Goal: Task Accomplishment & Management: Complete application form

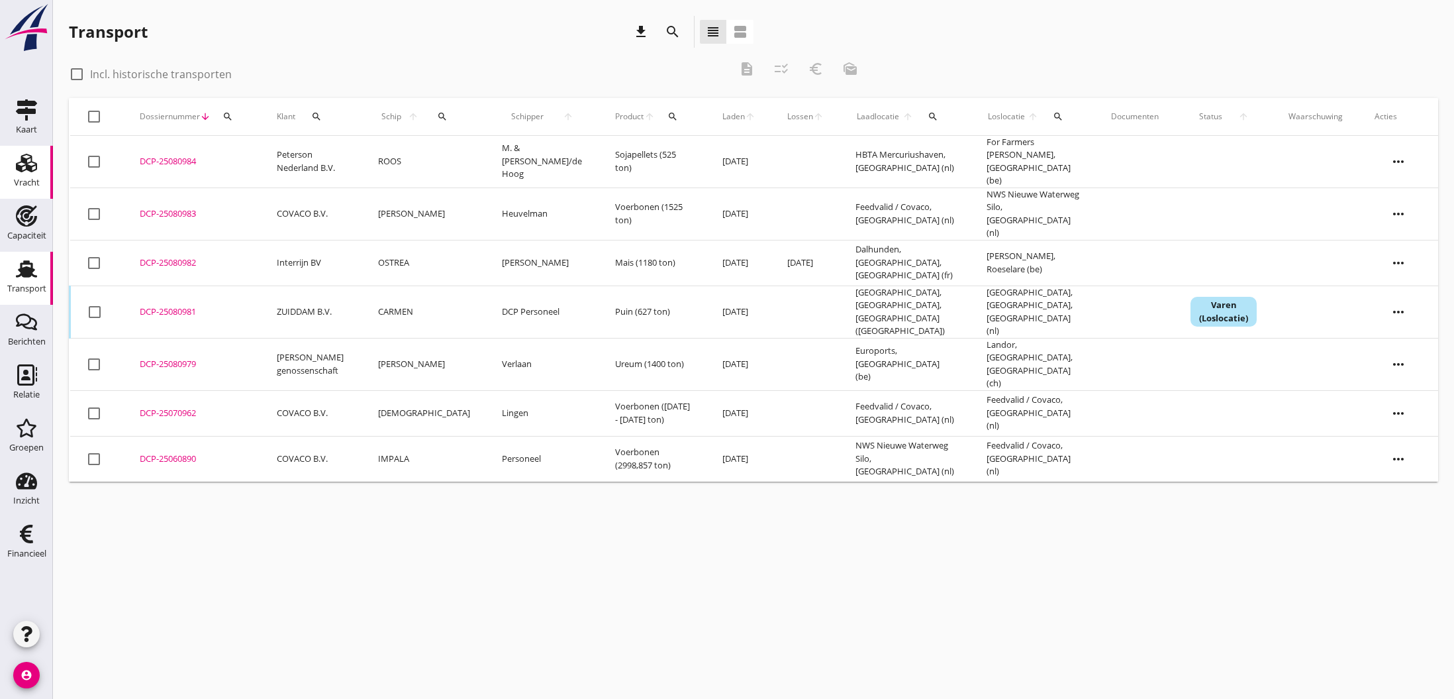
click at [25, 162] on use at bounding box center [26, 163] width 21 height 19
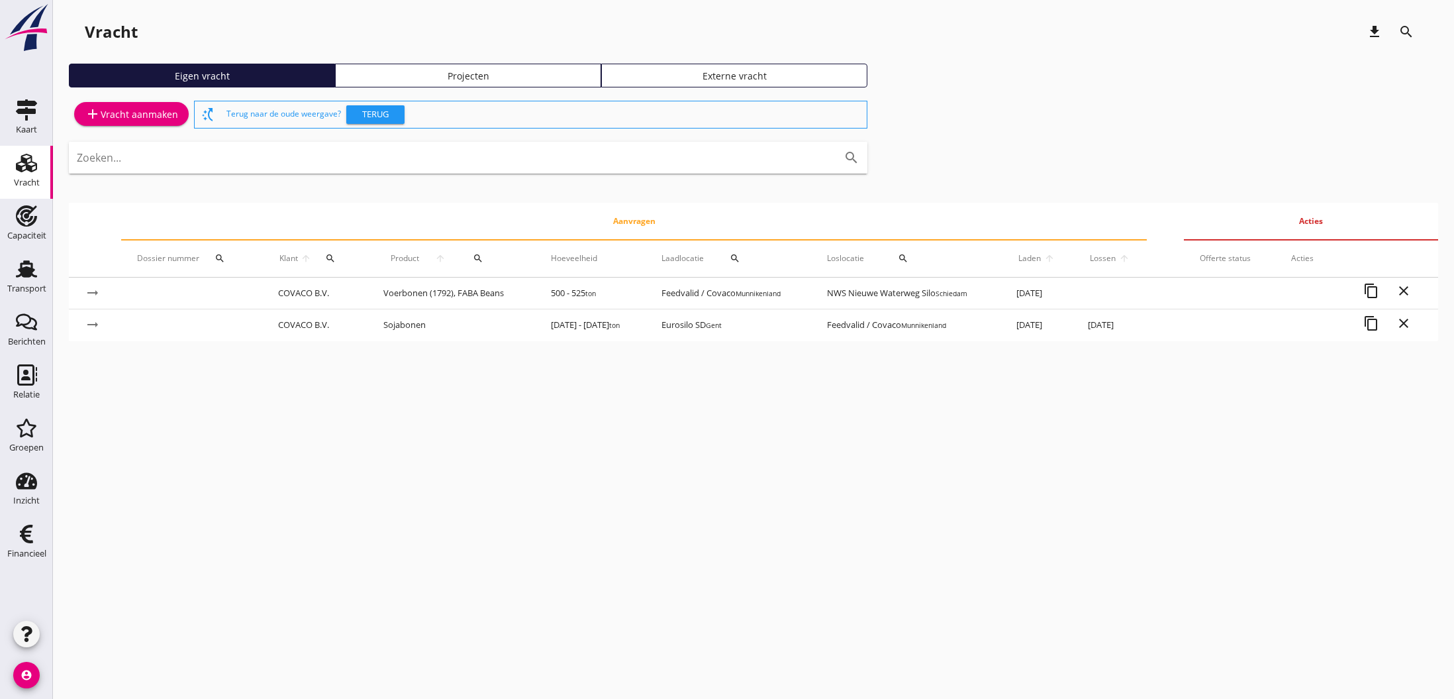
click at [139, 114] on div "add Vracht aanmaken" at bounding box center [131, 114] width 93 height 16
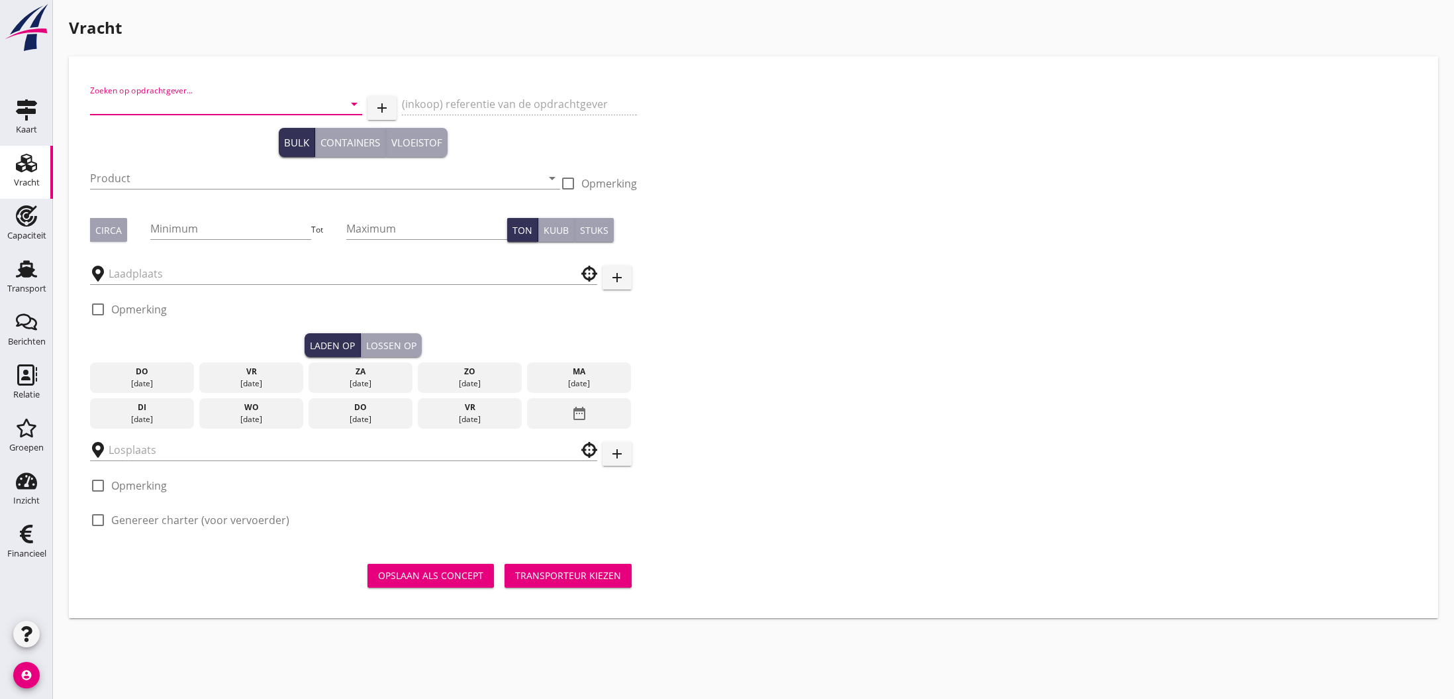
click at [142, 106] on input "Zoeken op opdrachtgever..." at bounding box center [207, 103] width 235 height 21
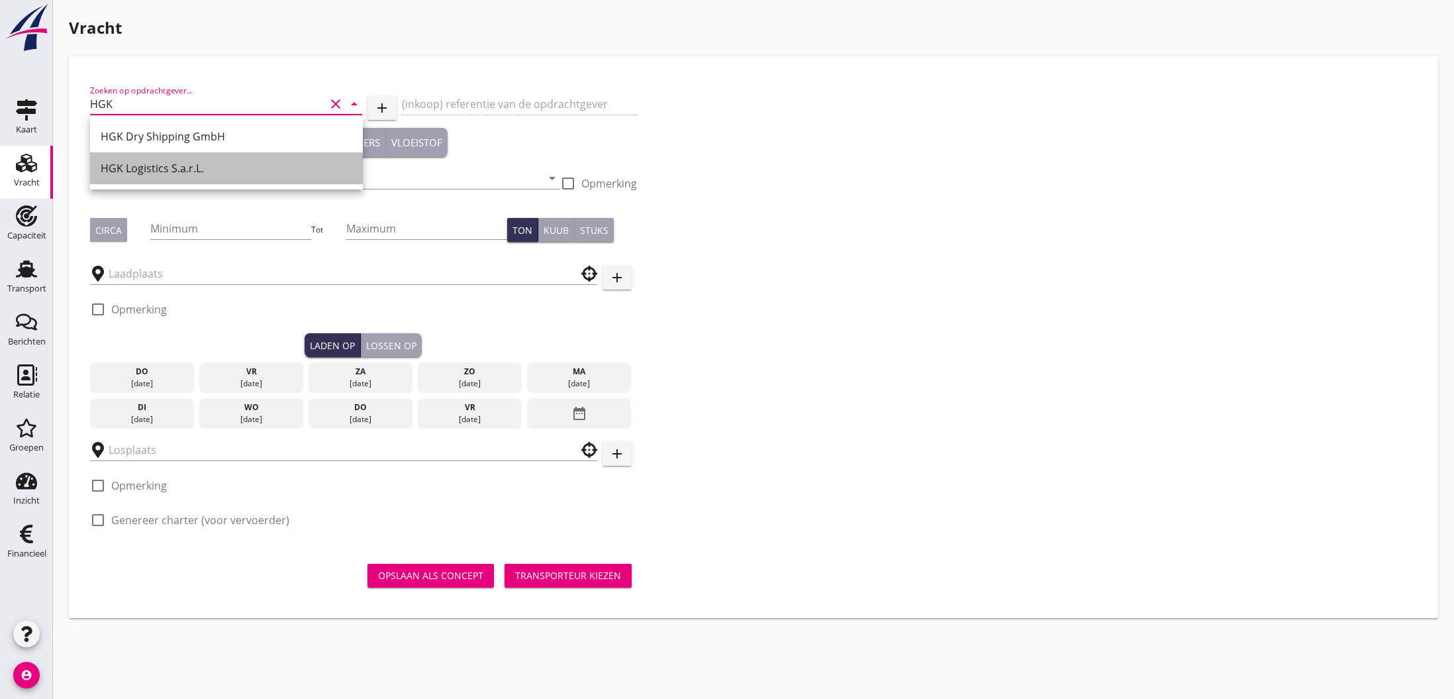
click at [179, 165] on div "HGK Logistics S.a.r.L." at bounding box center [227, 168] width 252 height 16
type input "HGK Logistics S.a.r.L."
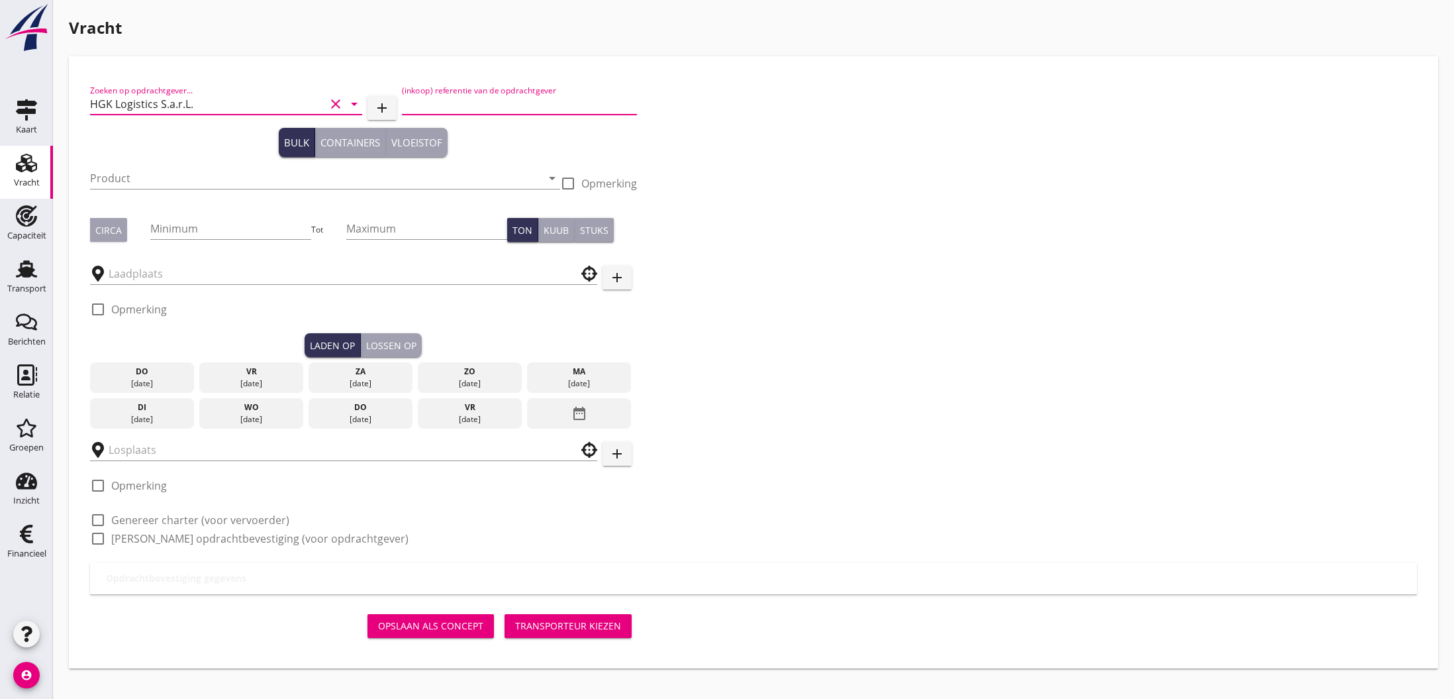
click at [426, 107] on input "(inkoop) referentie van de opdrachtgever" at bounding box center [519, 103] width 235 height 21
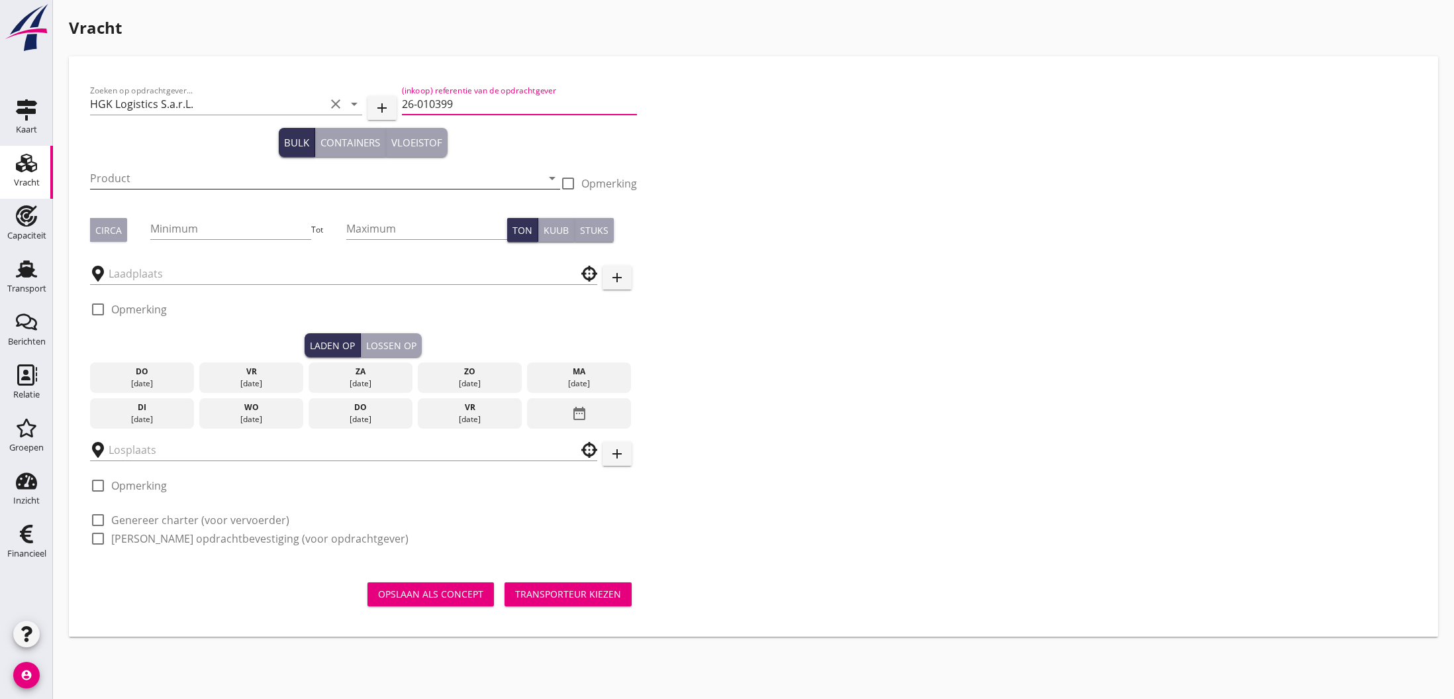
type input "26-010399"
click at [313, 180] on input "Product" at bounding box center [316, 178] width 452 height 21
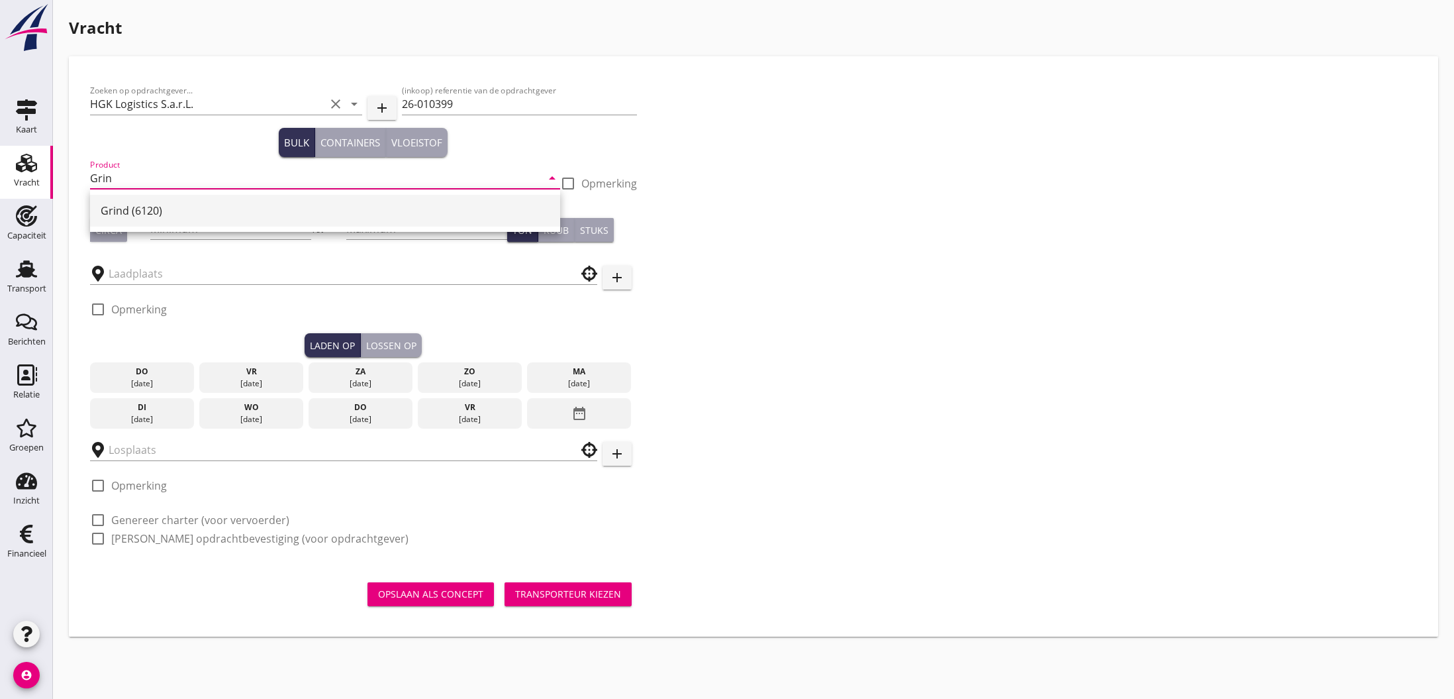
click at [255, 211] on div "Grind (6120)" at bounding box center [325, 211] width 449 height 16
type input "Grind (6120)"
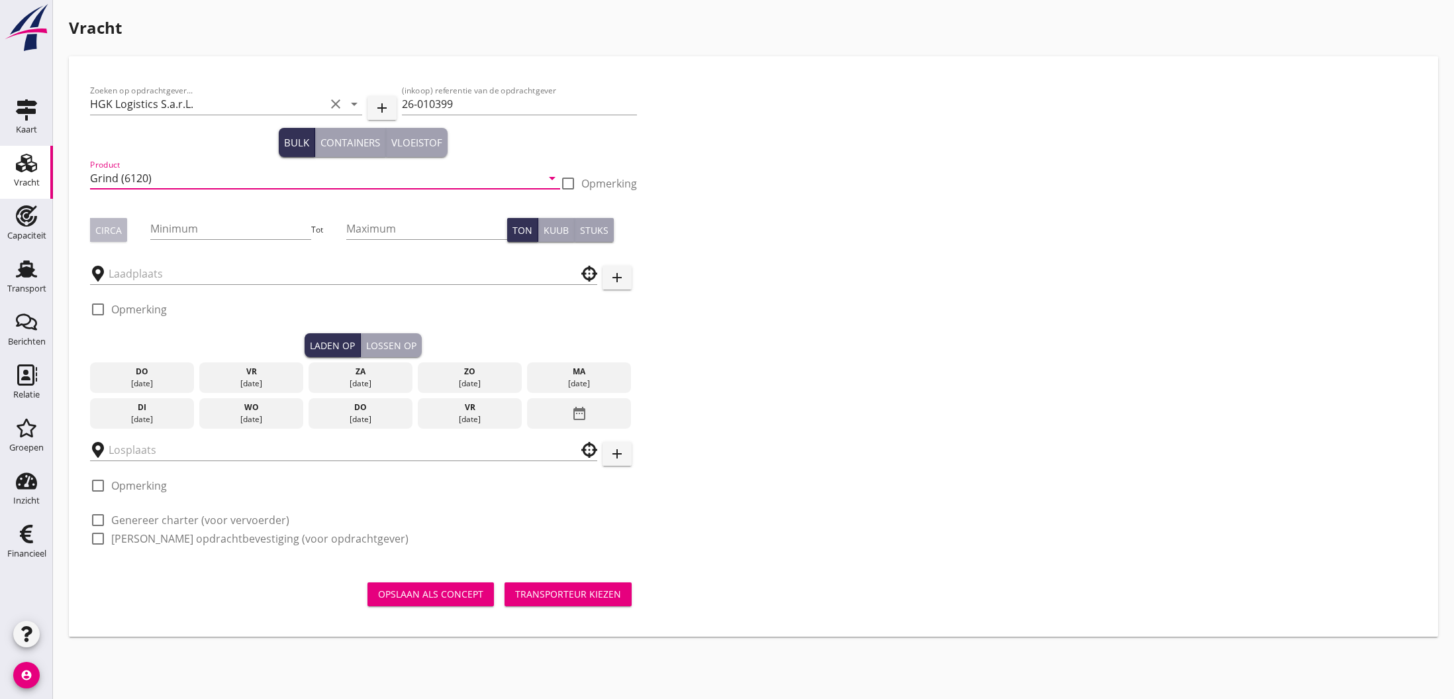
click at [117, 230] on div "Circa" at bounding box center [108, 230] width 26 height 14
click at [172, 229] on input "Minimum" at bounding box center [230, 228] width 161 height 21
type input "2000"
click at [376, 232] on input "Maximum" at bounding box center [426, 228] width 161 height 21
type input "2500"
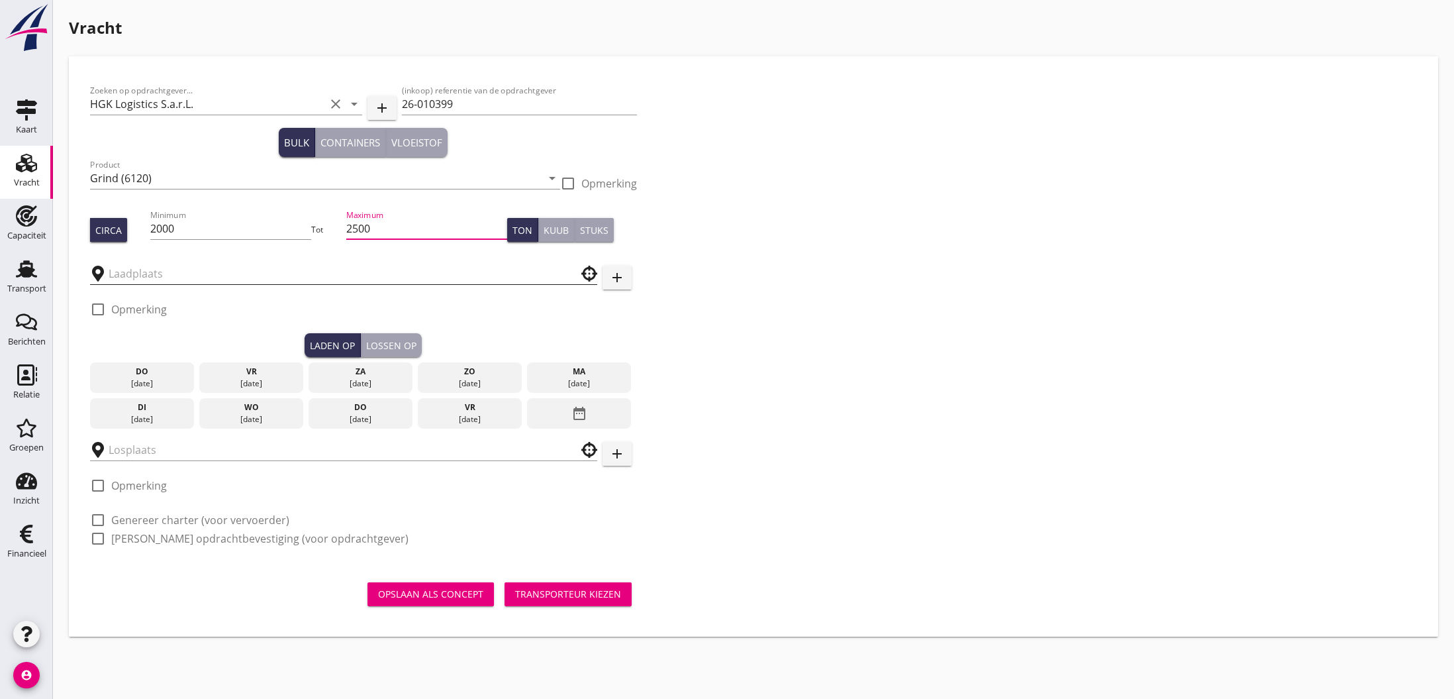
click at [148, 275] on input "text" at bounding box center [335, 273] width 452 height 21
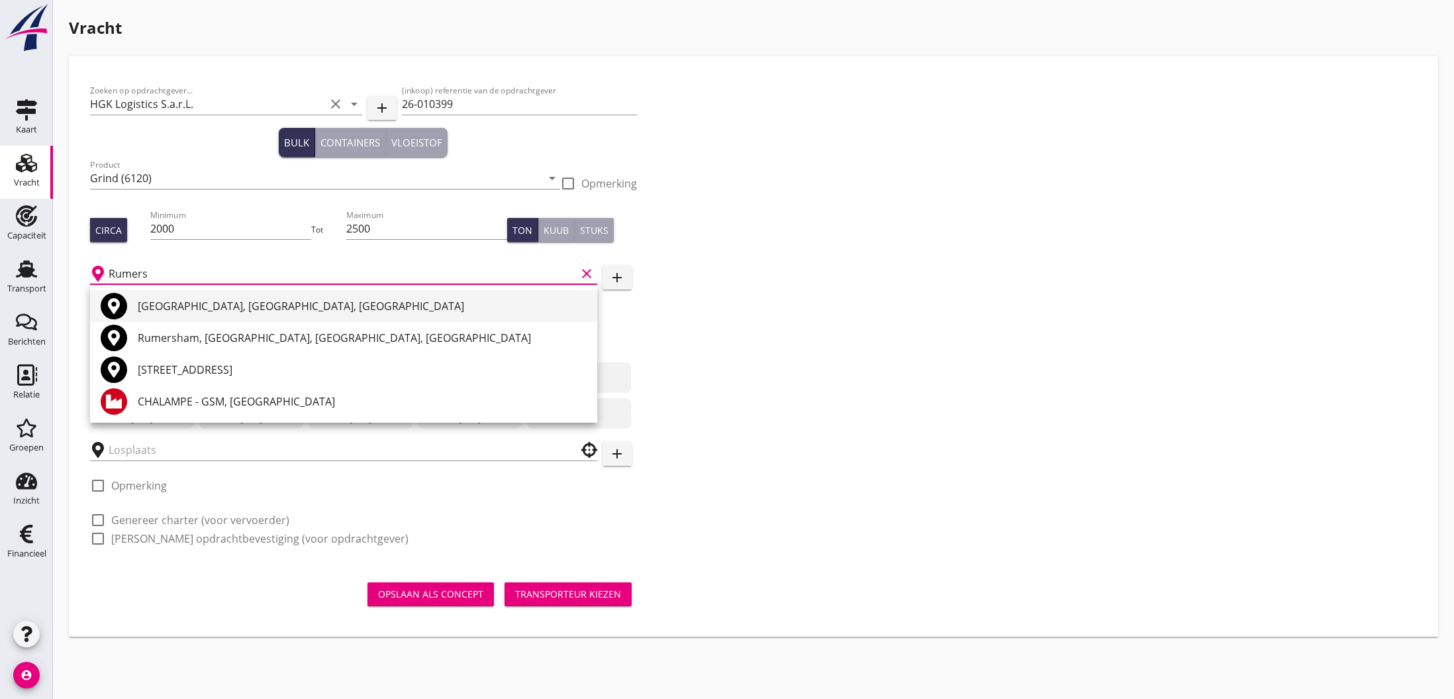
scroll to position [1, 0]
click at [225, 306] on div "[GEOGRAPHIC_DATA], [GEOGRAPHIC_DATA], [GEOGRAPHIC_DATA]" at bounding box center [362, 306] width 449 height 16
type input "[GEOGRAPHIC_DATA], [GEOGRAPHIC_DATA], [GEOGRAPHIC_DATA]"
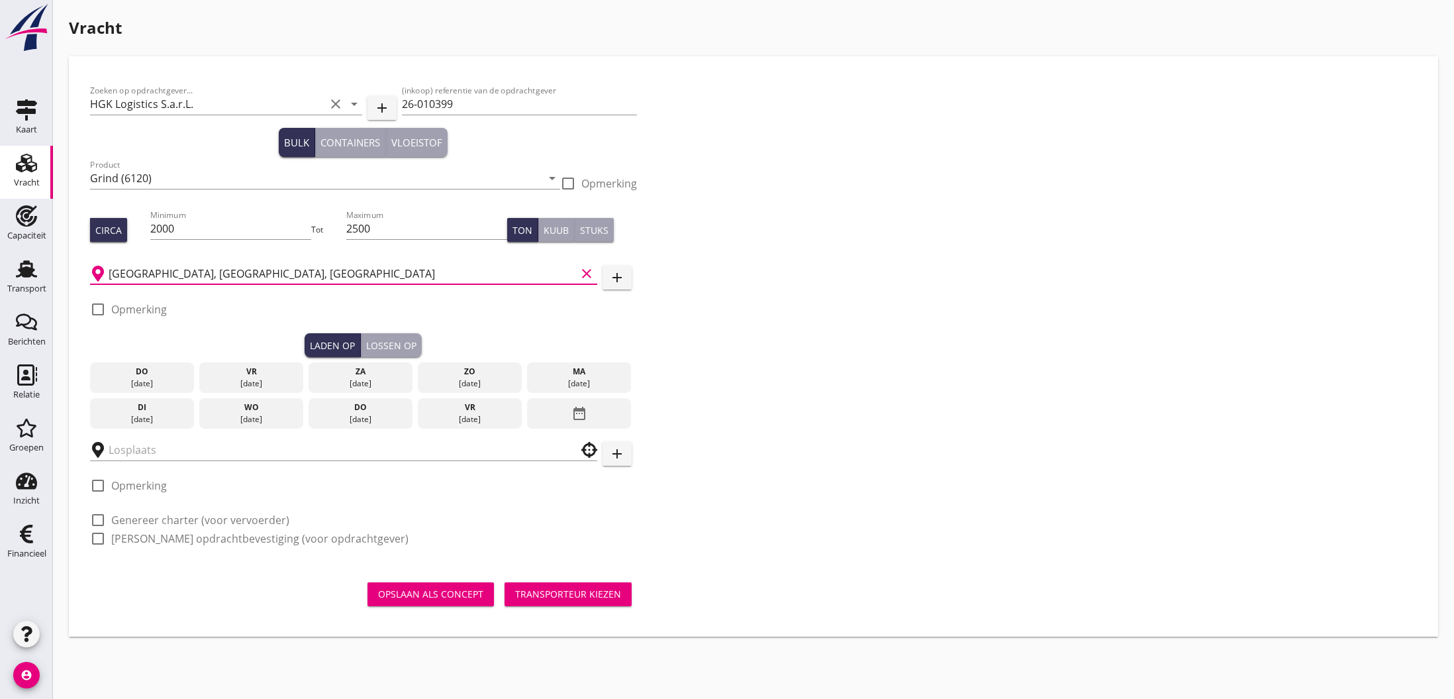
scroll to position [0, 0]
click at [121, 308] on label "Opmerking" at bounding box center [139, 309] width 56 height 13
checkbox input "true"
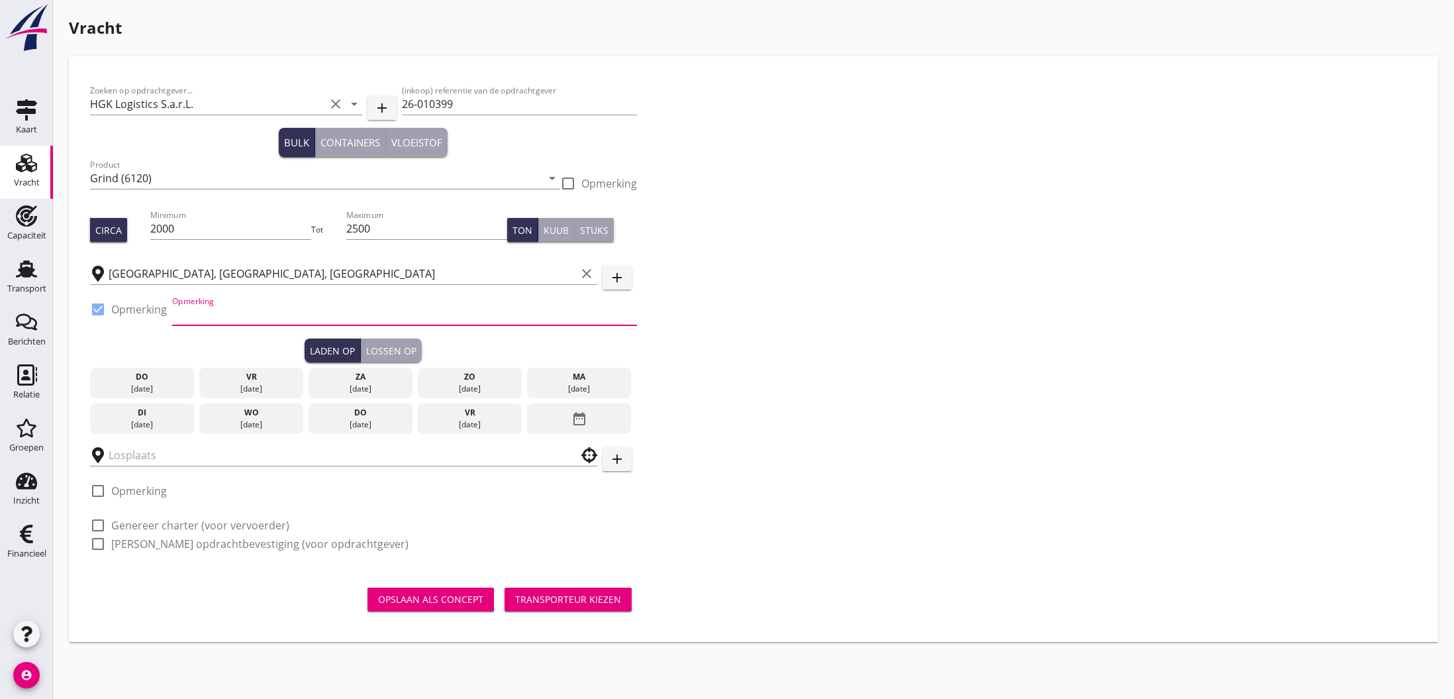
click at [204, 319] on input "Opmerking" at bounding box center [404, 314] width 465 height 21
paste input "0033/389261126"
type input "0033/389261126"
click at [145, 413] on div "di" at bounding box center [141, 413] width 97 height 12
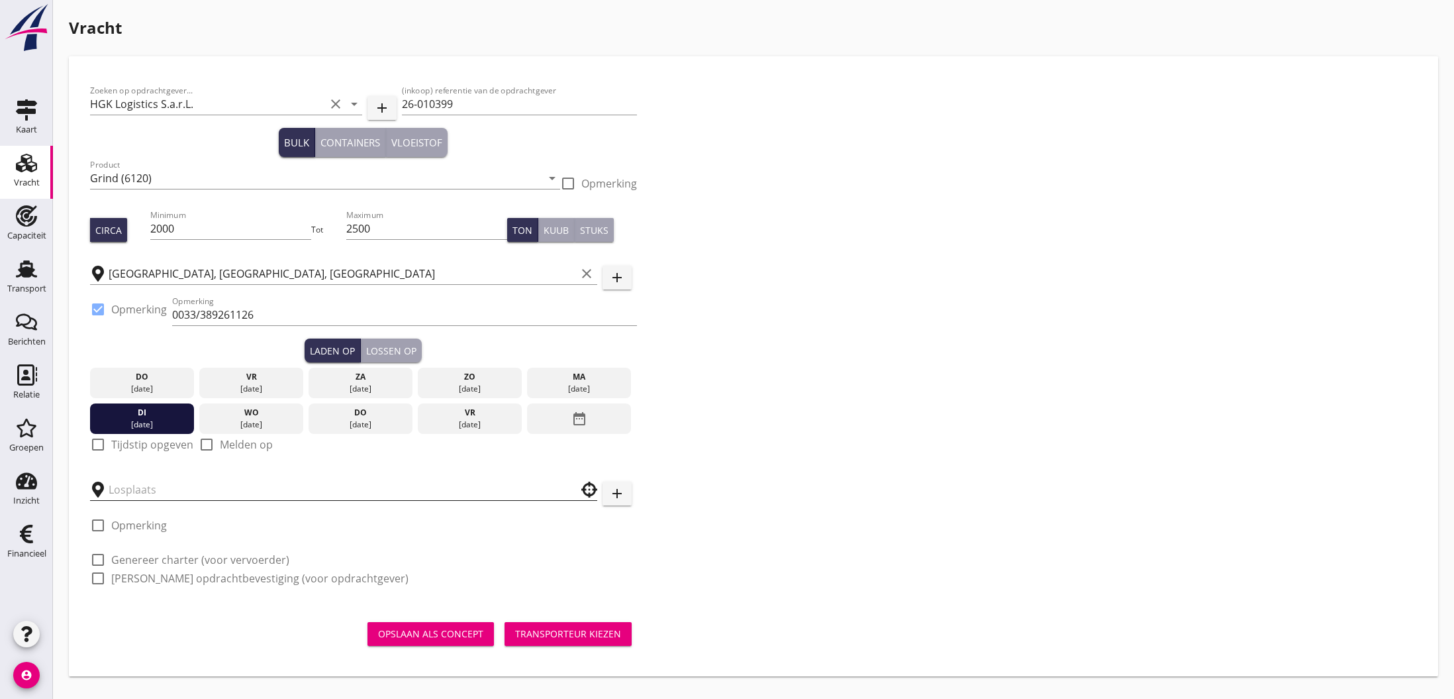
click at [161, 489] on input "text" at bounding box center [335, 489] width 452 height 21
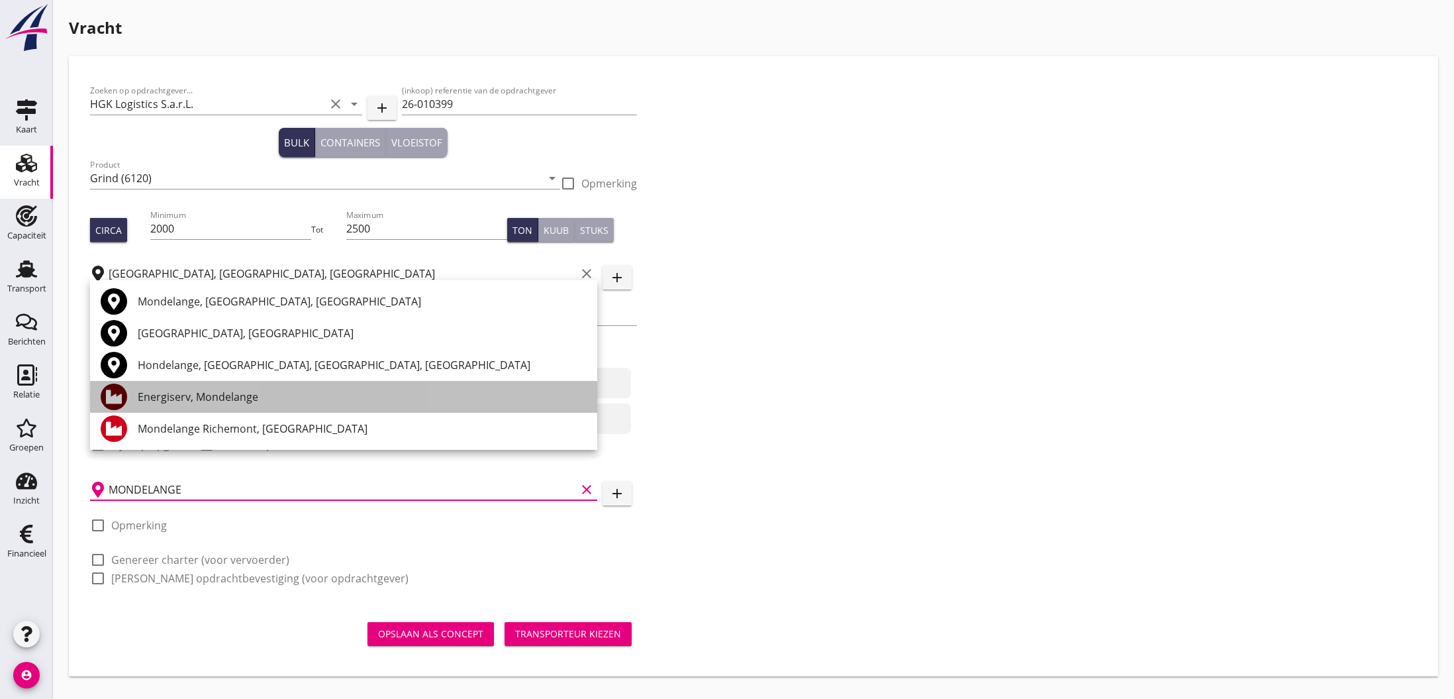
click at [227, 397] on div "Energiserv, Mondelange" at bounding box center [362, 397] width 449 height 16
type input "Energiserv, Mondelange"
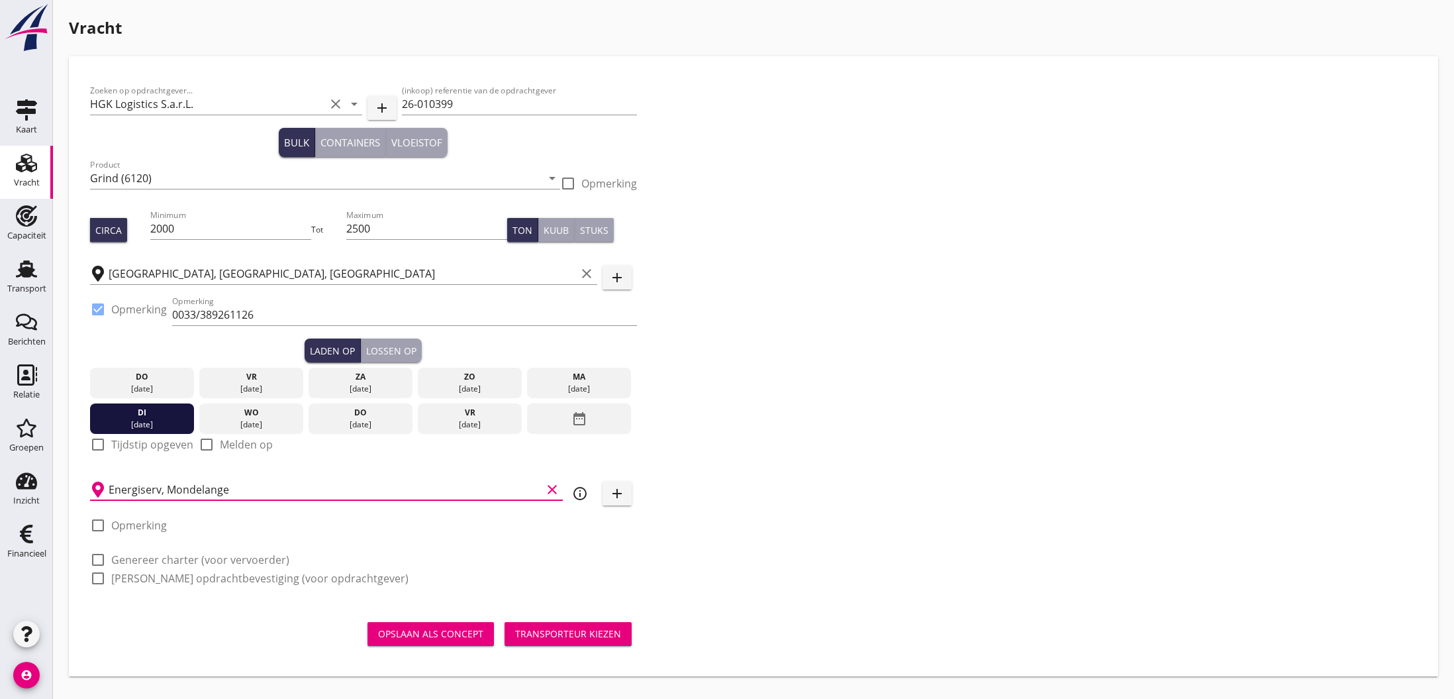
click at [125, 529] on label "Opmerking" at bounding box center [139, 525] width 56 height 13
checkbox input "true"
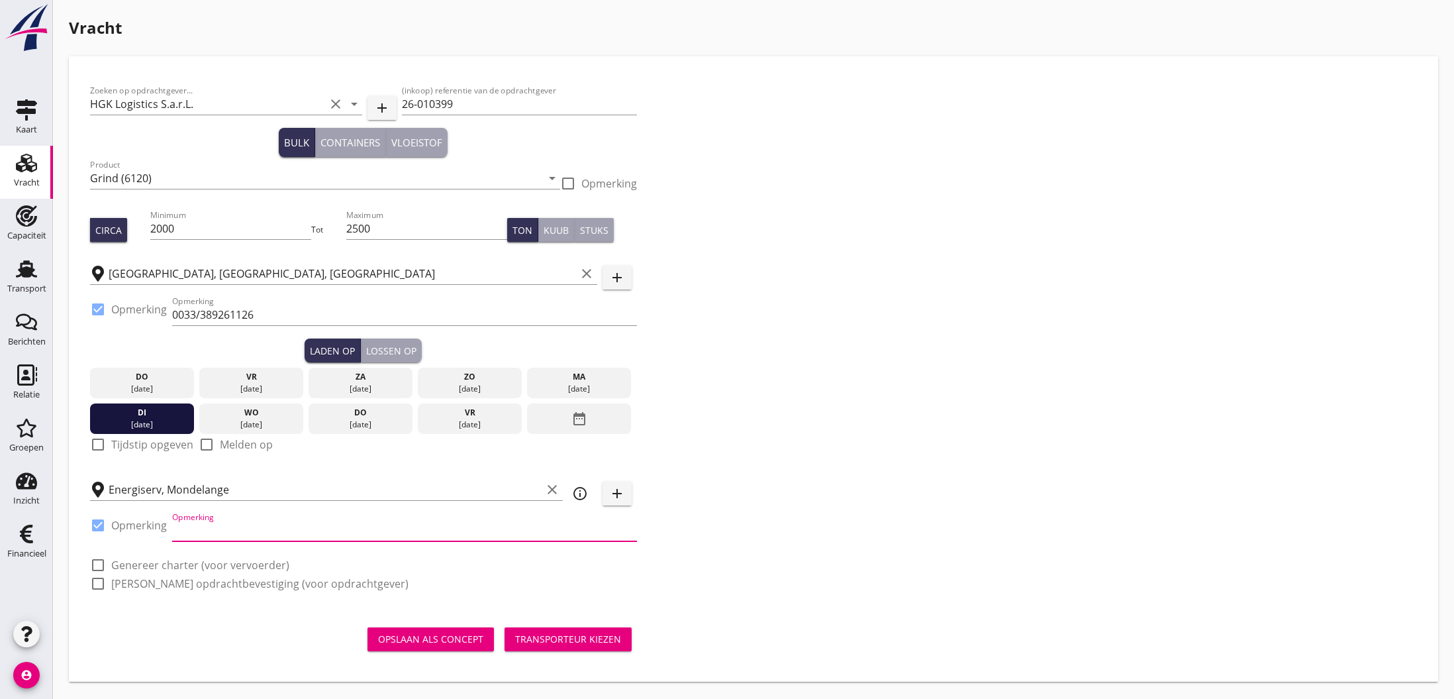
paste input "[PHONE_NUMBER]"
type input "[PHONE_NUMBER]"
click at [153, 565] on label "Genereer charter (voor vervoerder)" at bounding box center [200, 564] width 178 height 13
checkbox input "true"
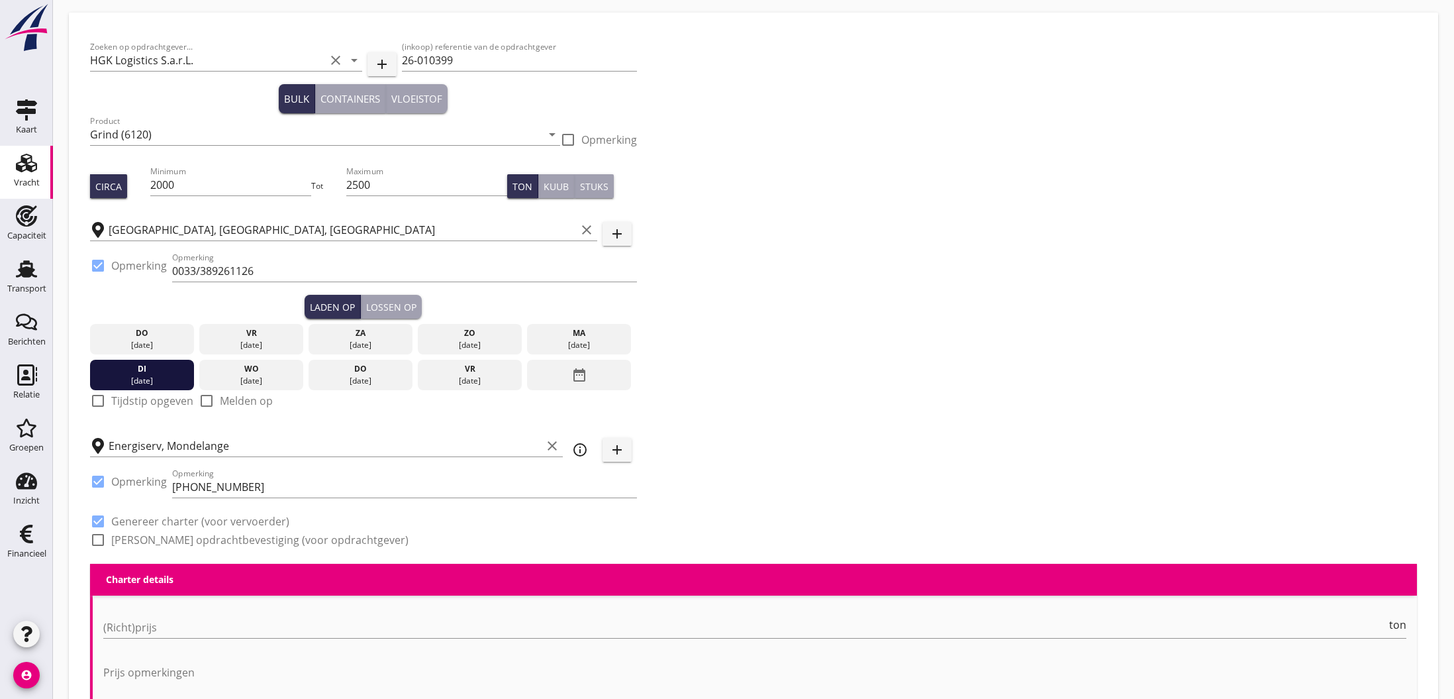
scroll to position [99, 0]
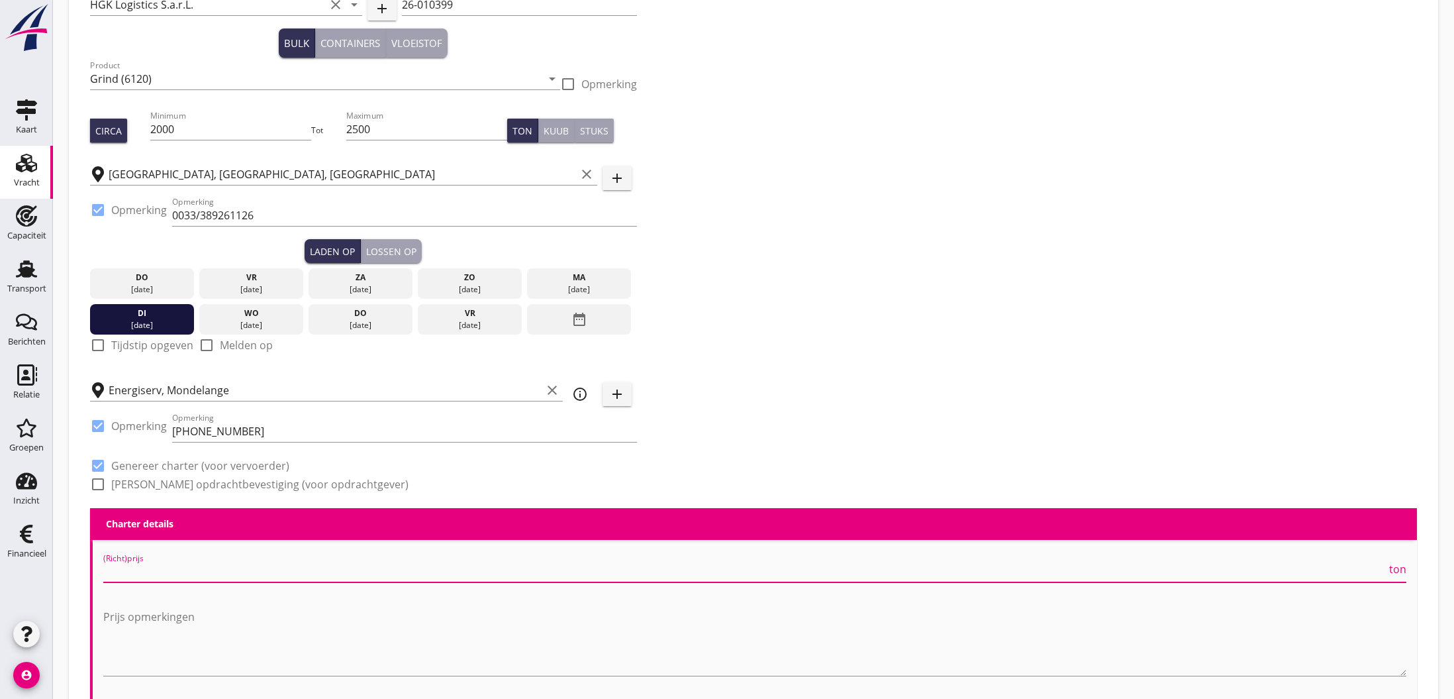
click at [167, 572] on input "(Richt)prijs" at bounding box center [745, 571] width 1284 height 21
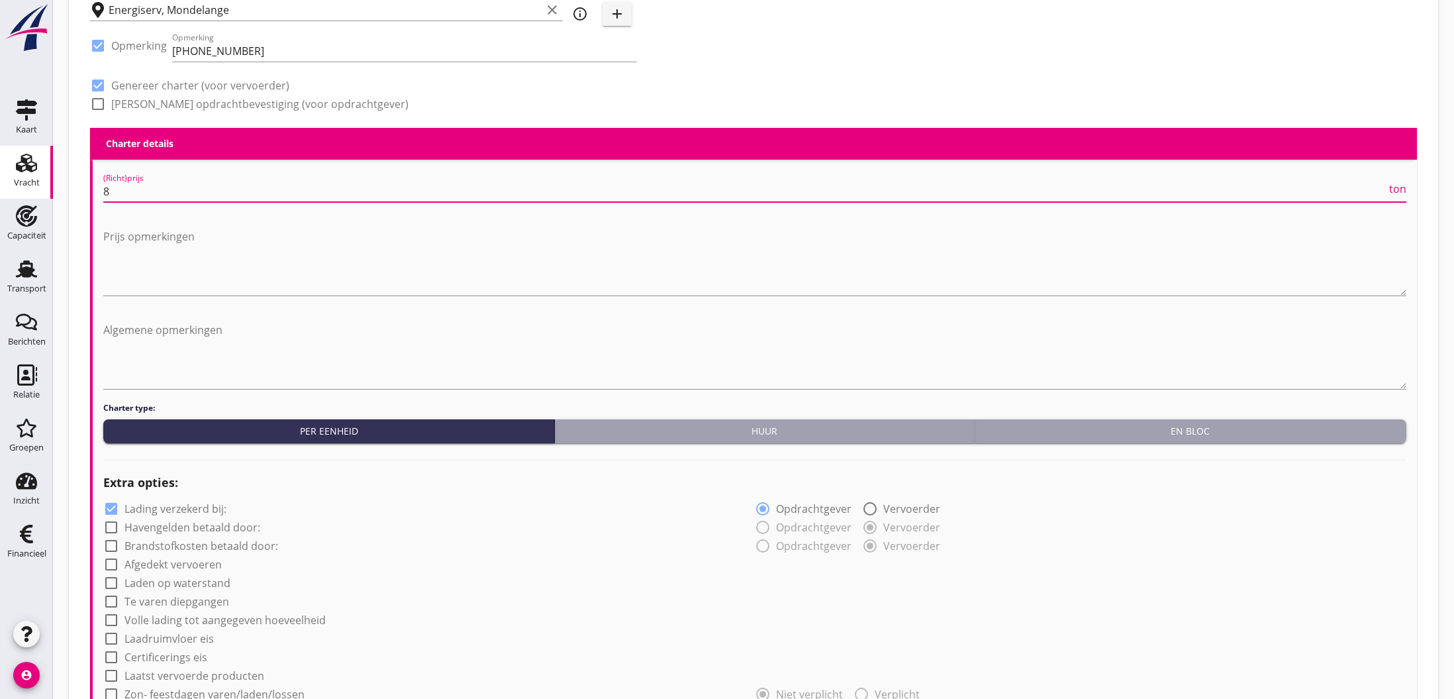
scroll to position [489, 0]
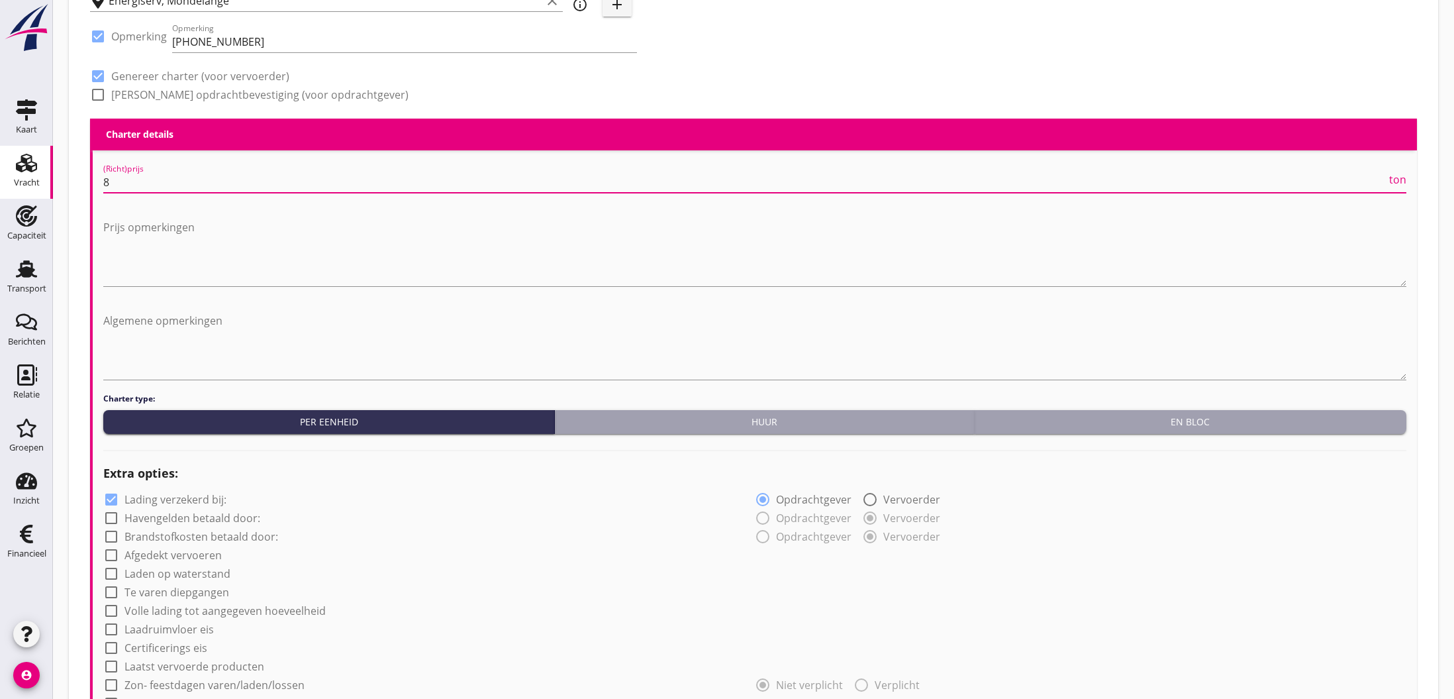
type input "8"
click at [165, 520] on label "Havengelden betaald door:" at bounding box center [193, 517] width 136 height 13
checkbox input "true"
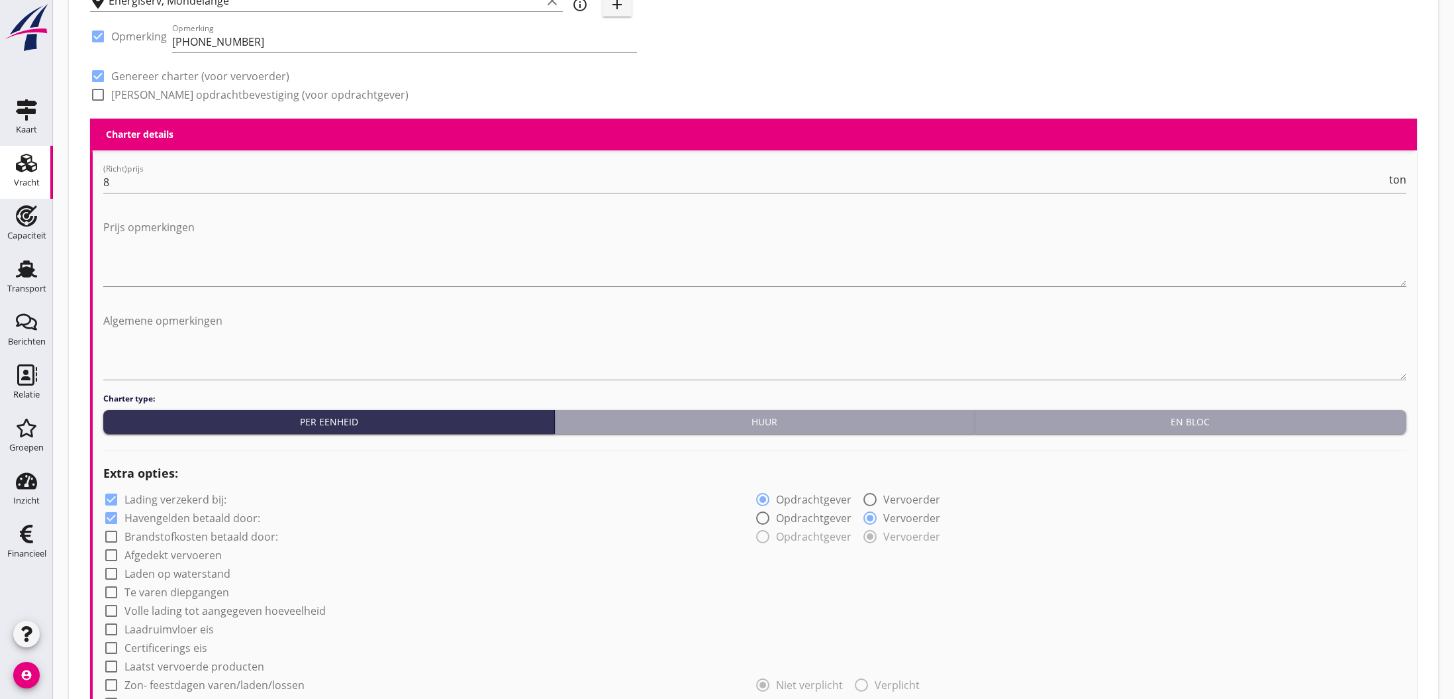
click at [163, 534] on label "Brandstofkosten betaald door:" at bounding box center [202, 536] width 154 height 13
checkbox input "true"
click at [154, 571] on label "Laden op waterstand" at bounding box center [178, 573] width 106 height 13
checkbox input "true"
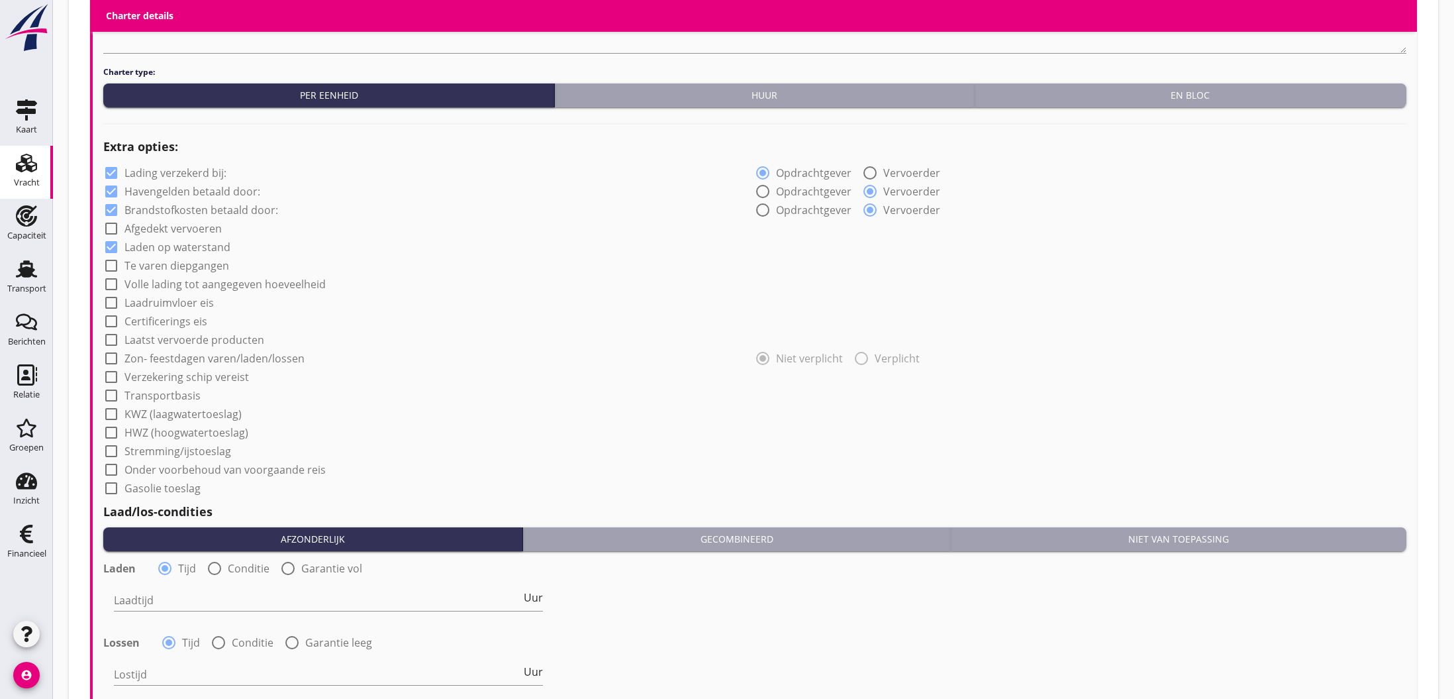
scroll to position [816, 0]
click at [166, 600] on input "Laadtijd" at bounding box center [317, 599] width 407 height 21
type input "48"
click at [205, 662] on div "Lostijd Uur" at bounding box center [328, 676] width 429 height 42
click at [192, 676] on input "Lostijd" at bounding box center [317, 673] width 407 height 21
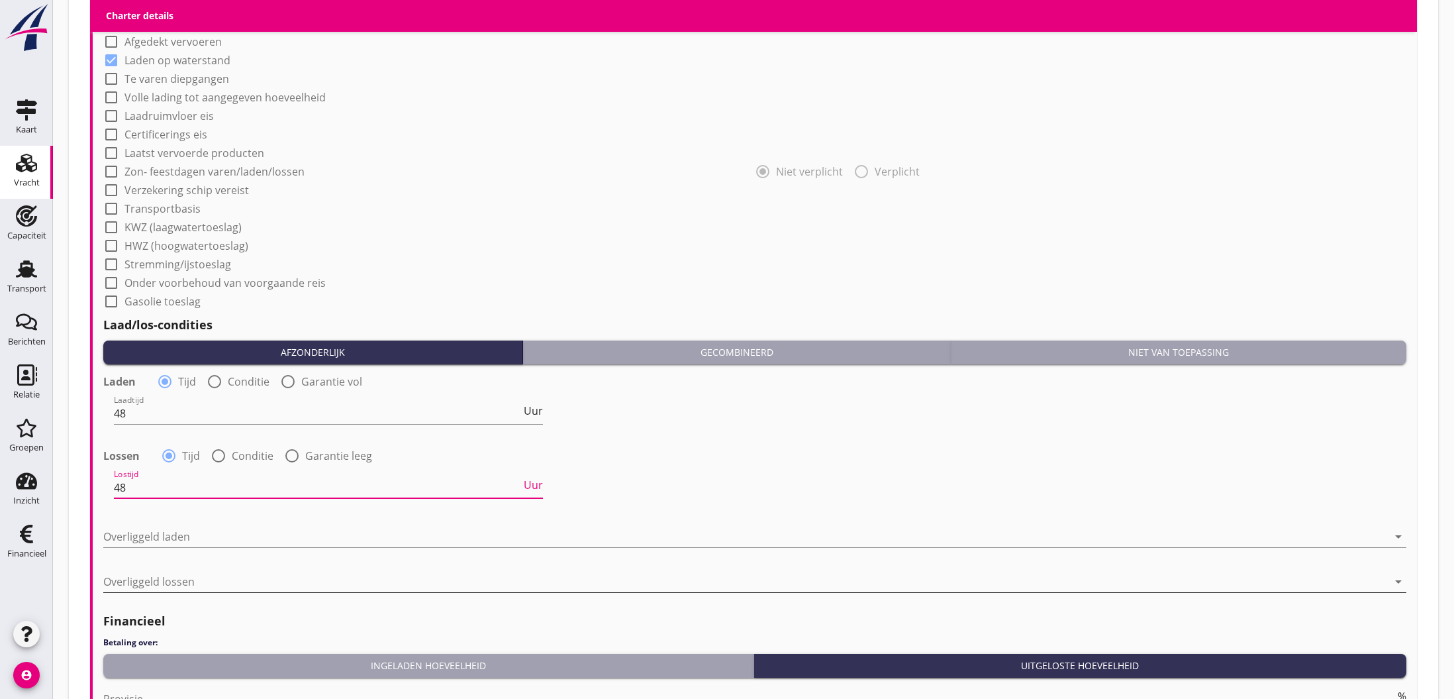
scroll to position [1045, 0]
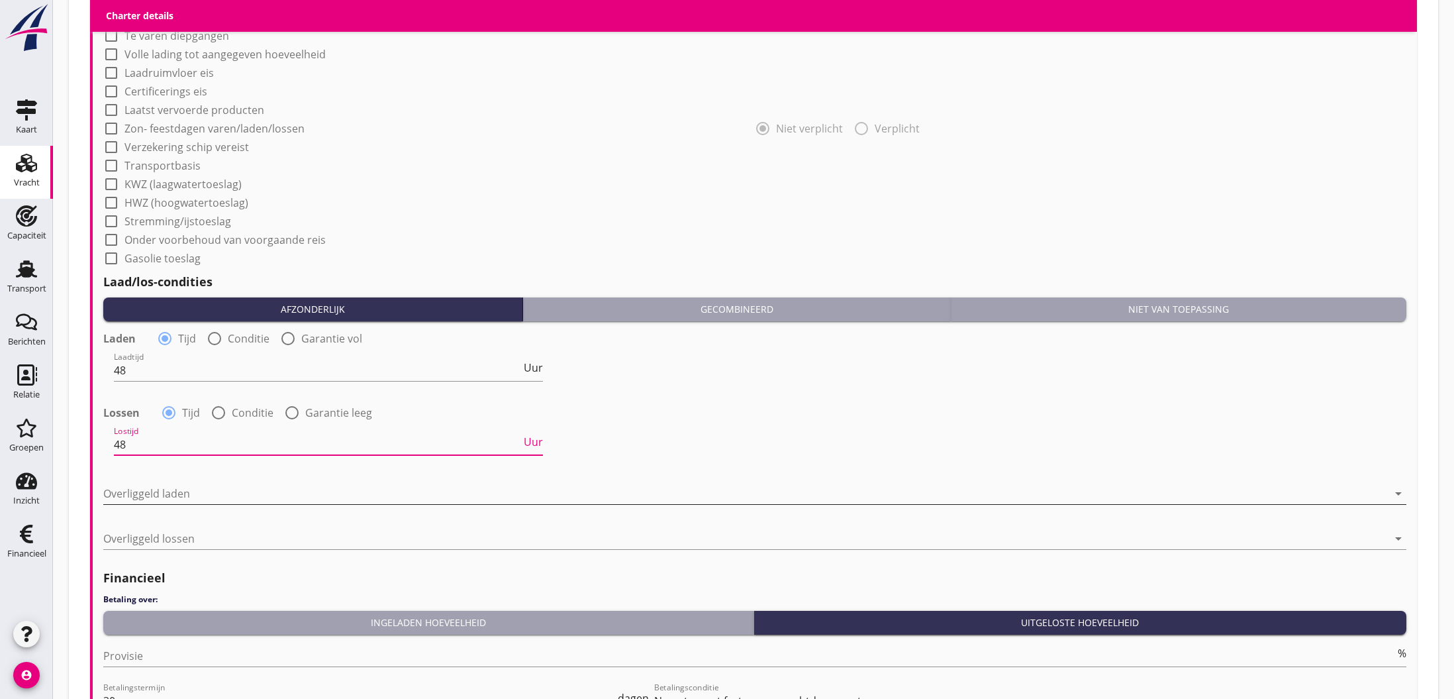
type input "48"
click at [145, 495] on div at bounding box center [745, 493] width 1285 height 21
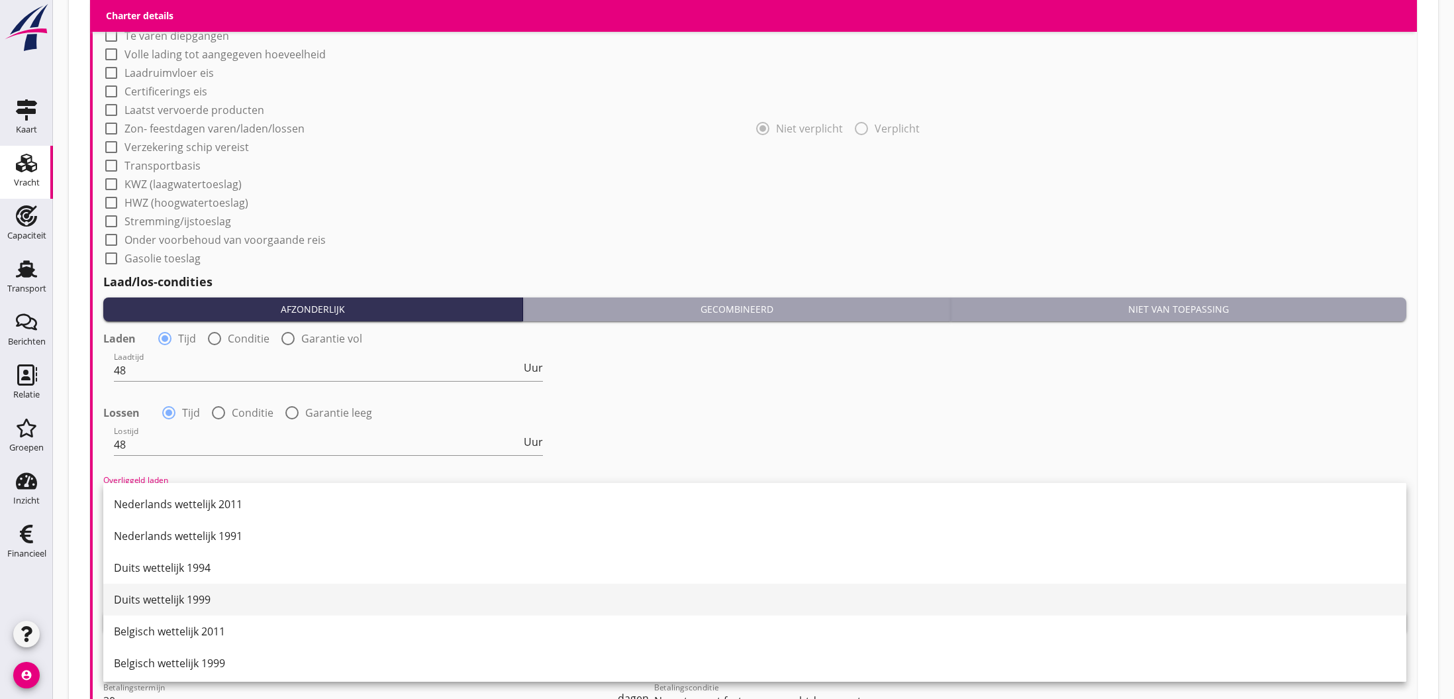
click at [193, 601] on div "Duits wettelijk 1999" at bounding box center [755, 599] width 1282 height 16
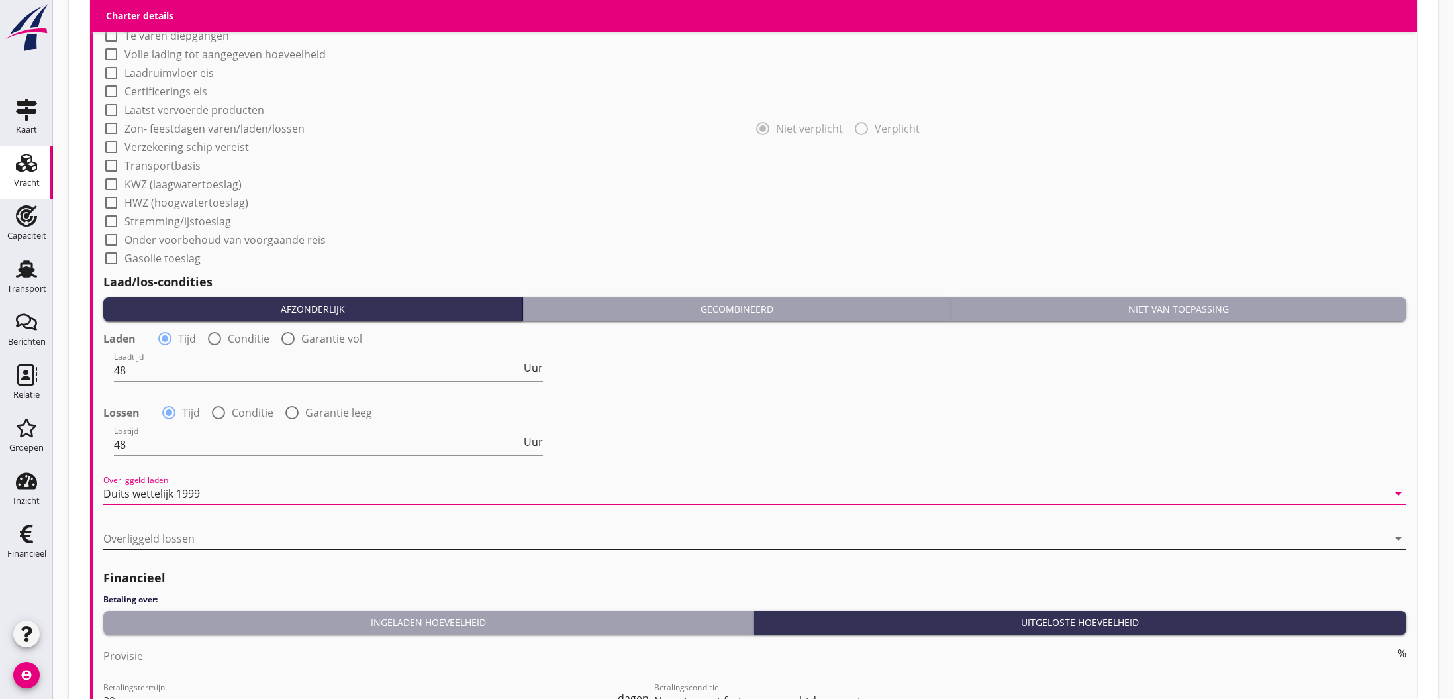
click at [167, 538] on div at bounding box center [745, 538] width 1285 height 21
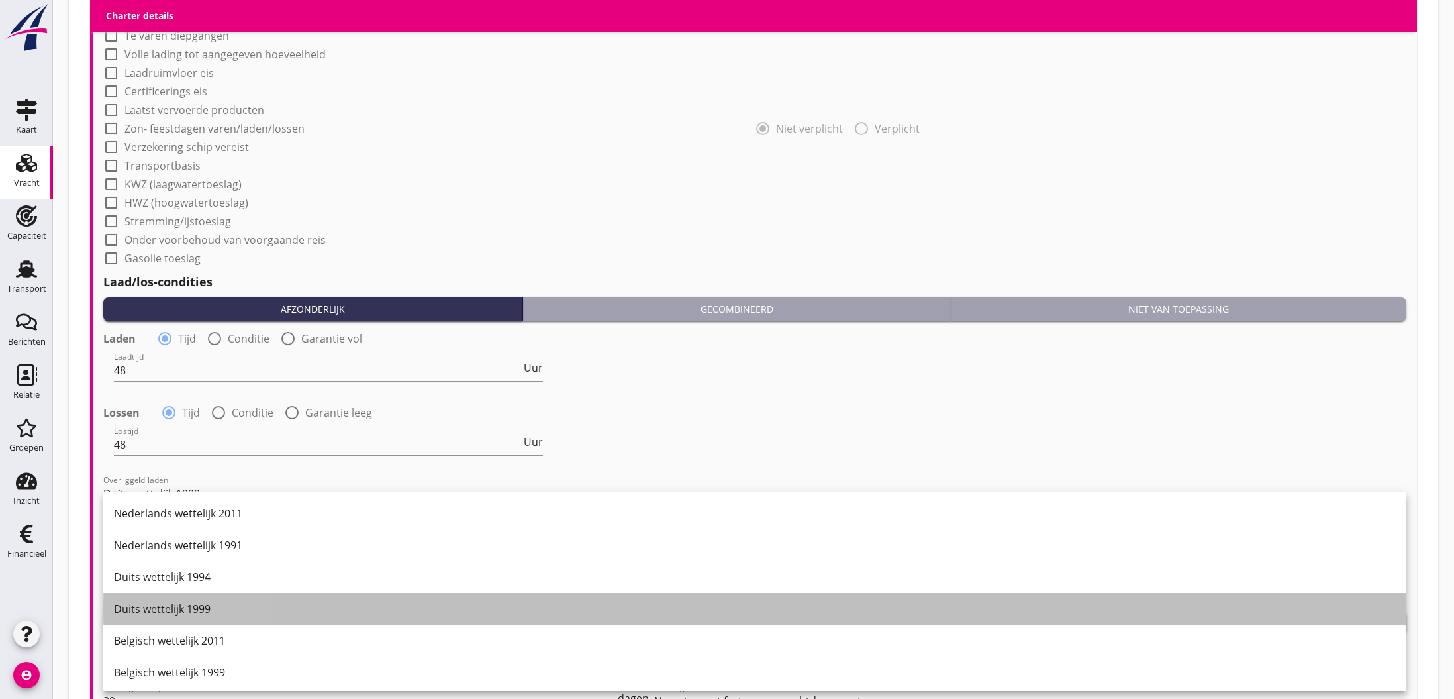
click at [183, 609] on div "Duits wettelijk 1999" at bounding box center [755, 609] width 1282 height 16
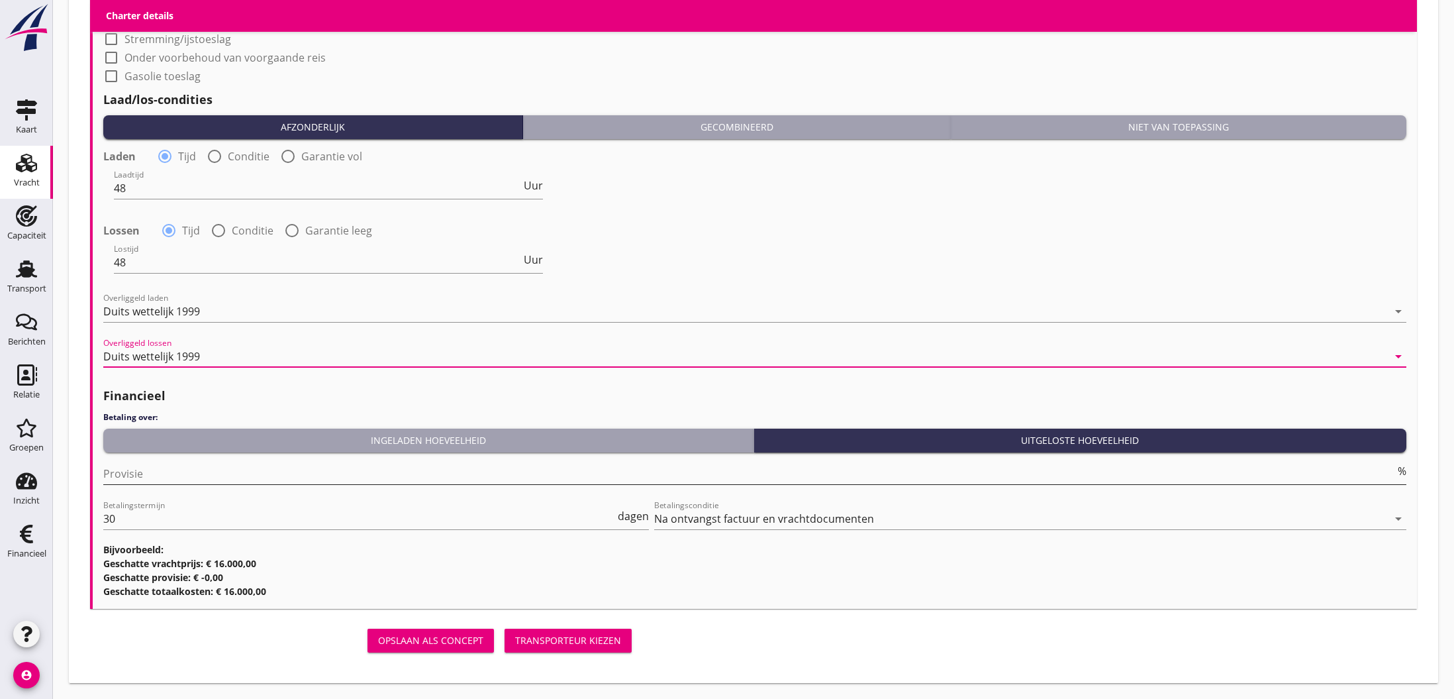
scroll to position [1227, 0]
click at [178, 473] on input "Provisie" at bounding box center [749, 473] width 1292 height 21
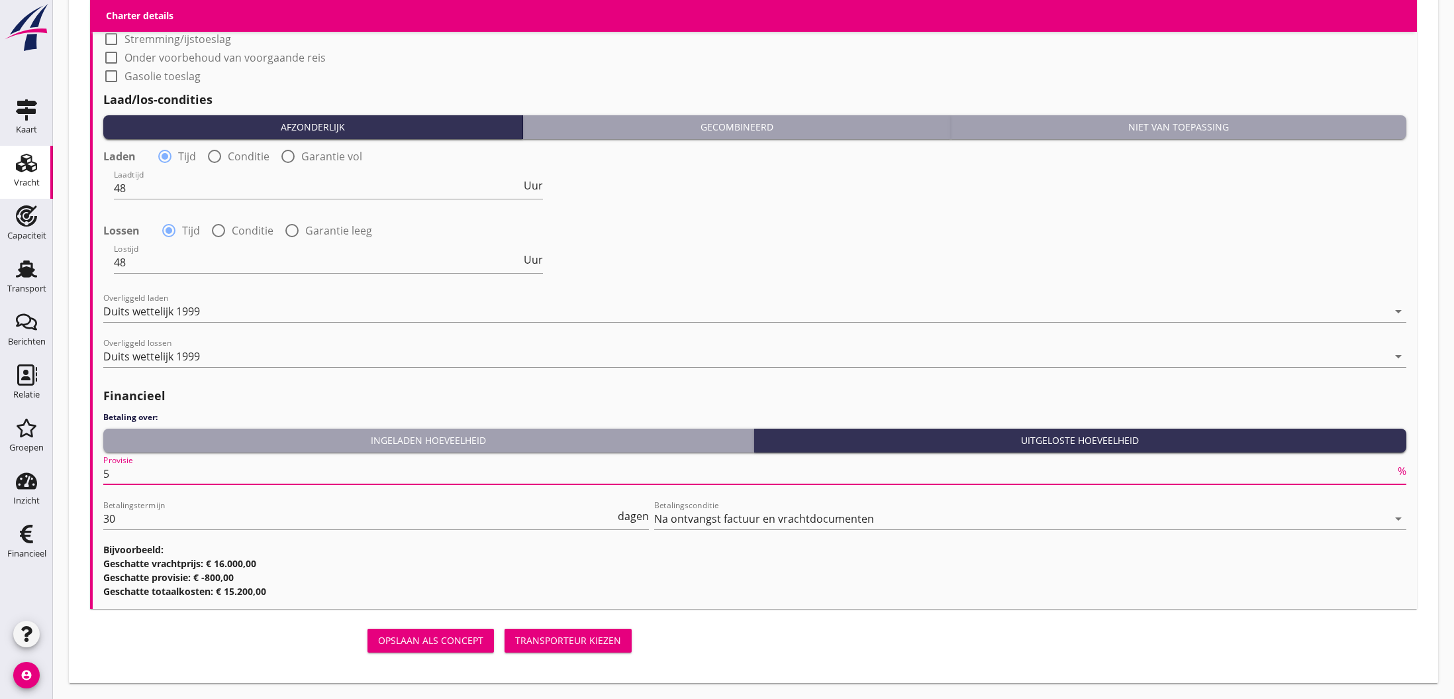
scroll to position [1227, 1]
type input "5"
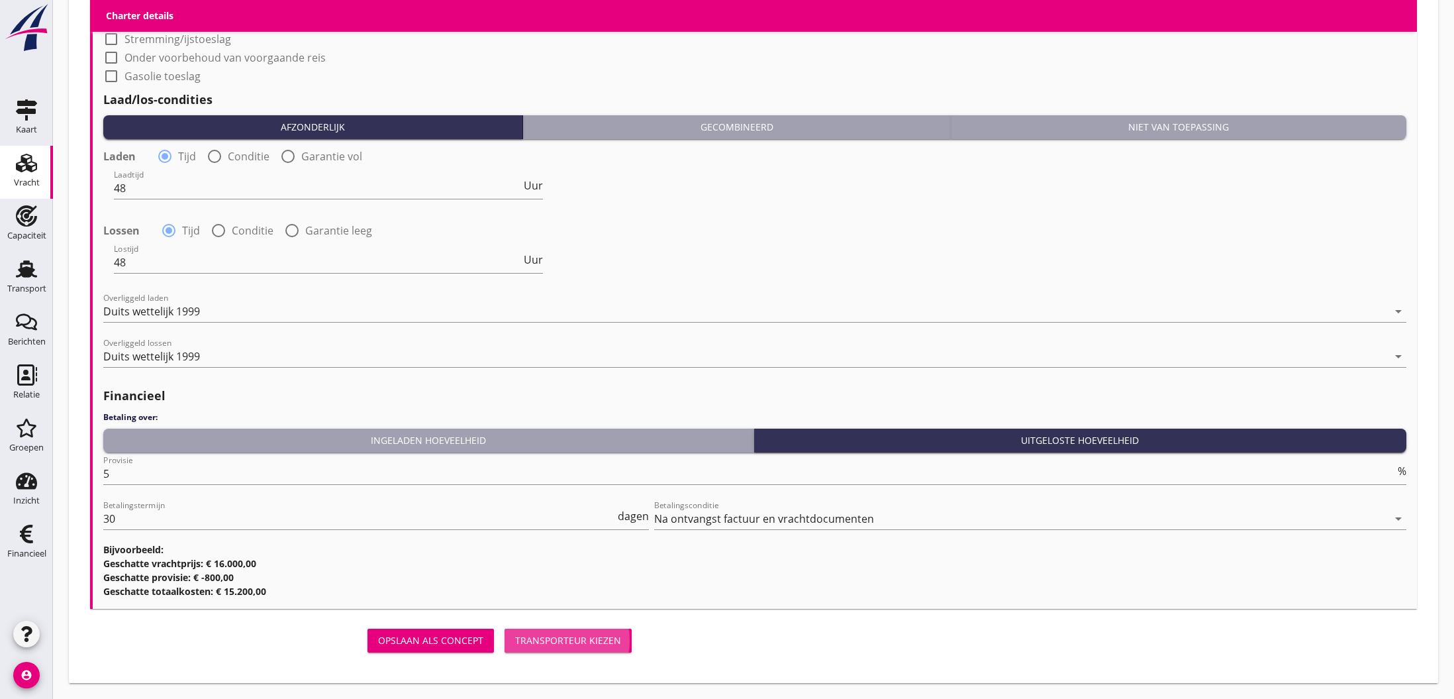
click at [576, 642] on div "Transporteur kiezen" at bounding box center [568, 640] width 106 height 14
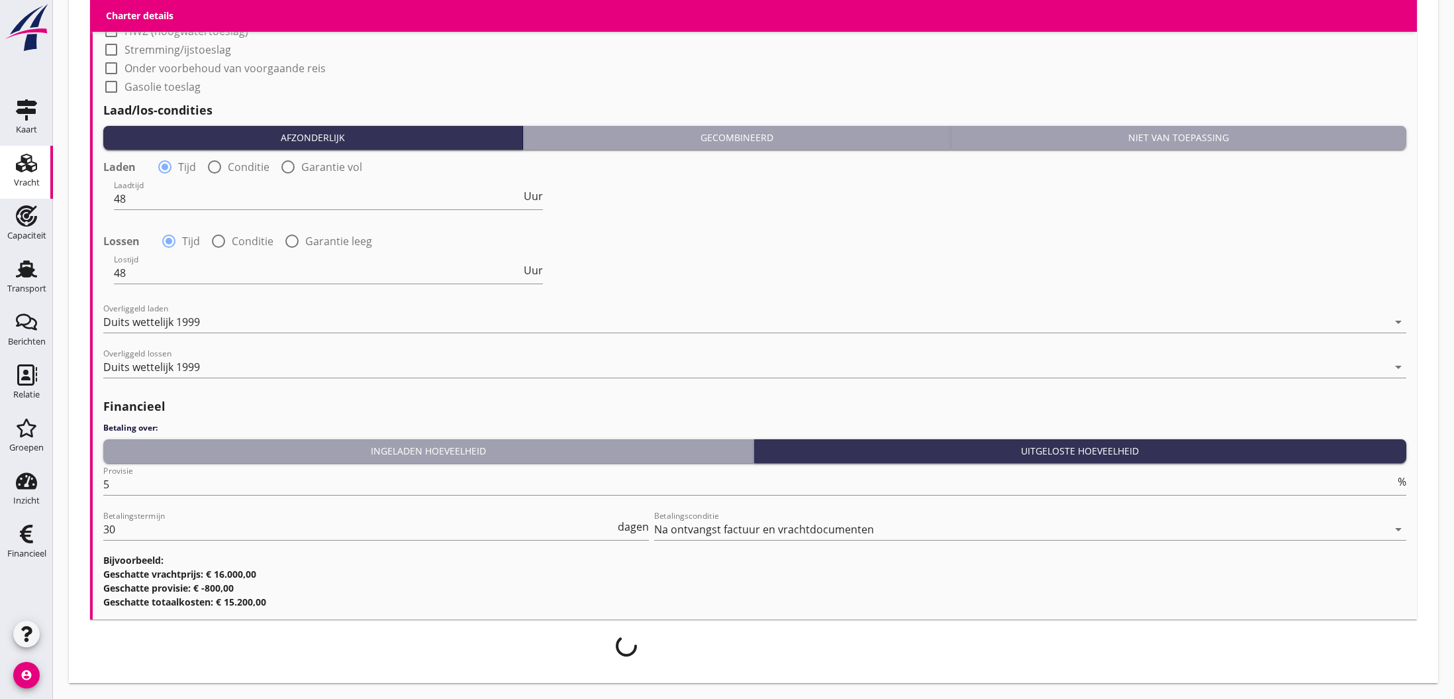
scroll to position [1223, 0]
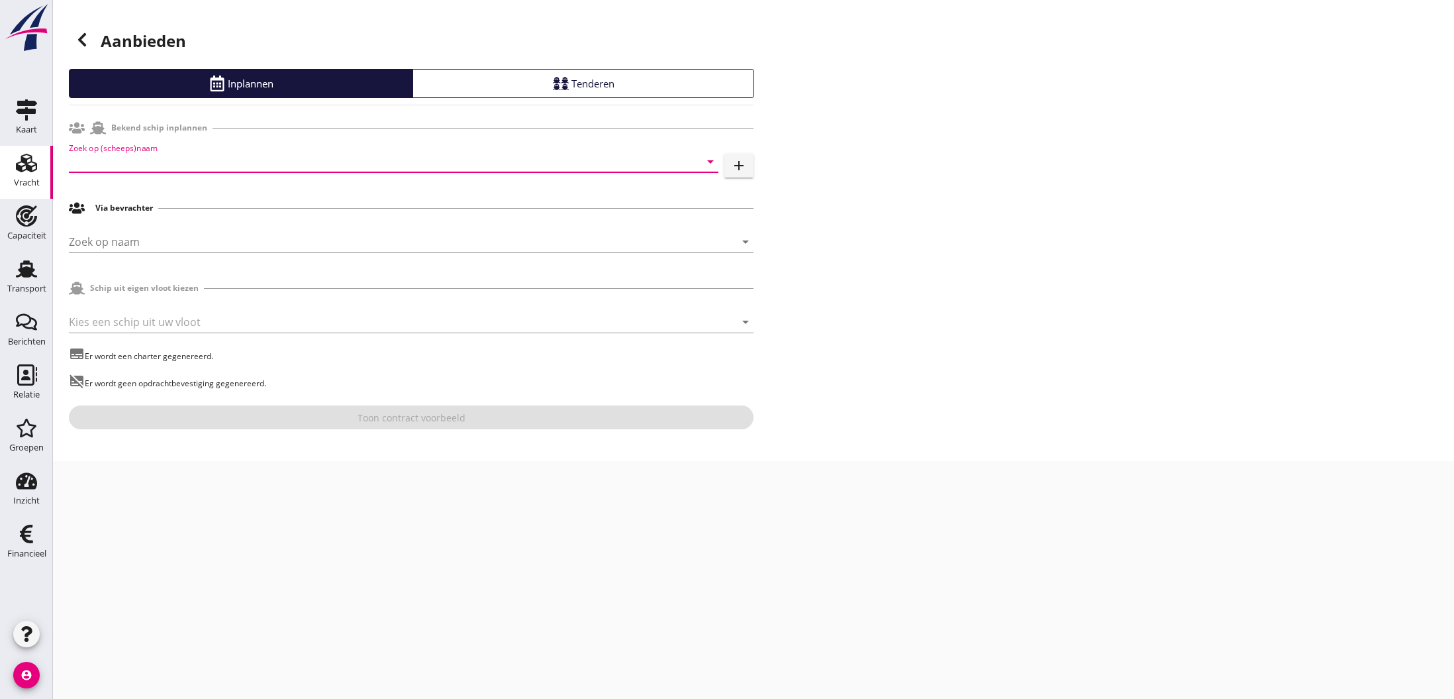
click at [165, 163] on input "Zoek op (scheeps)naam" at bounding box center [375, 161] width 613 height 21
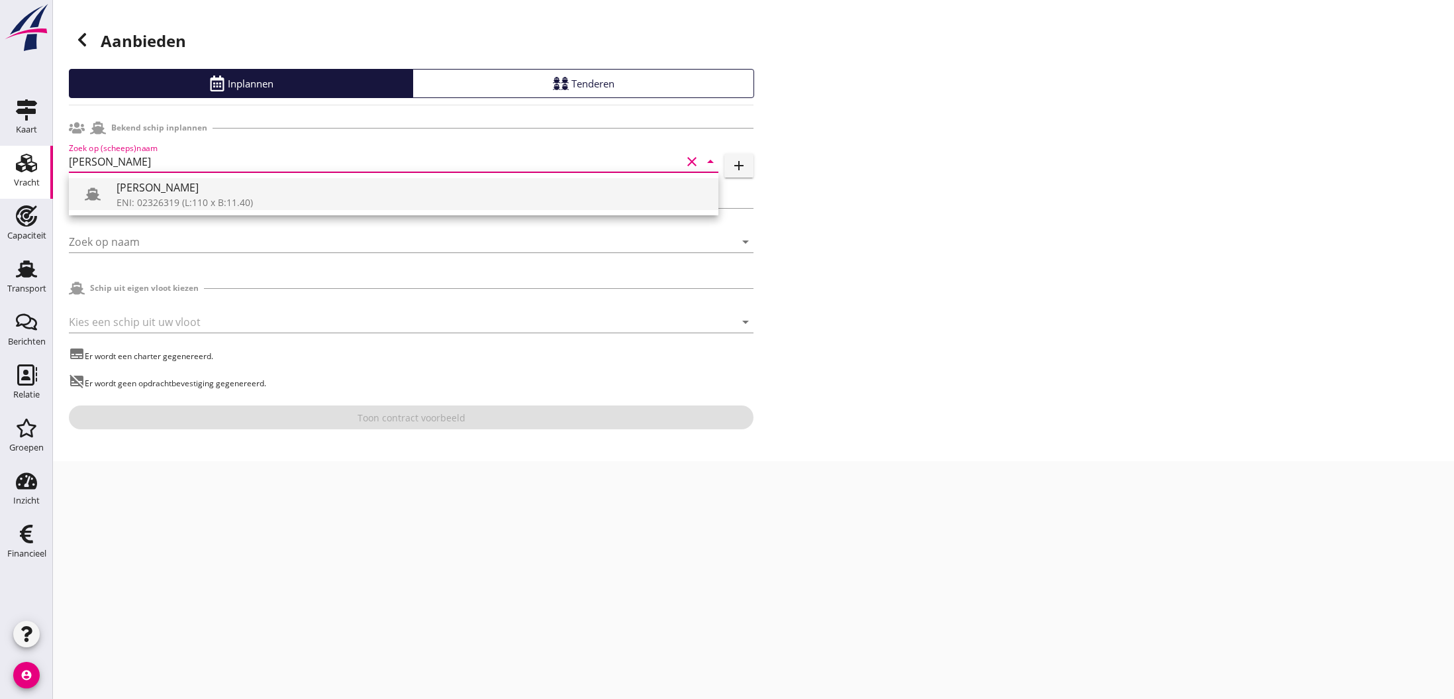
click at [155, 196] on div "ENI: 02326319 (L:110 x B:11.40)" at bounding box center [412, 202] width 591 height 14
type input "[PERSON_NAME]"
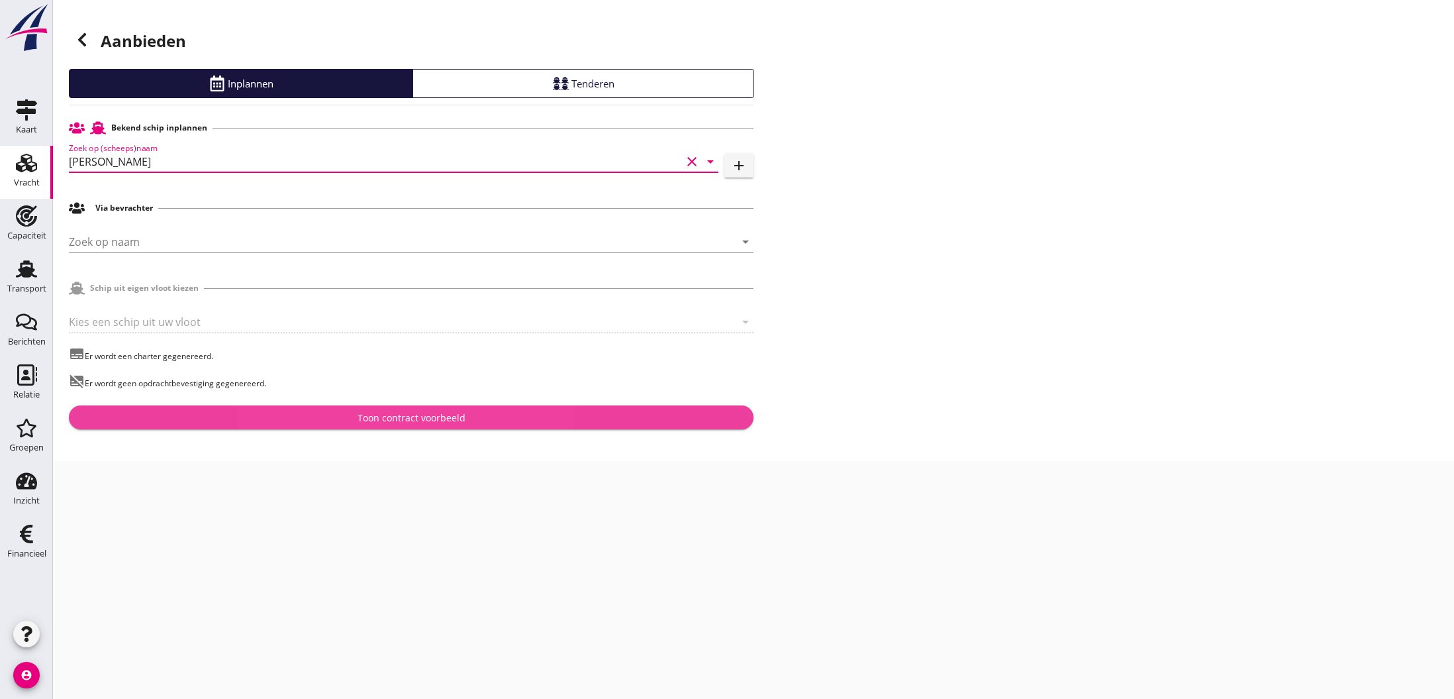
click at [429, 419] on div "Toon contract voorbeeld" at bounding box center [412, 418] width 108 height 14
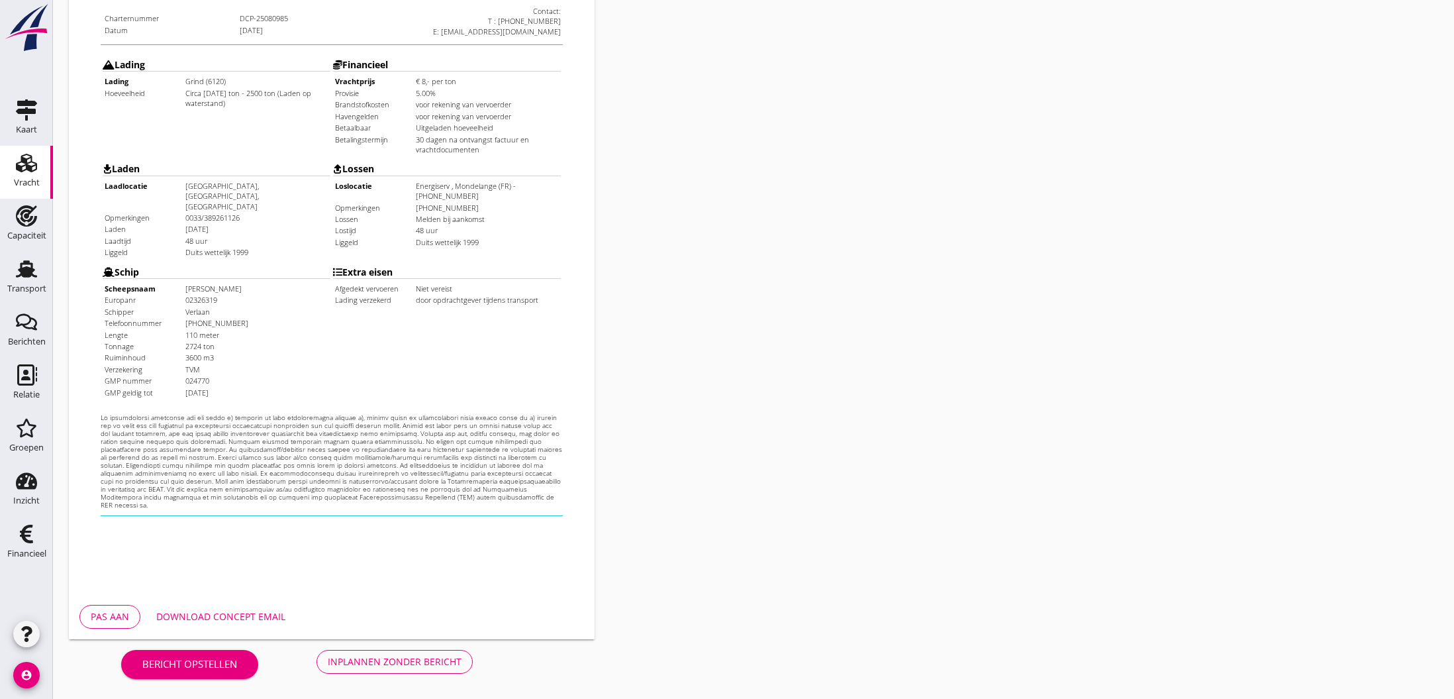
scroll to position [282, 1]
click at [232, 617] on div "Download concept email" at bounding box center [220, 618] width 129 height 14
click at [411, 666] on div "Inplannen zonder bericht" at bounding box center [395, 661] width 134 height 14
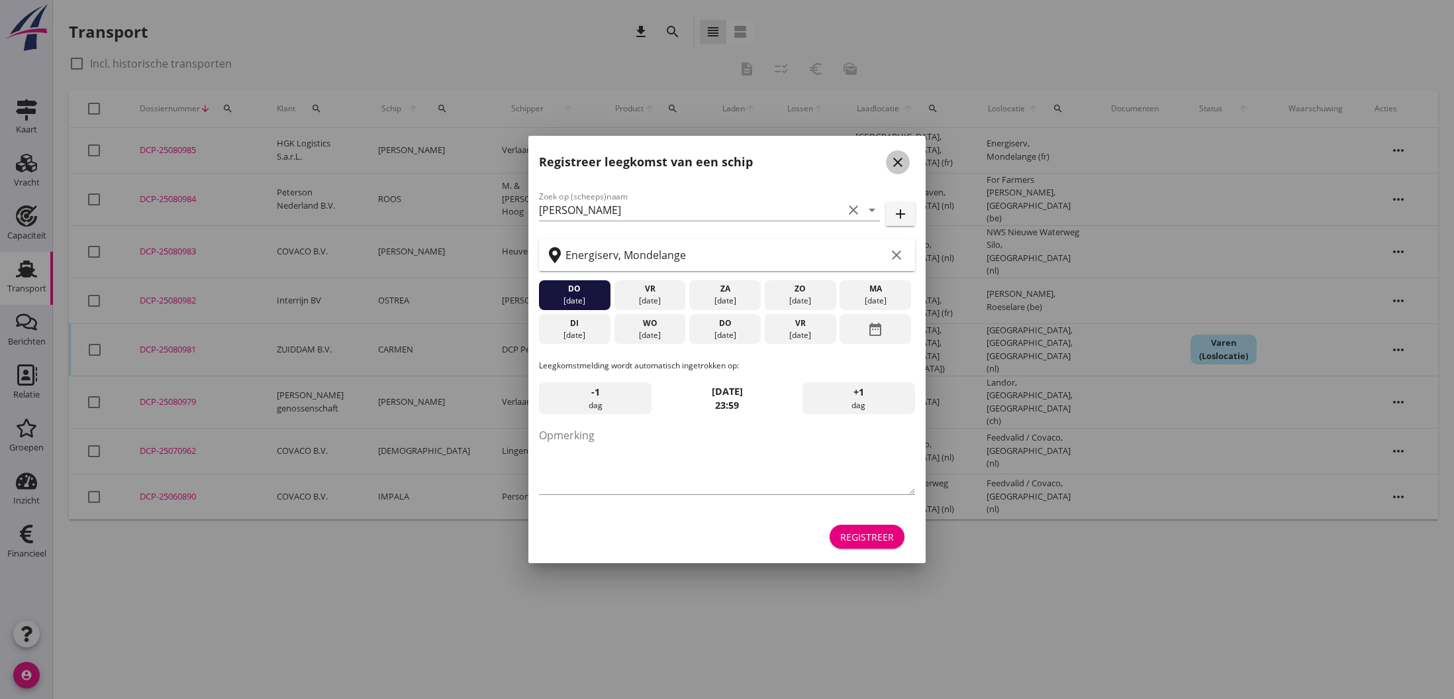
click at [897, 162] on icon "close" at bounding box center [898, 162] width 16 height 16
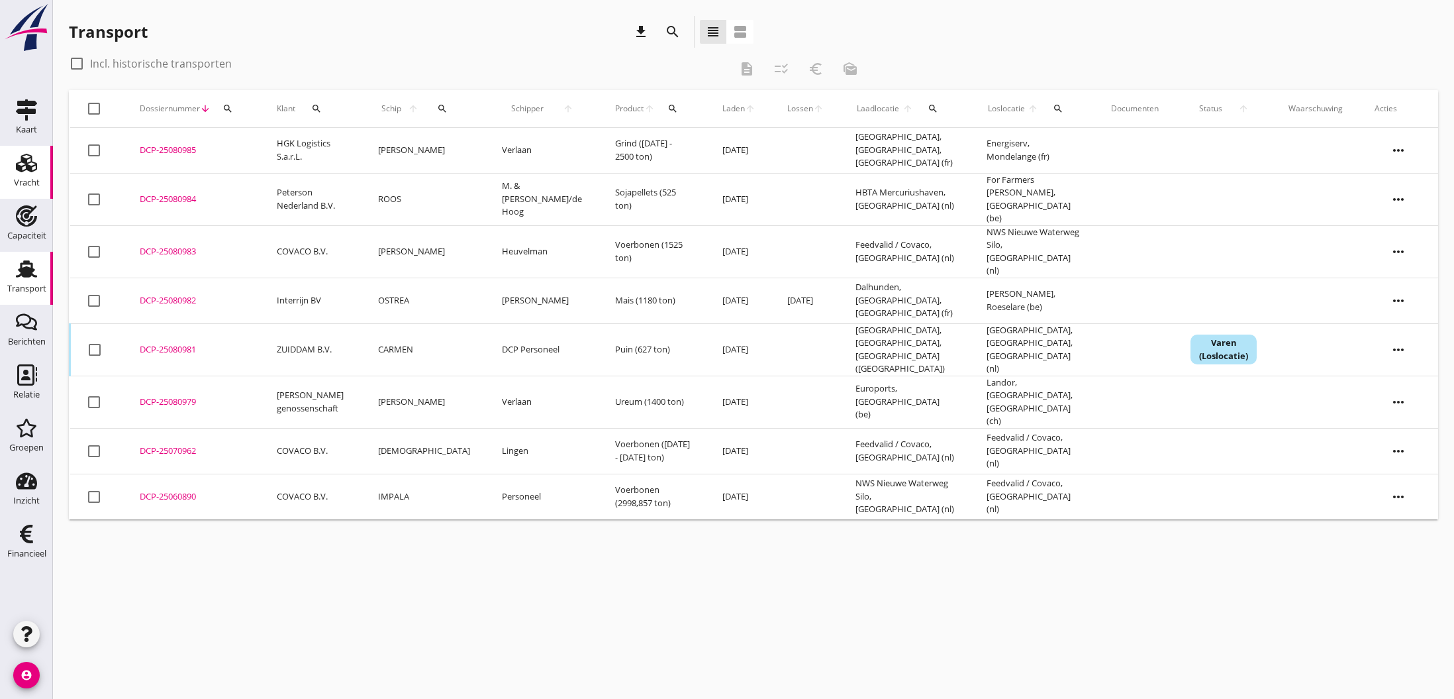
click at [29, 166] on use at bounding box center [26, 163] width 21 height 19
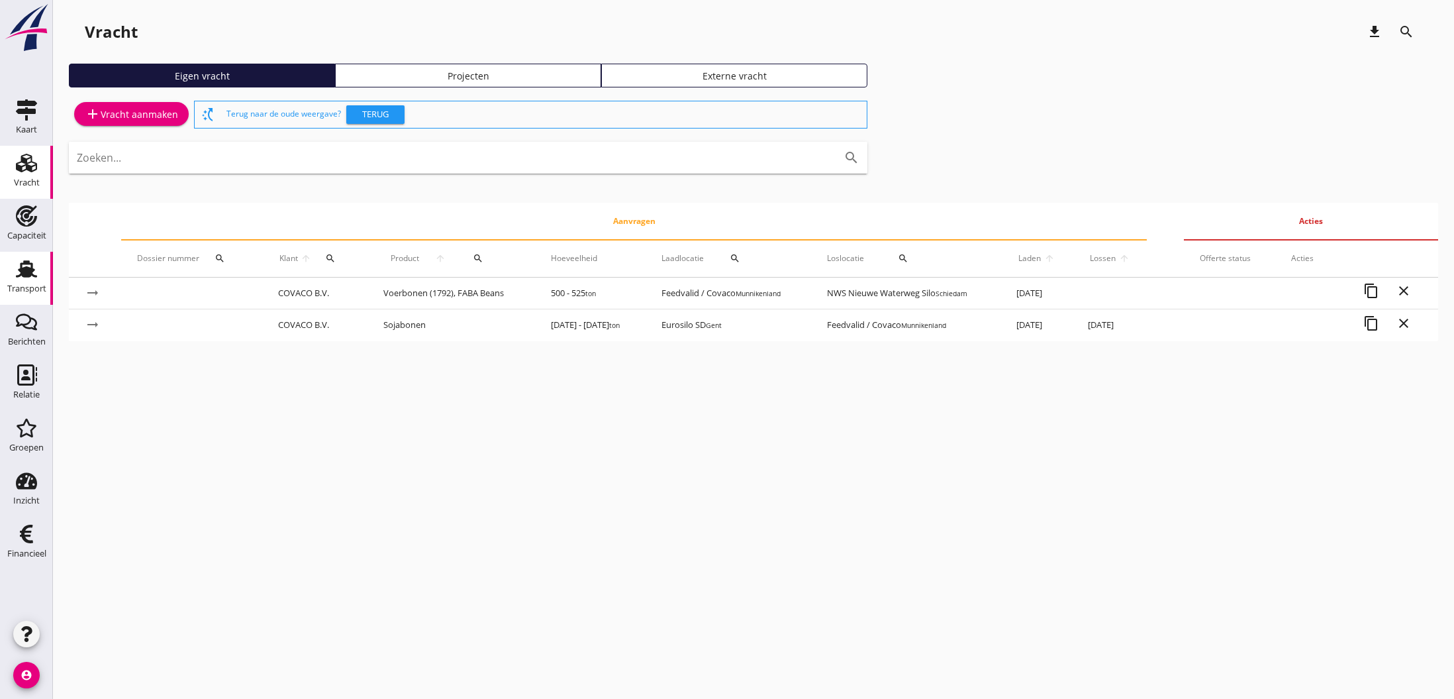
click at [26, 274] on use at bounding box center [26, 268] width 21 height 17
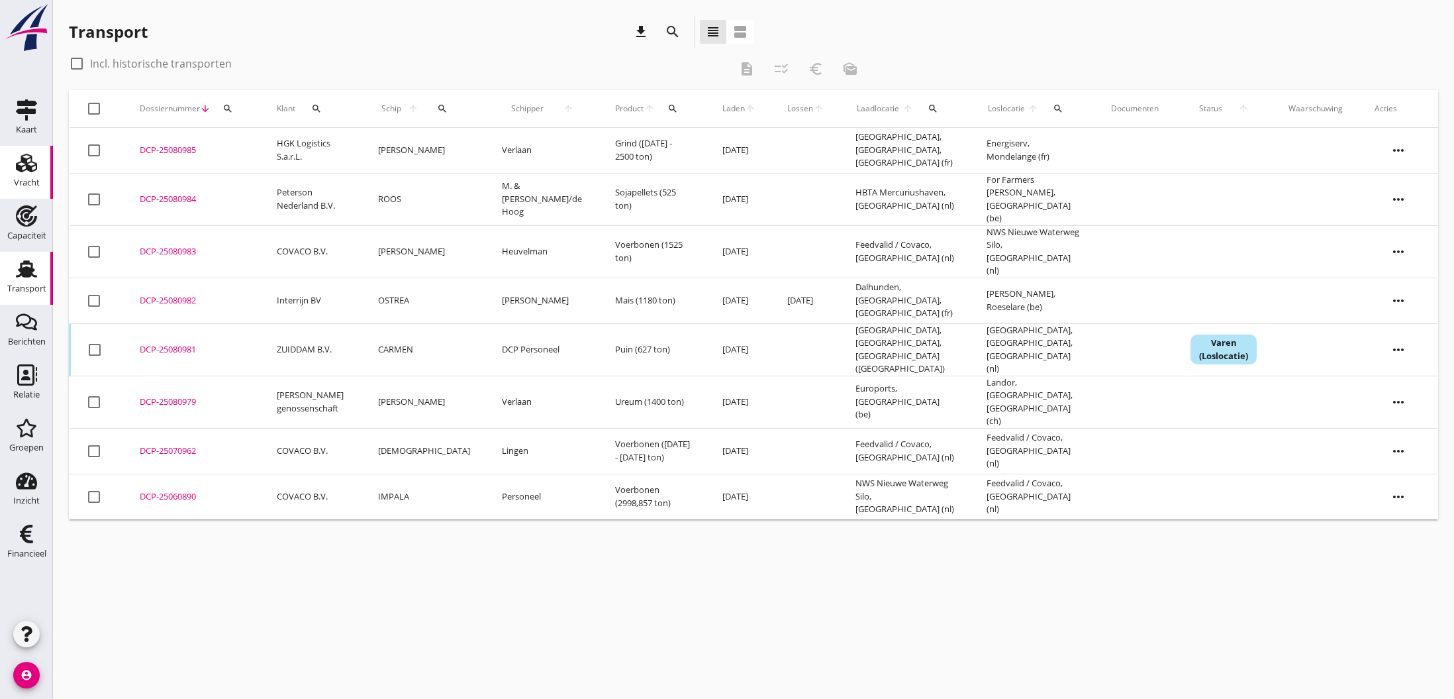
click at [22, 164] on icon "Vracht" at bounding box center [26, 162] width 21 height 21
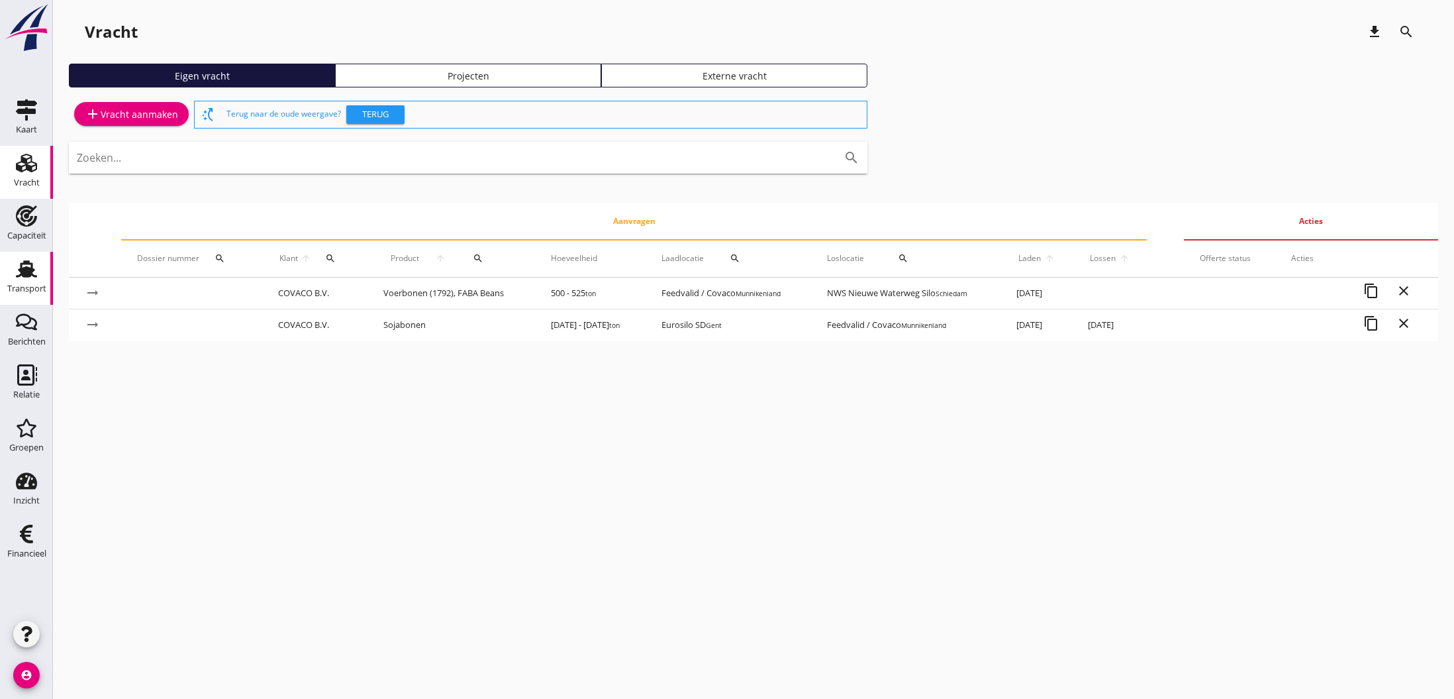
click at [23, 272] on use at bounding box center [26, 268] width 21 height 17
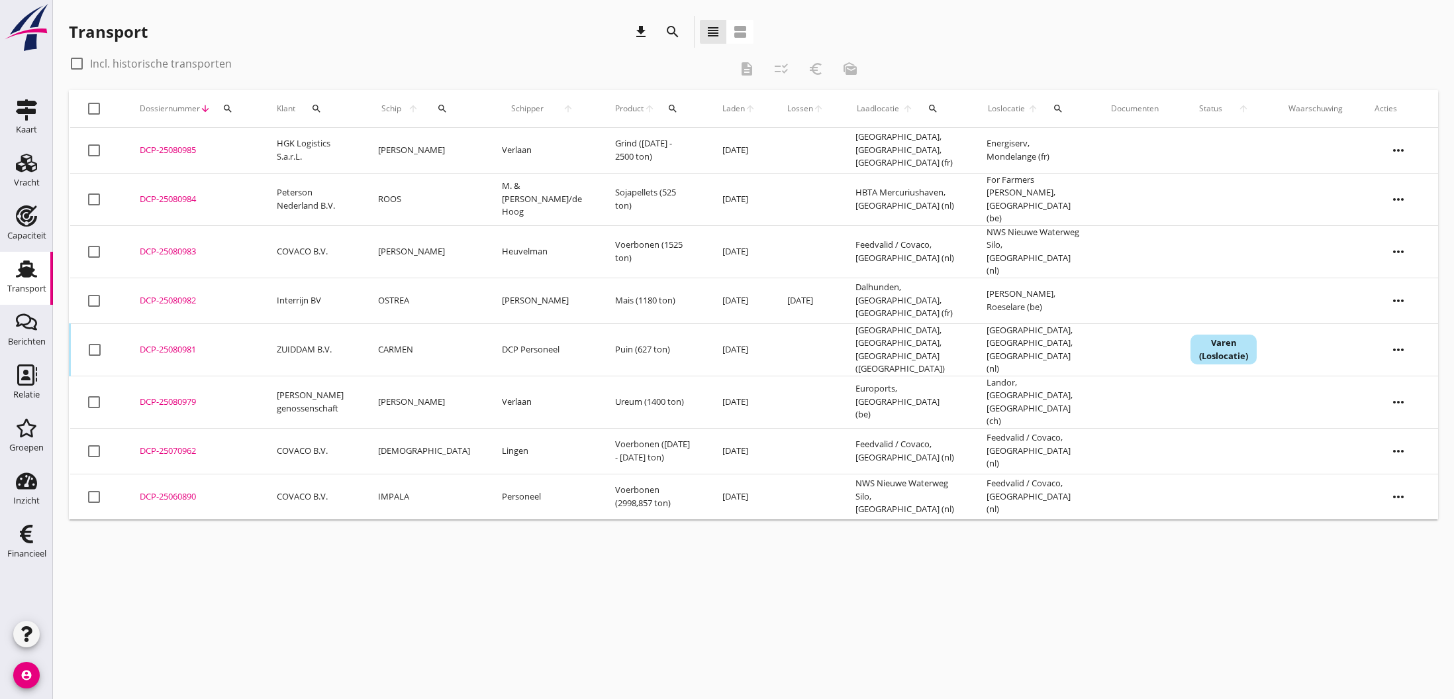
click at [279, 151] on td "HGK Logistics S.a.r.L." at bounding box center [311, 151] width 101 height 46
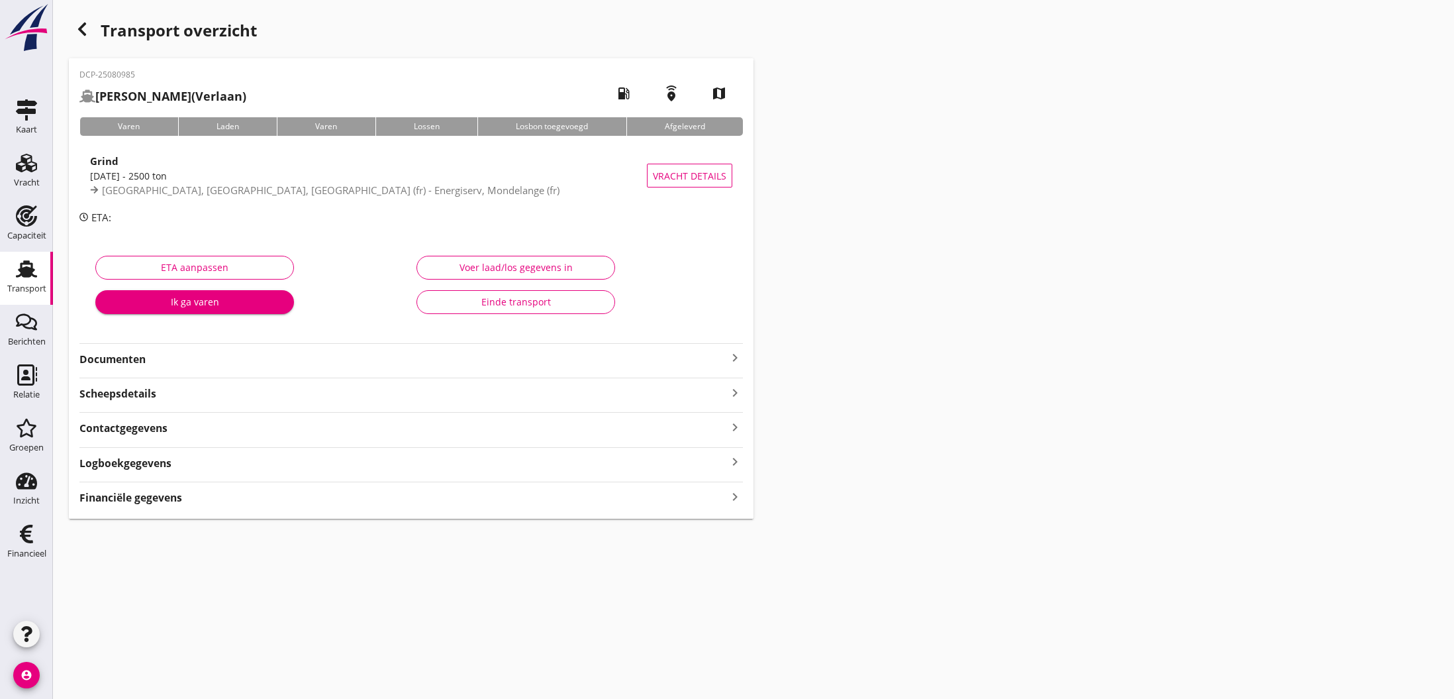
click at [738, 356] on icon "keyboard_arrow_right" at bounding box center [735, 358] width 16 height 16
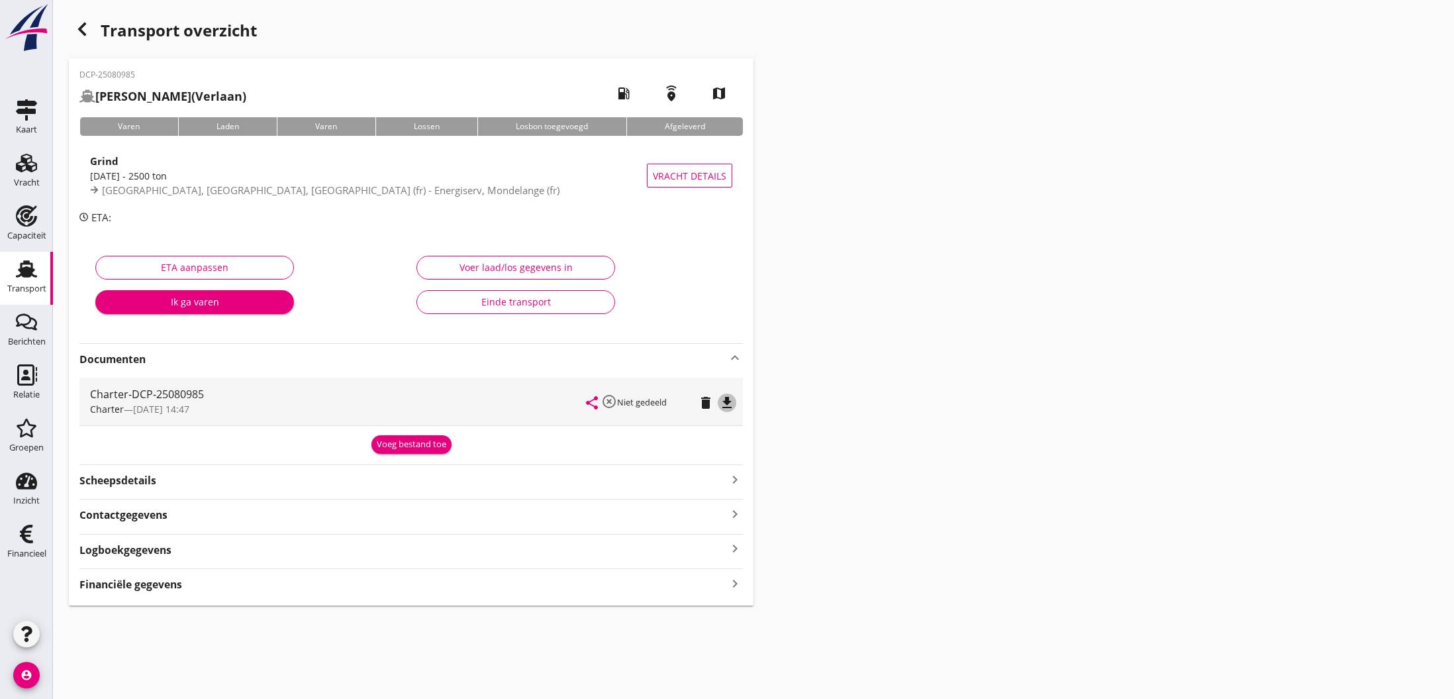
click at [728, 403] on icon "file_download" at bounding box center [727, 403] width 16 height 16
click at [728, 403] on icon "open_in_browser" at bounding box center [727, 403] width 16 height 16
click at [409, 443] on div "Voeg bestand toe" at bounding box center [412, 444] width 70 height 13
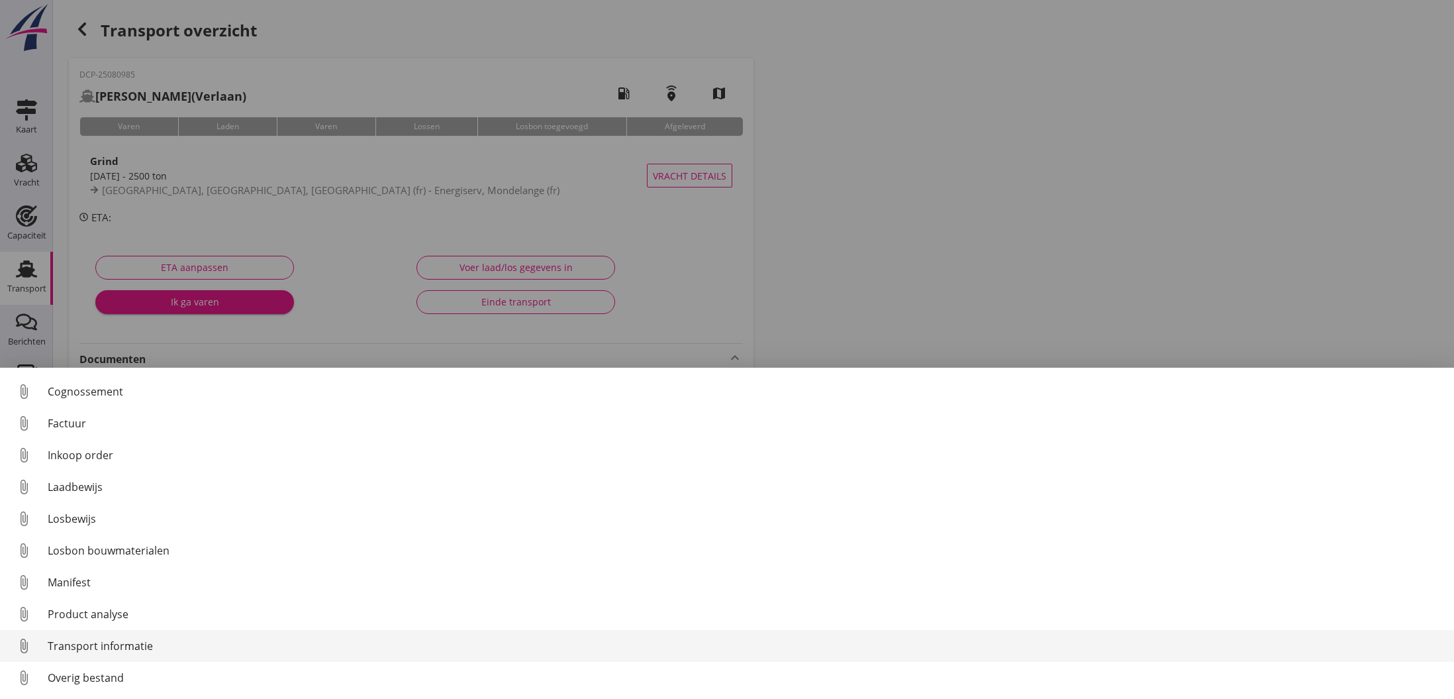
scroll to position [61, 0]
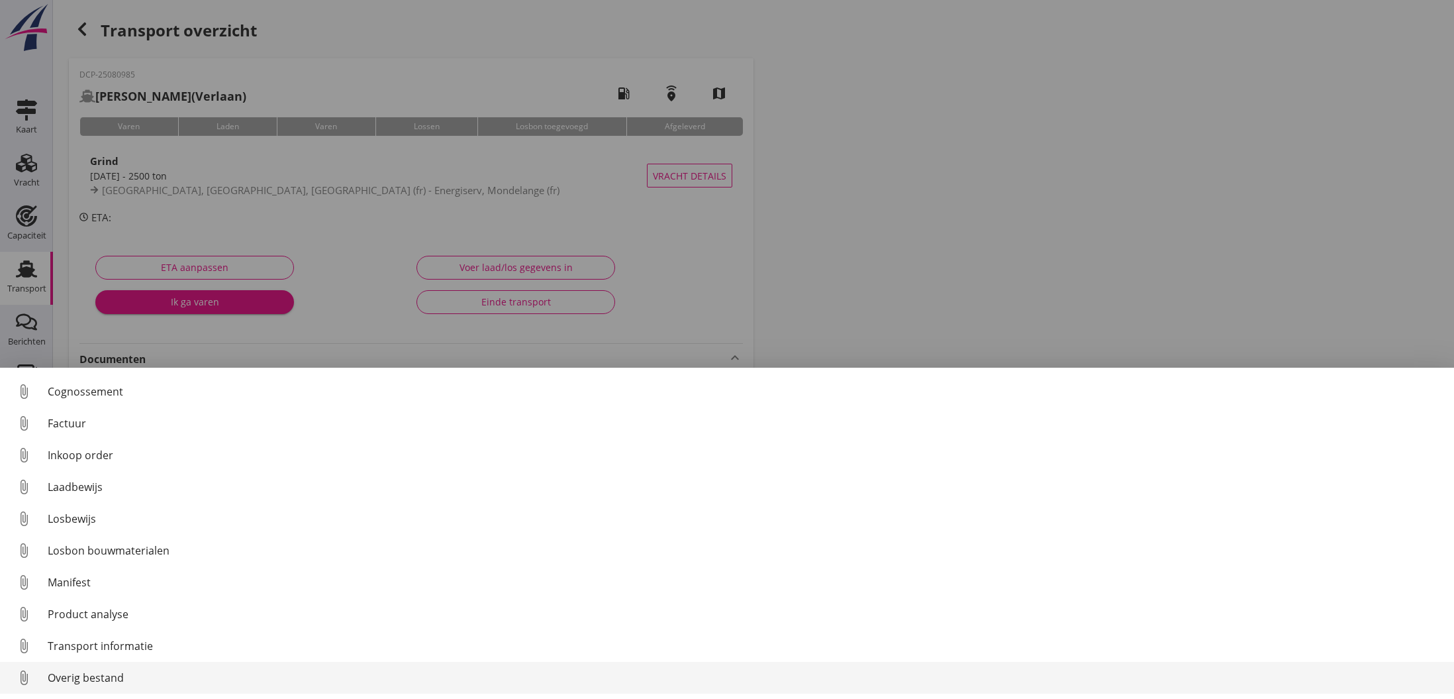
click at [101, 677] on div "Overig bestand" at bounding box center [746, 678] width 1396 height 16
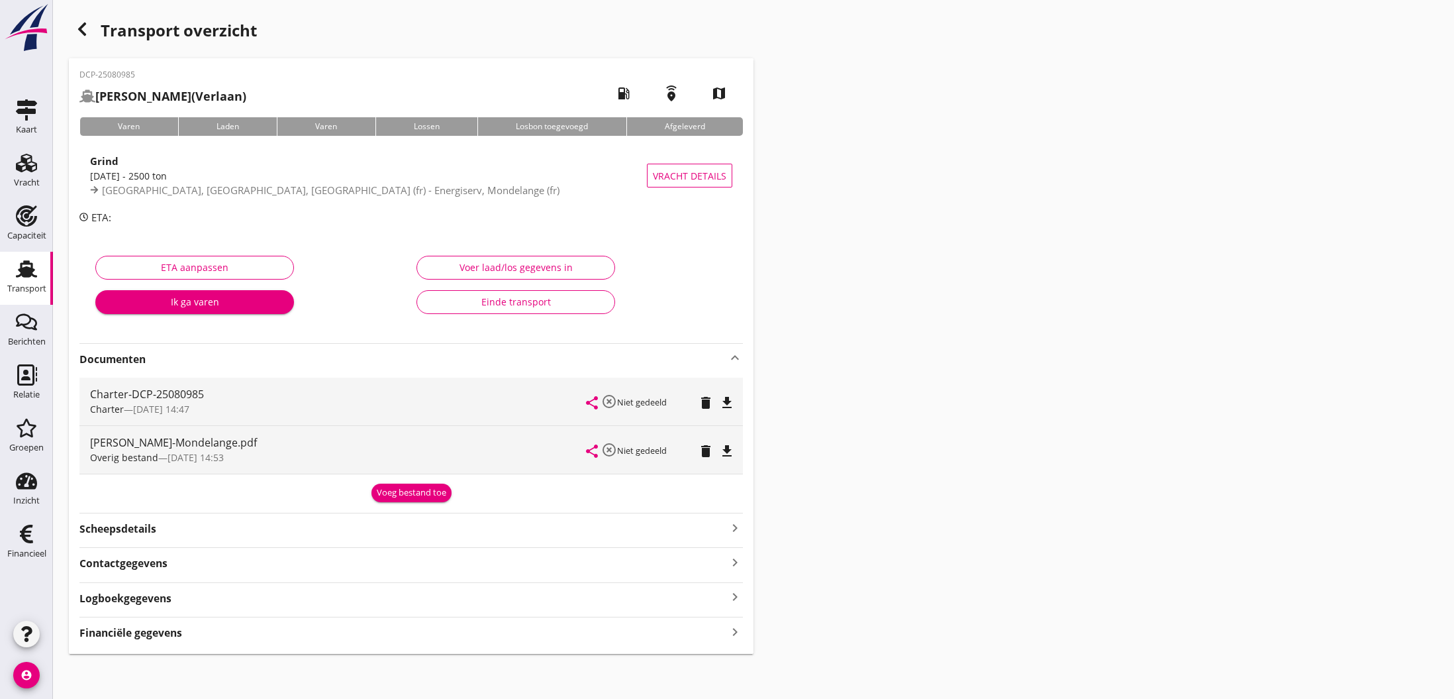
click at [80, 28] on use "button" at bounding box center [82, 29] width 8 height 13
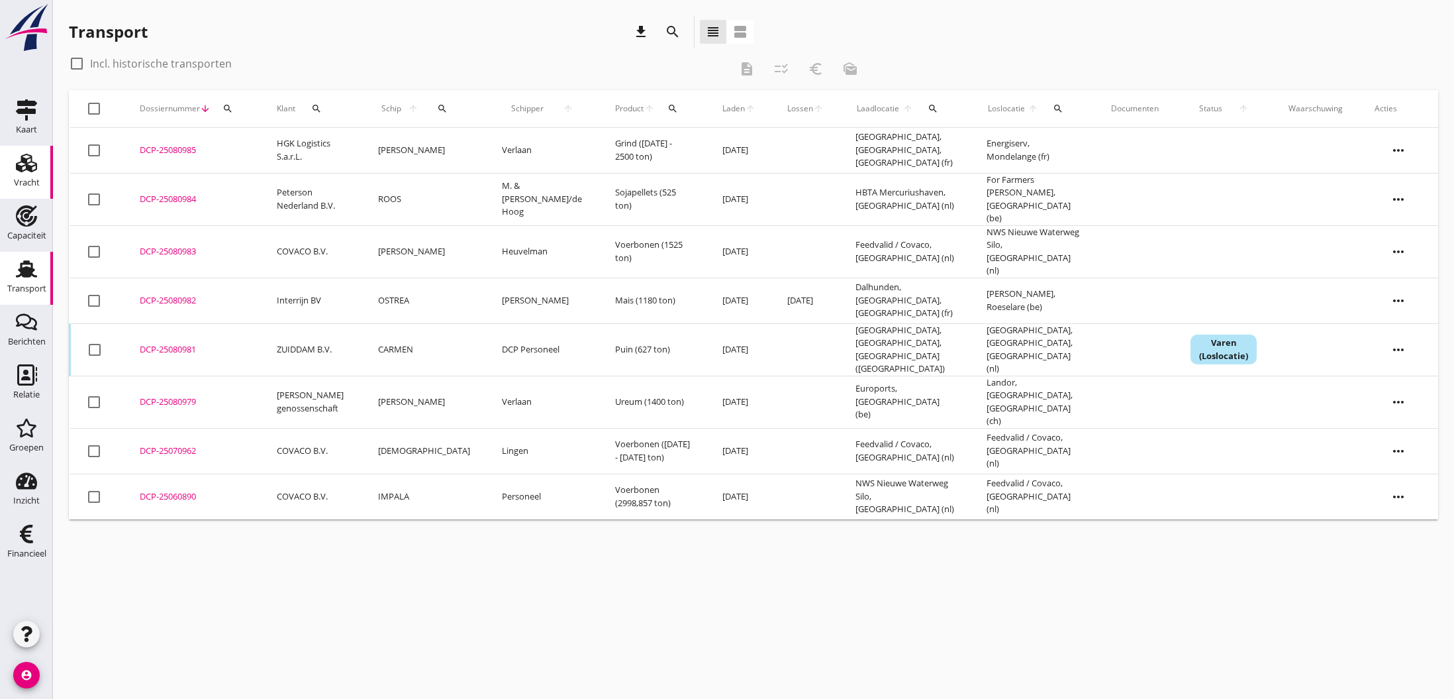
click at [30, 166] on use at bounding box center [26, 163] width 21 height 19
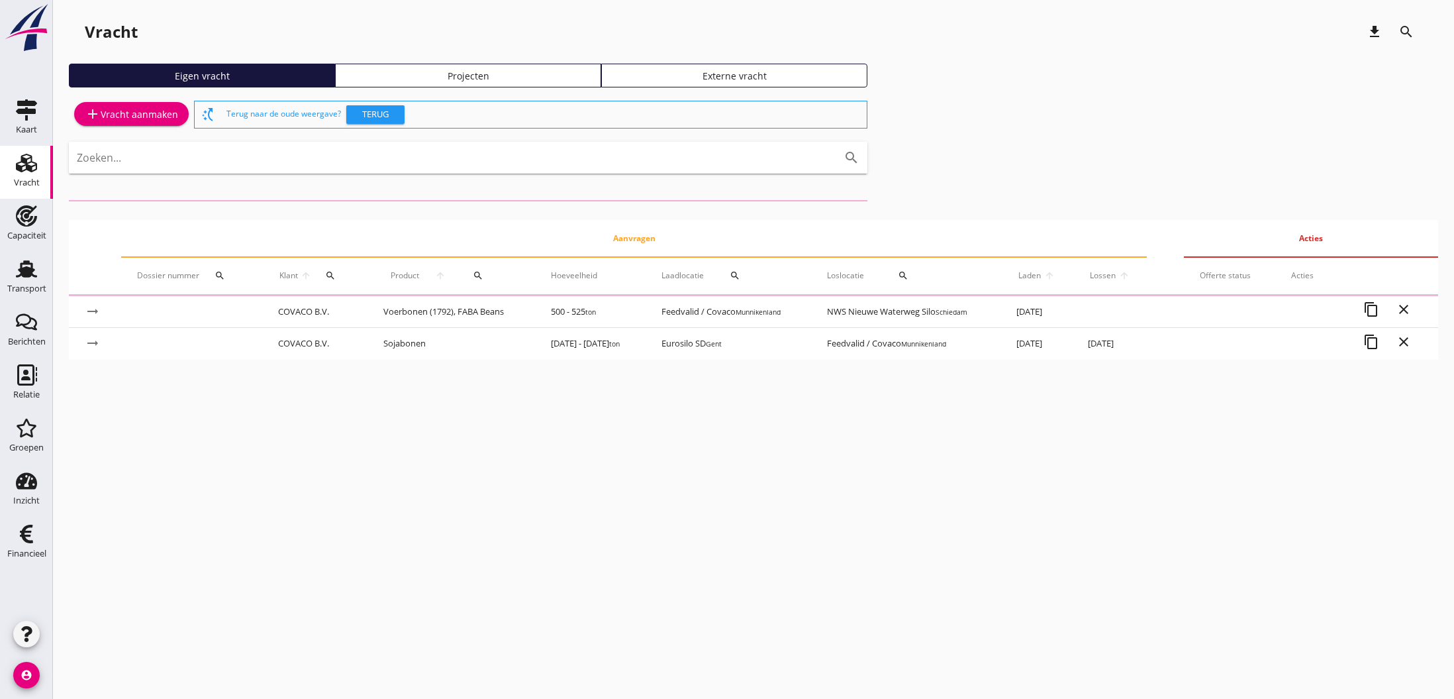
click at [150, 115] on div "add Vracht aanmaken" at bounding box center [131, 114] width 93 height 16
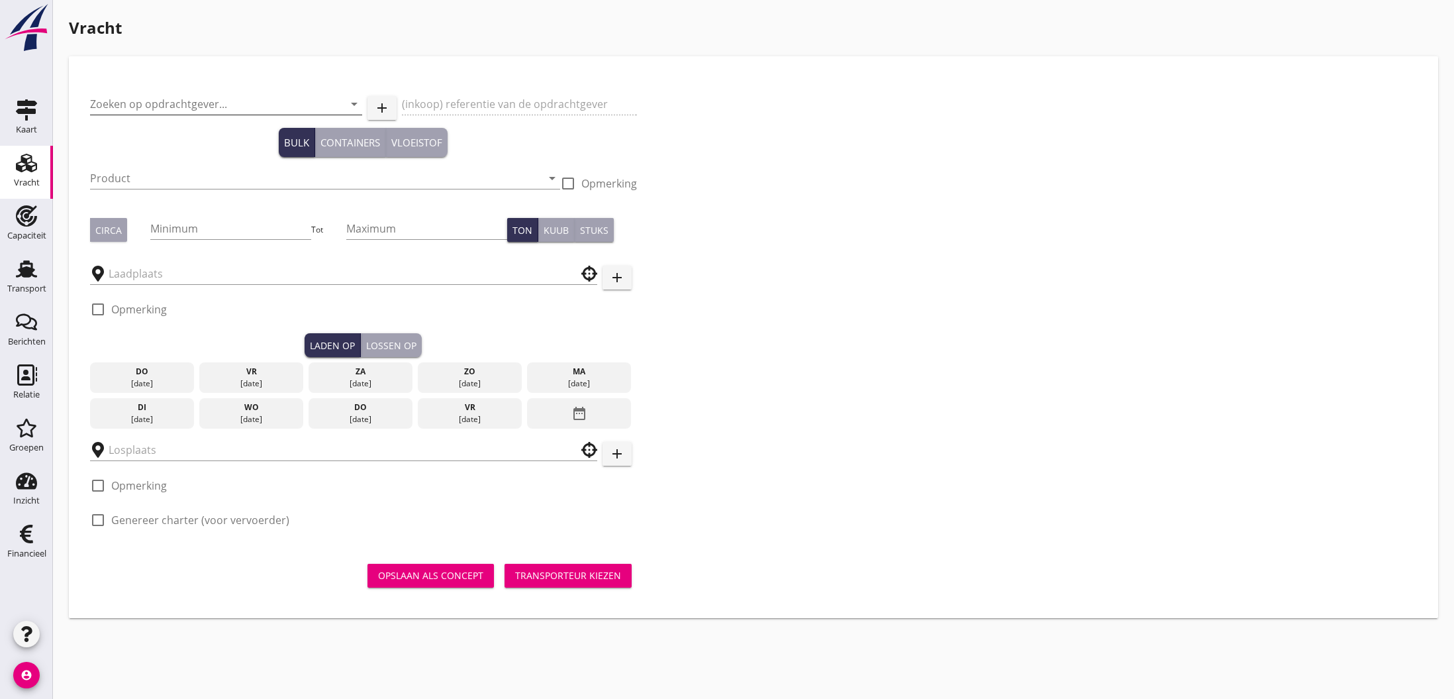
click at [176, 105] on input "Zoeken op opdrachtgever..." at bounding box center [207, 103] width 235 height 21
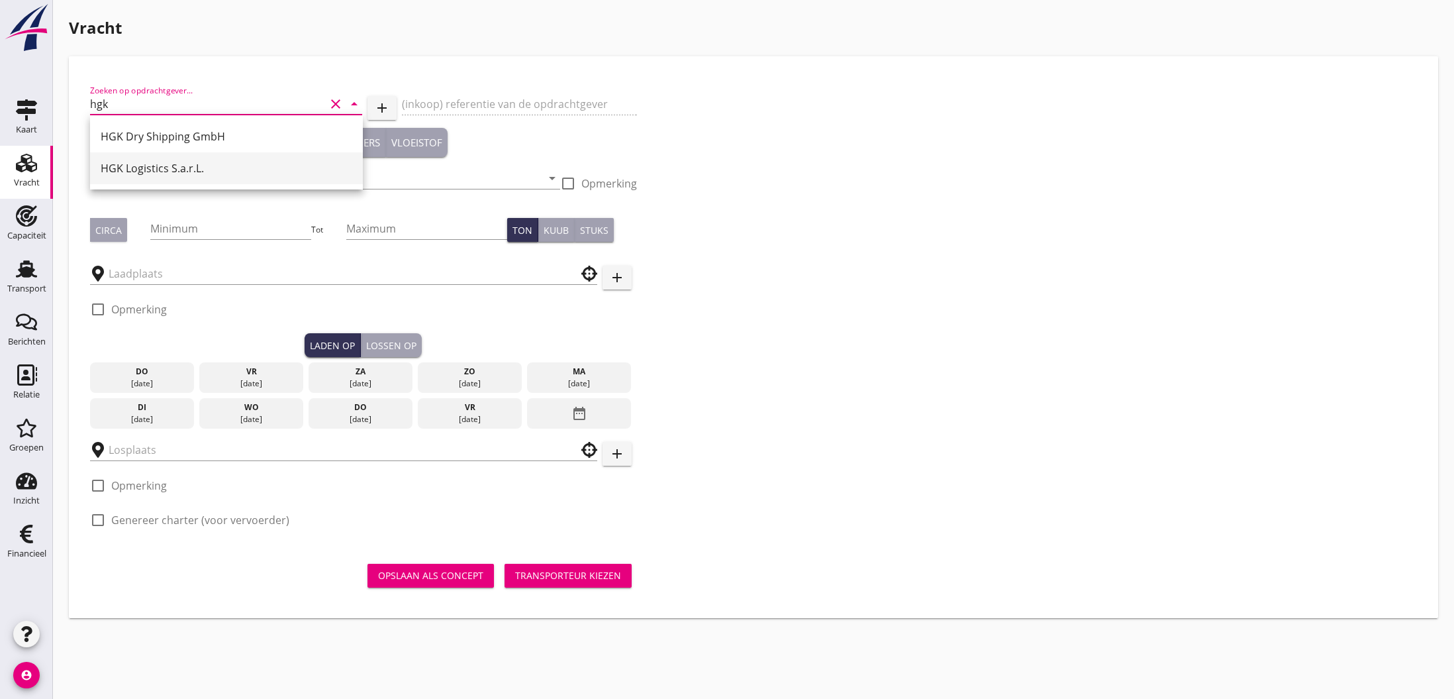
click at [193, 168] on div "HGK Logistics S.a.r.L." at bounding box center [227, 168] width 252 height 16
type input "HGK Logistics S.a.r.L."
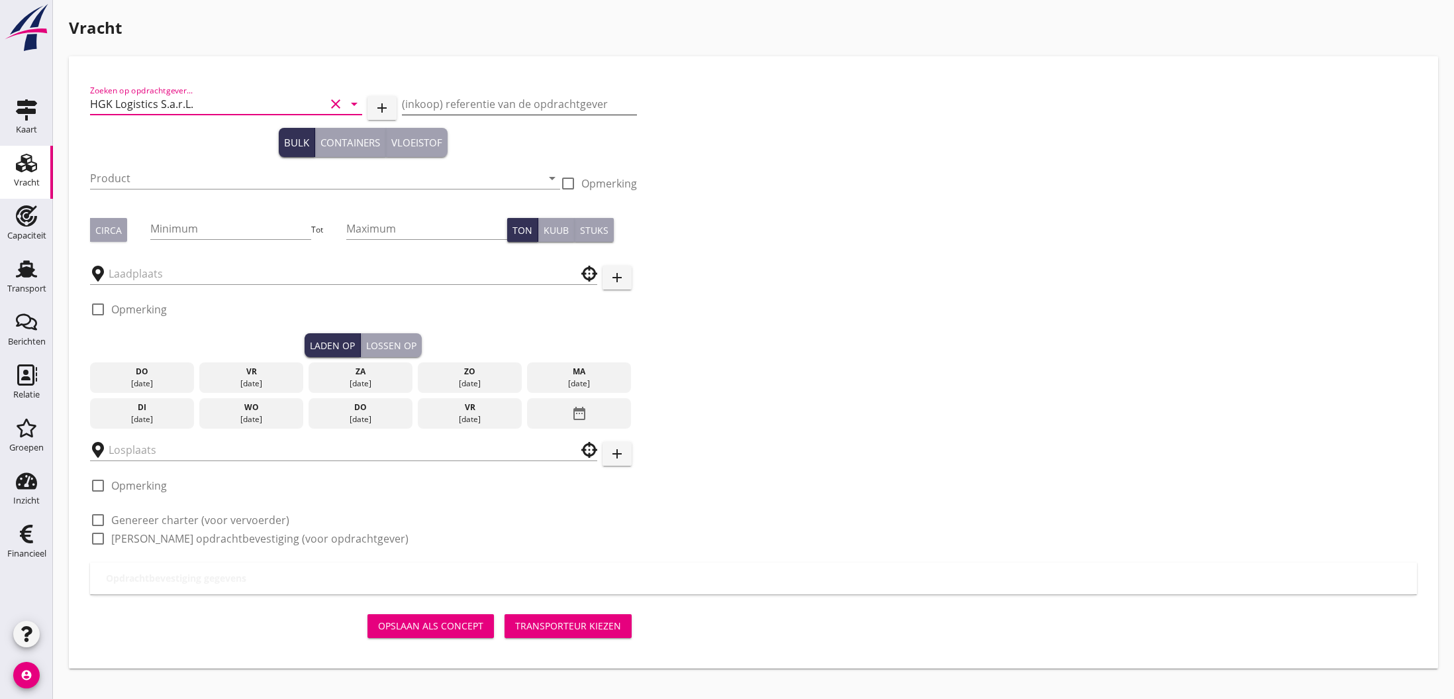
click at [429, 107] on input "(inkoop) referentie van de opdrachtgever" at bounding box center [519, 103] width 235 height 21
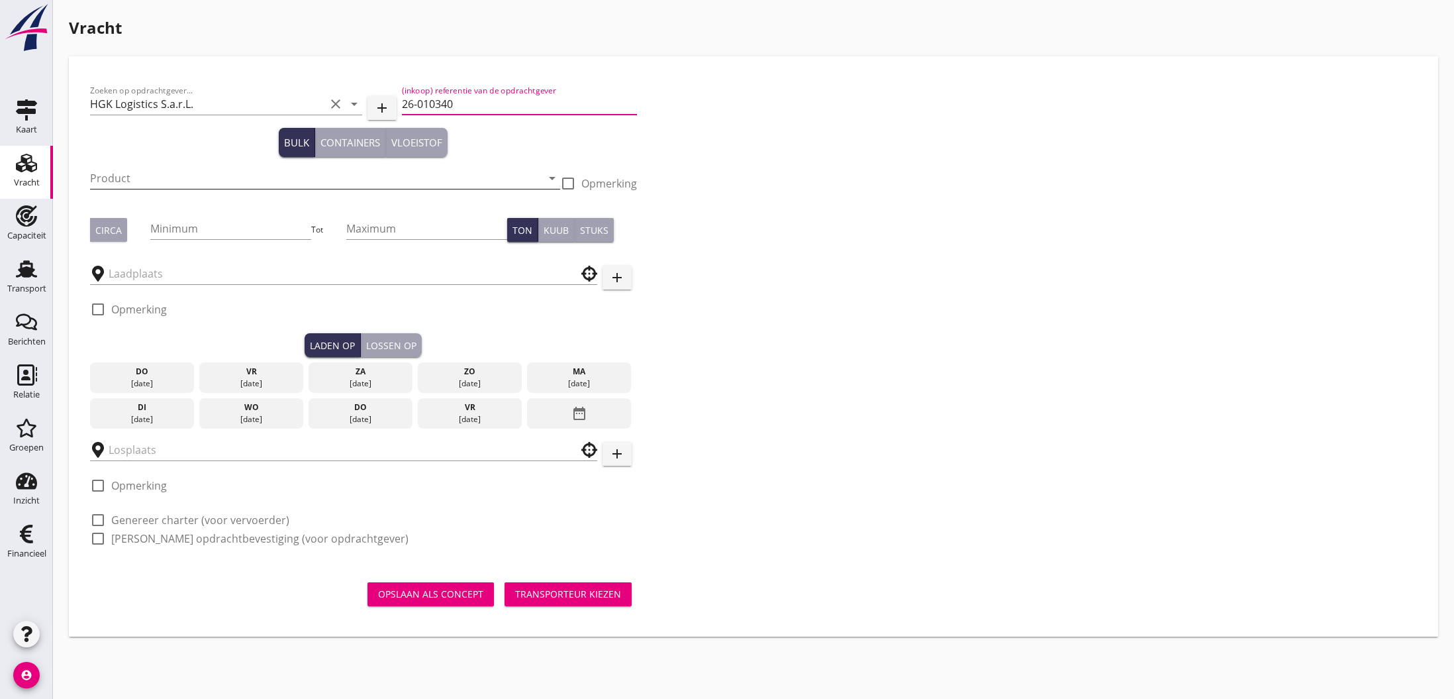
type input "26-010340"
click at [268, 180] on input "Product" at bounding box center [316, 178] width 452 height 21
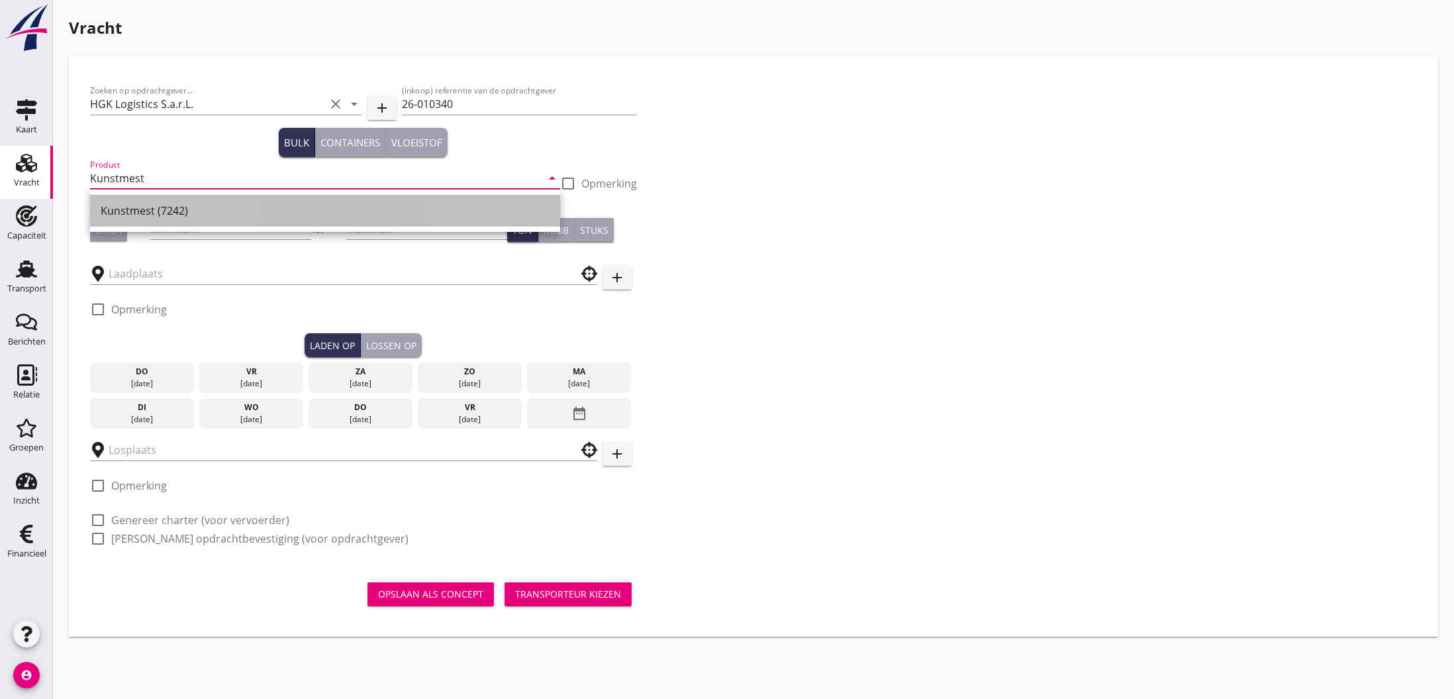
click at [169, 212] on div "Kunstmest (7242)" at bounding box center [325, 211] width 449 height 16
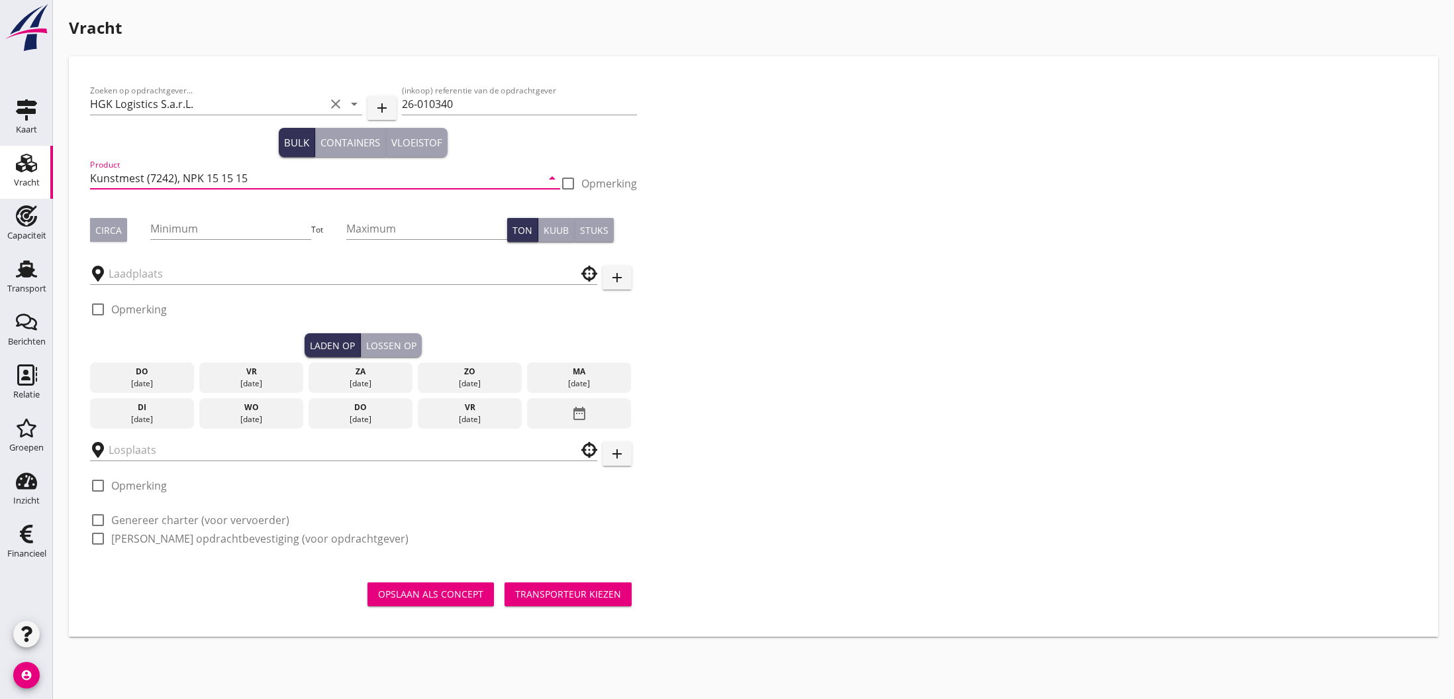
type input "Kunstmest (7242), NPK 15 15 15"
click at [98, 232] on div "Circa" at bounding box center [108, 230] width 26 height 14
click at [179, 230] on input "Minimum" at bounding box center [230, 228] width 161 height 21
type input "1250"
click at [354, 229] on input "Maximum" at bounding box center [426, 228] width 161 height 21
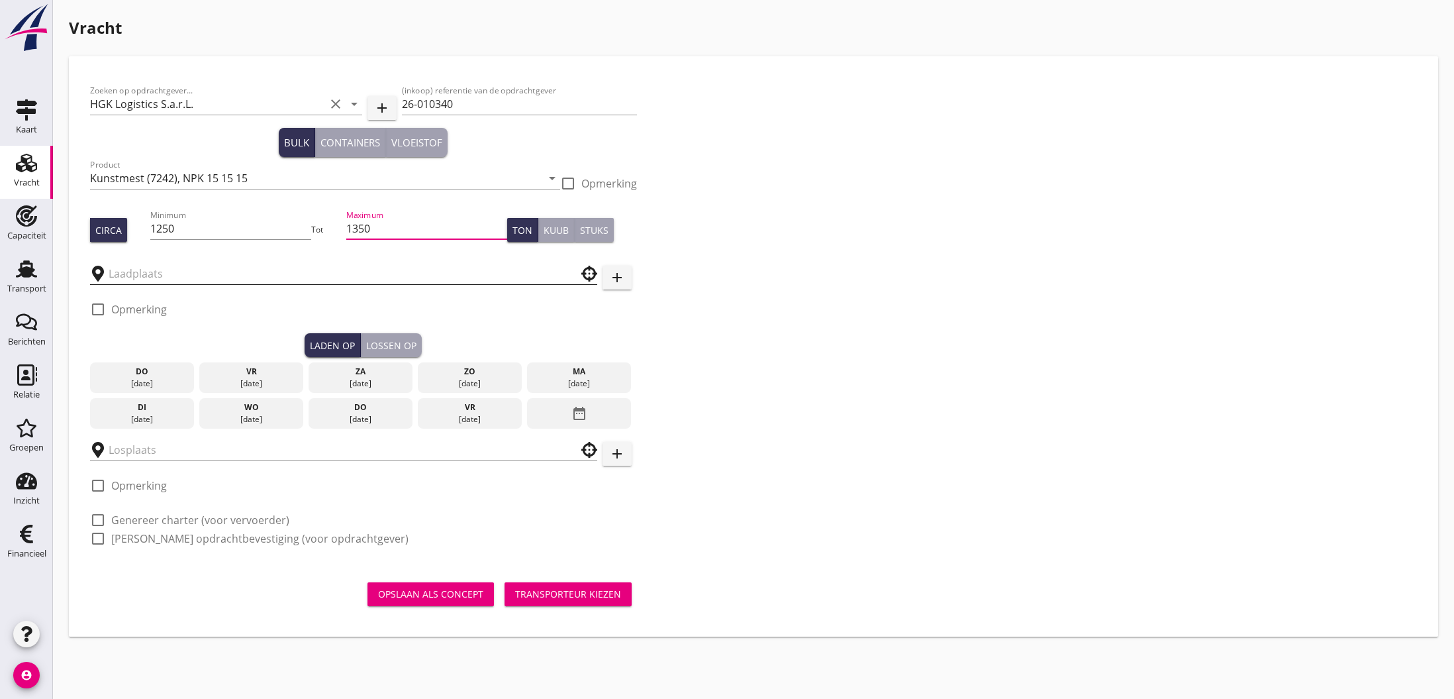
type input "1350"
click at [203, 276] on input "text" at bounding box center [335, 273] width 452 height 21
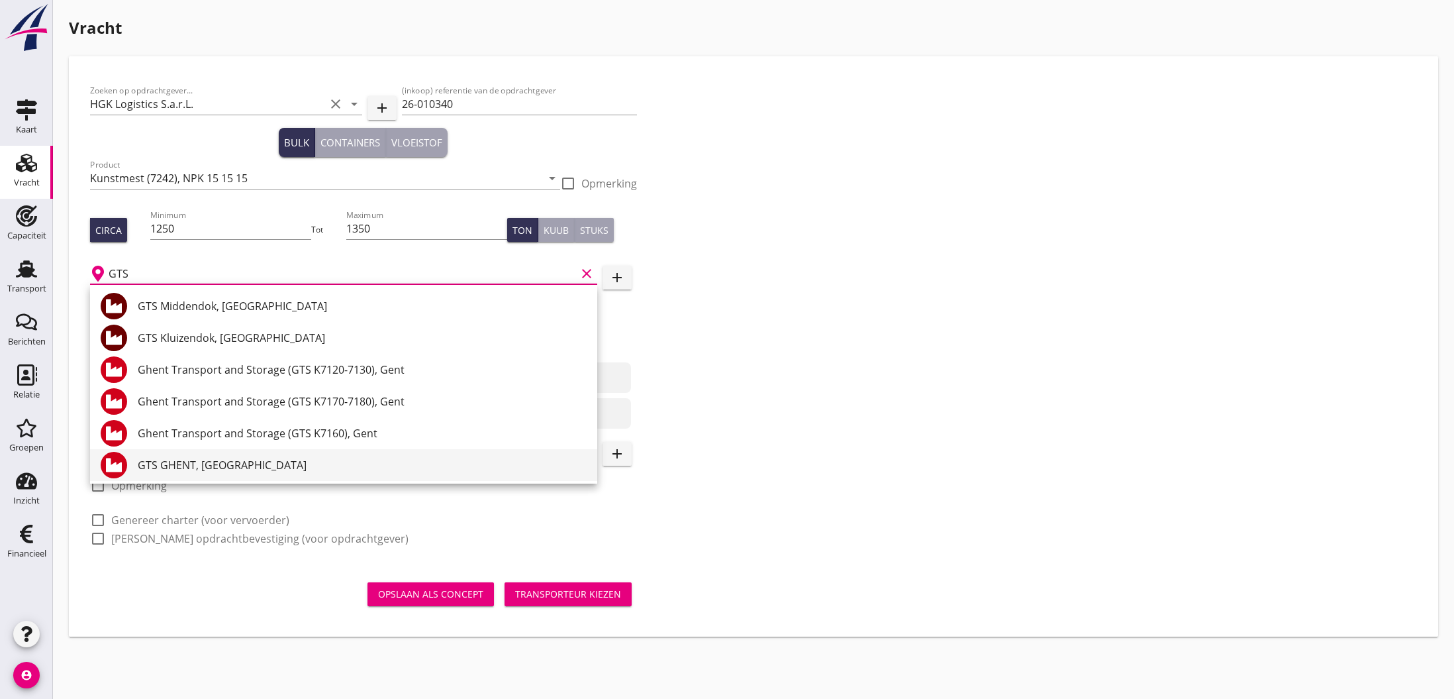
click at [215, 471] on div "GTS GHENT, [GEOGRAPHIC_DATA]" at bounding box center [362, 465] width 449 height 16
type input "GTS GHENT, [GEOGRAPHIC_DATA]"
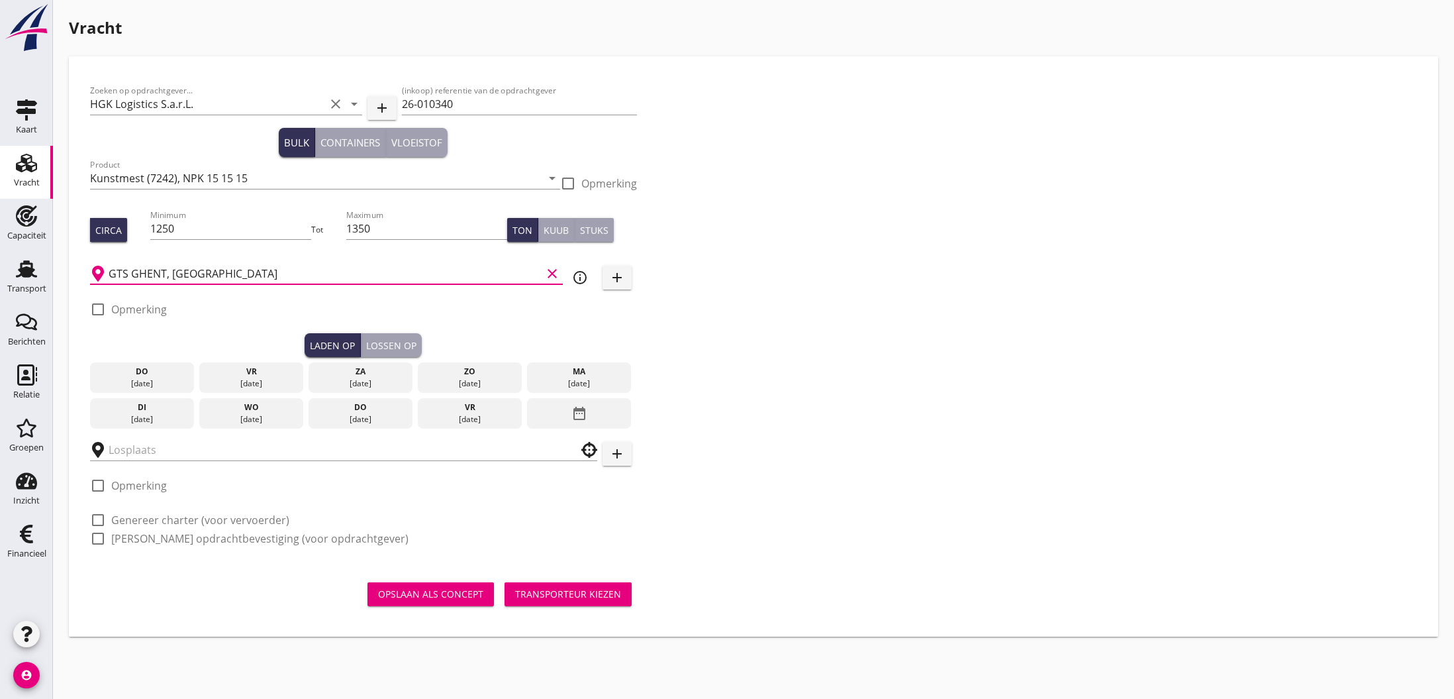
click at [245, 410] on div "wo" at bounding box center [251, 407] width 97 height 12
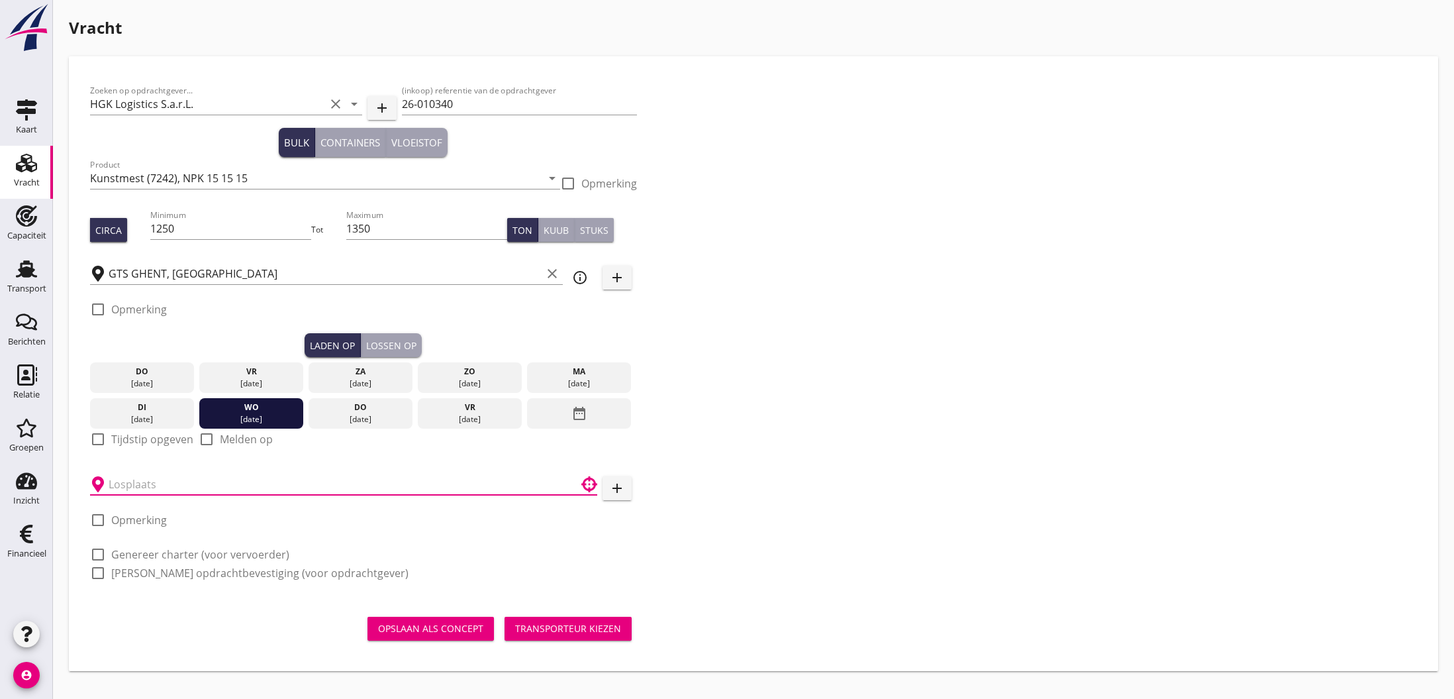
click at [172, 484] on input "text" at bounding box center [335, 484] width 452 height 21
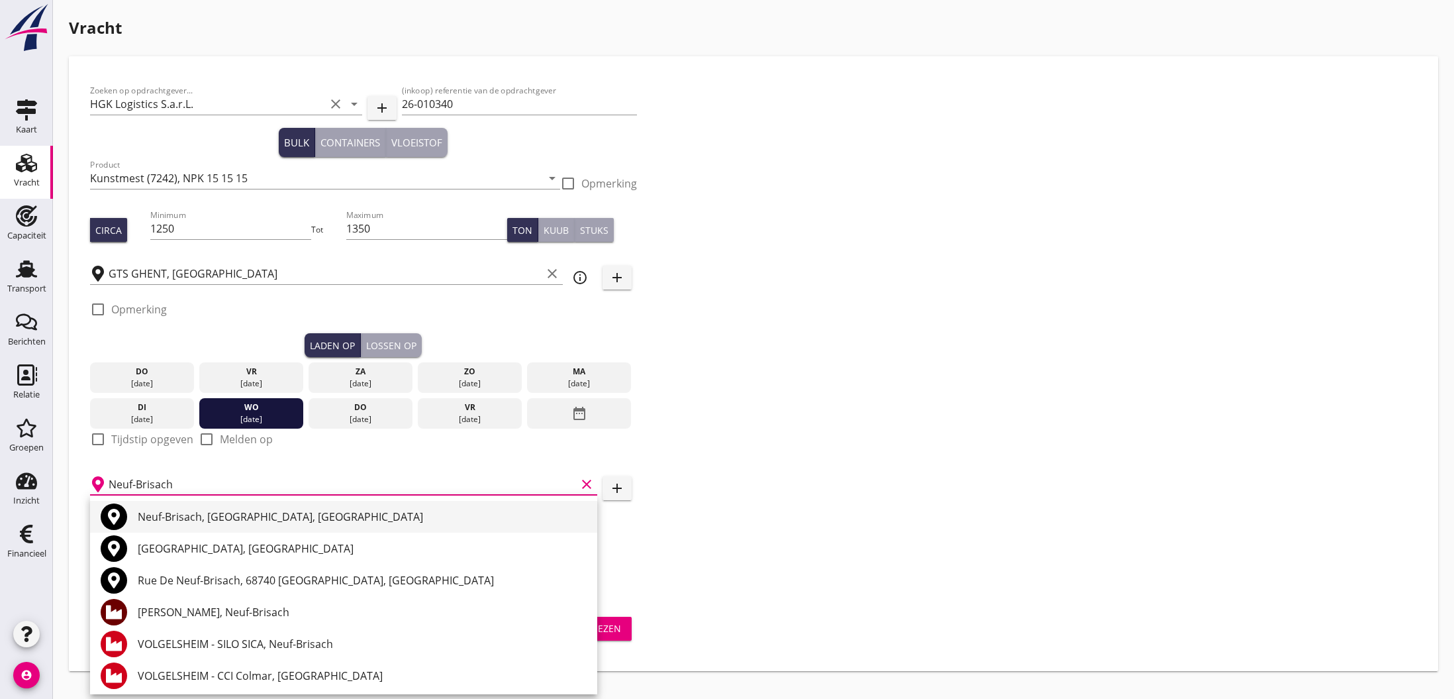
click at [198, 519] on div "Neuf-Brisach, [GEOGRAPHIC_DATA], [GEOGRAPHIC_DATA]" at bounding box center [362, 517] width 449 height 16
type input "Neuf-Brisach, [GEOGRAPHIC_DATA], [GEOGRAPHIC_DATA]"
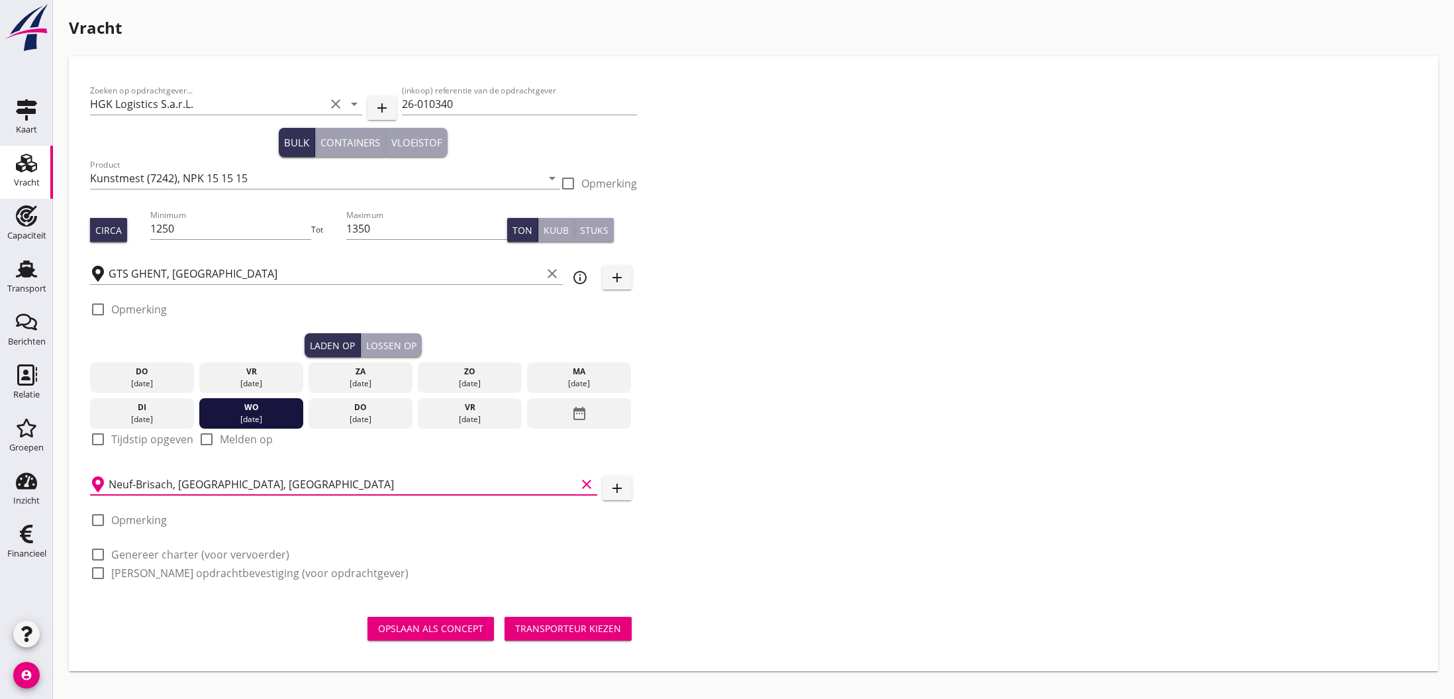
click at [154, 526] on label "Opmerking" at bounding box center [139, 519] width 56 height 13
checkbox input "true"
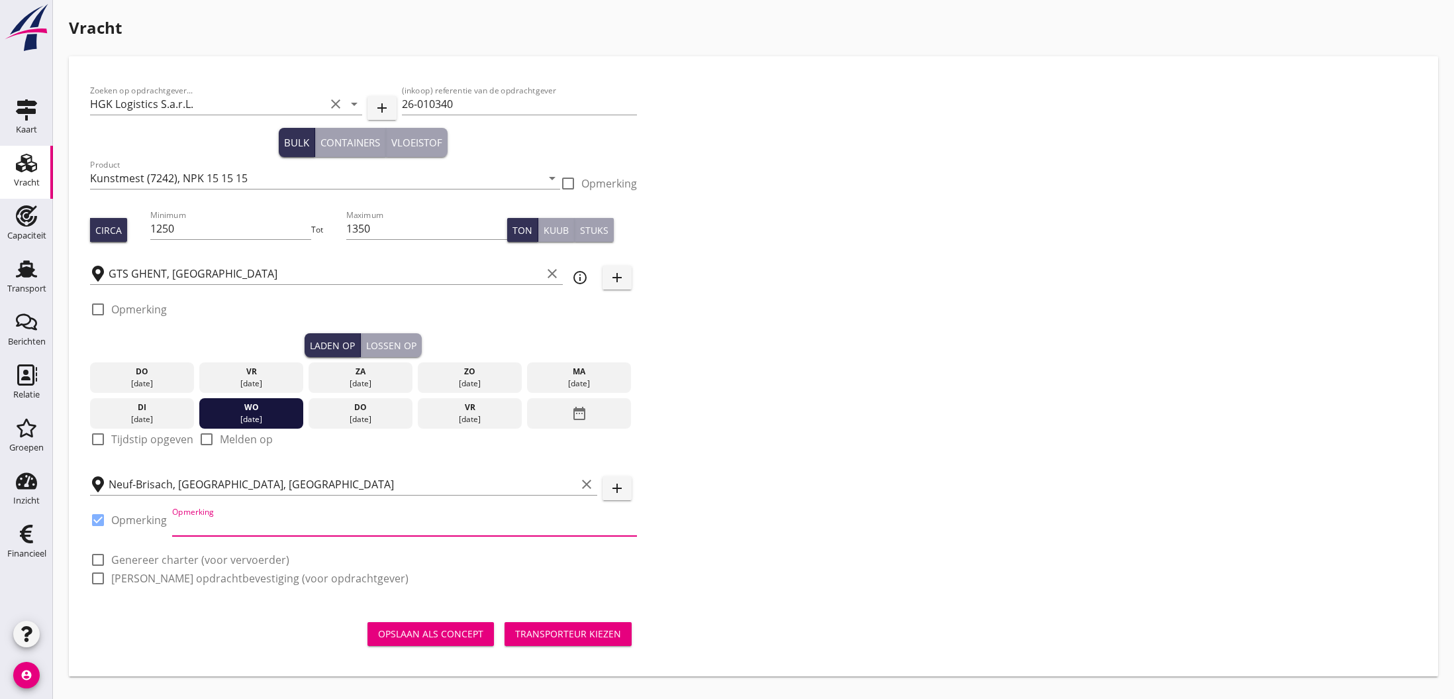
click at [177, 528] on input "Opmerking" at bounding box center [404, 525] width 465 height 21
paste input "[PHONE_NUMBER] [PERSON_NAME]"
type input "[PHONE_NUMBER] [PERSON_NAME]"
click at [572, 641] on button "Transporteur kiezen" at bounding box center [568, 634] width 127 height 24
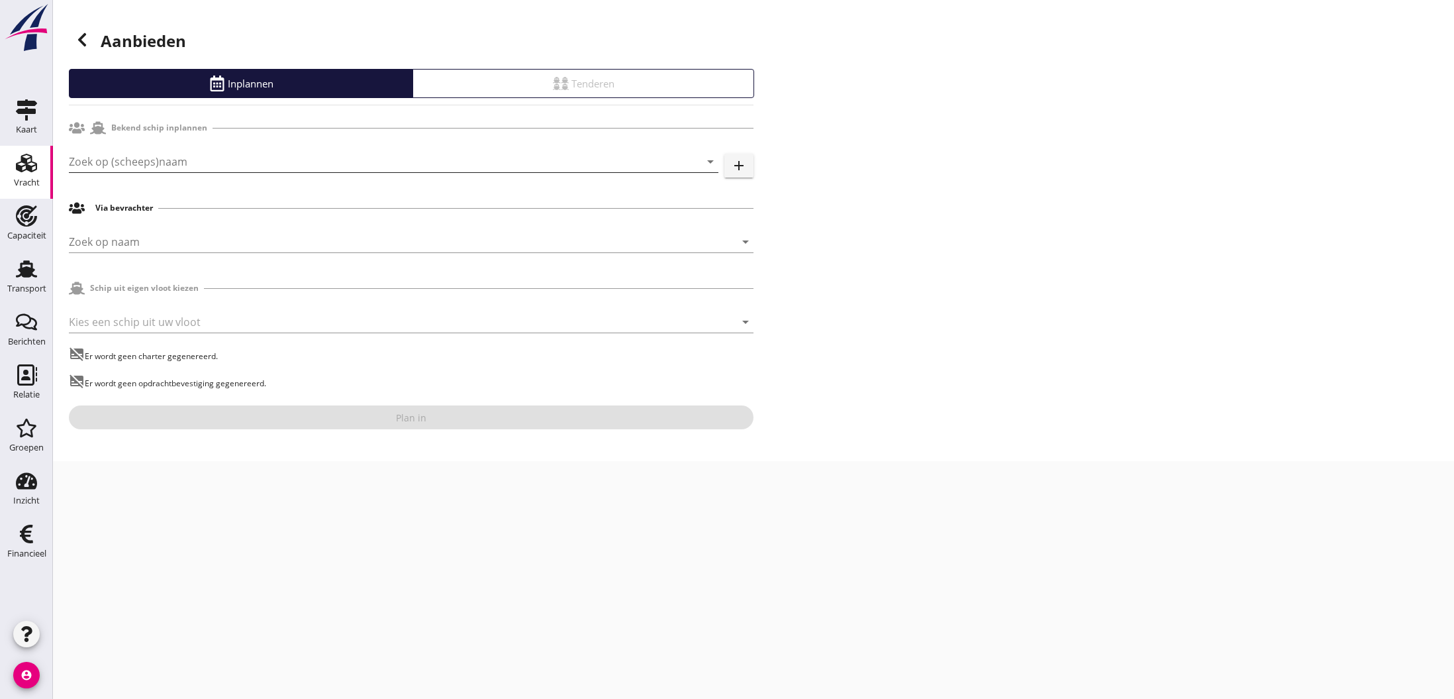
click at [170, 162] on input "Zoek op (scheeps)naam" at bounding box center [375, 161] width 613 height 21
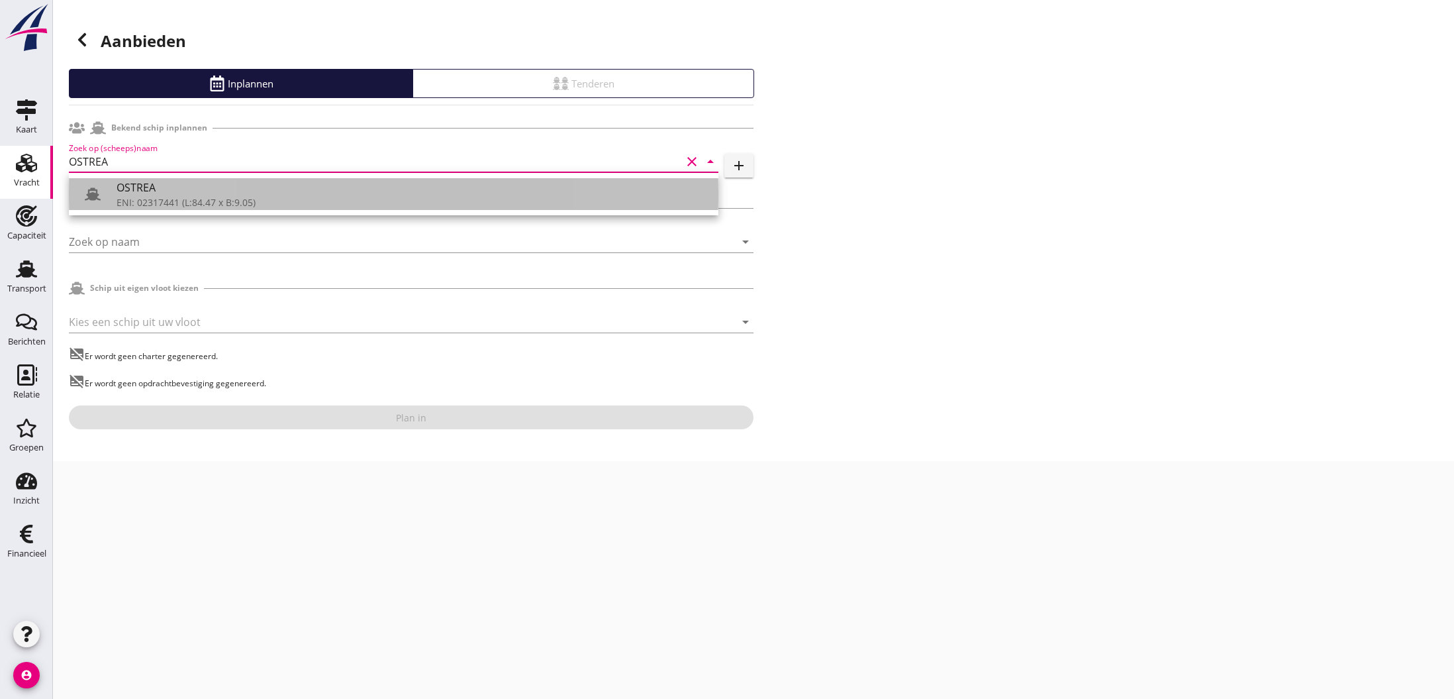
click at [150, 197] on div "ENI: 02317441 (L:84.47 x B:9.05)" at bounding box center [412, 202] width 591 height 14
type input "OSTREA"
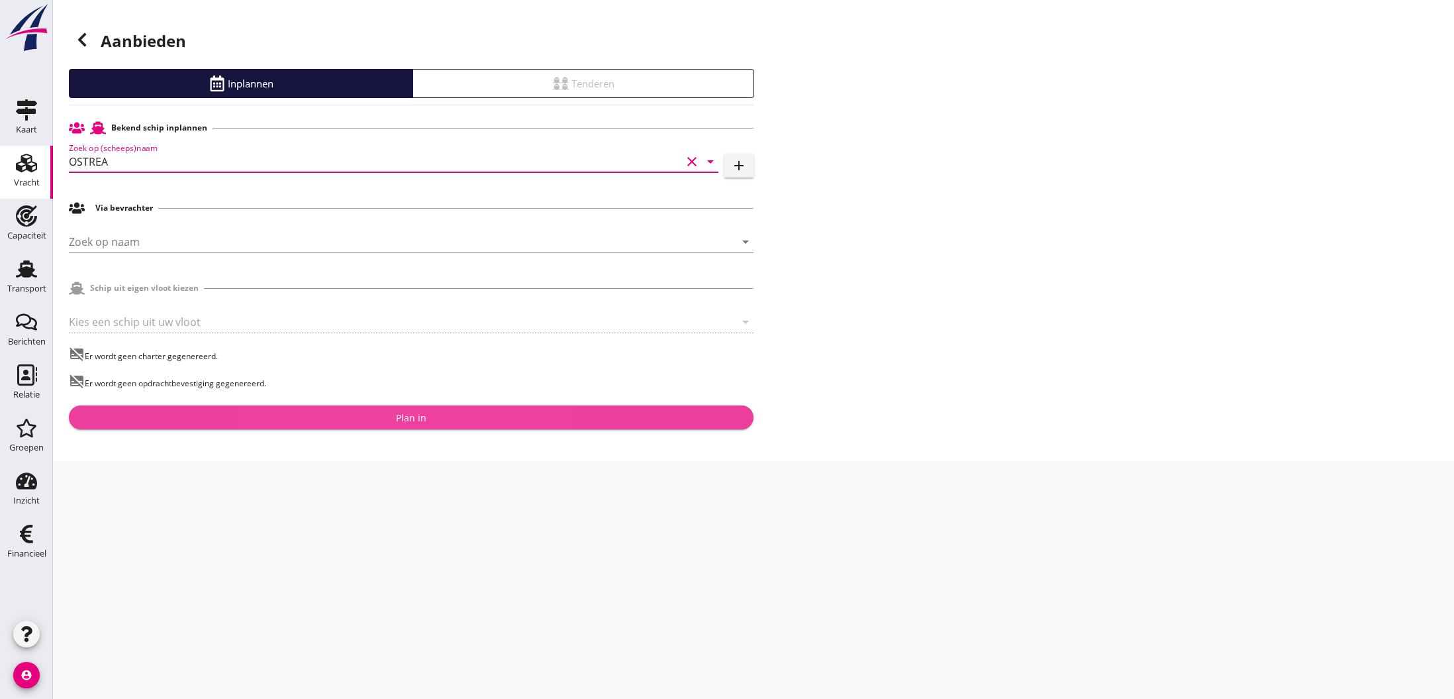
click at [411, 419] on div "Plan in" at bounding box center [411, 418] width 30 height 14
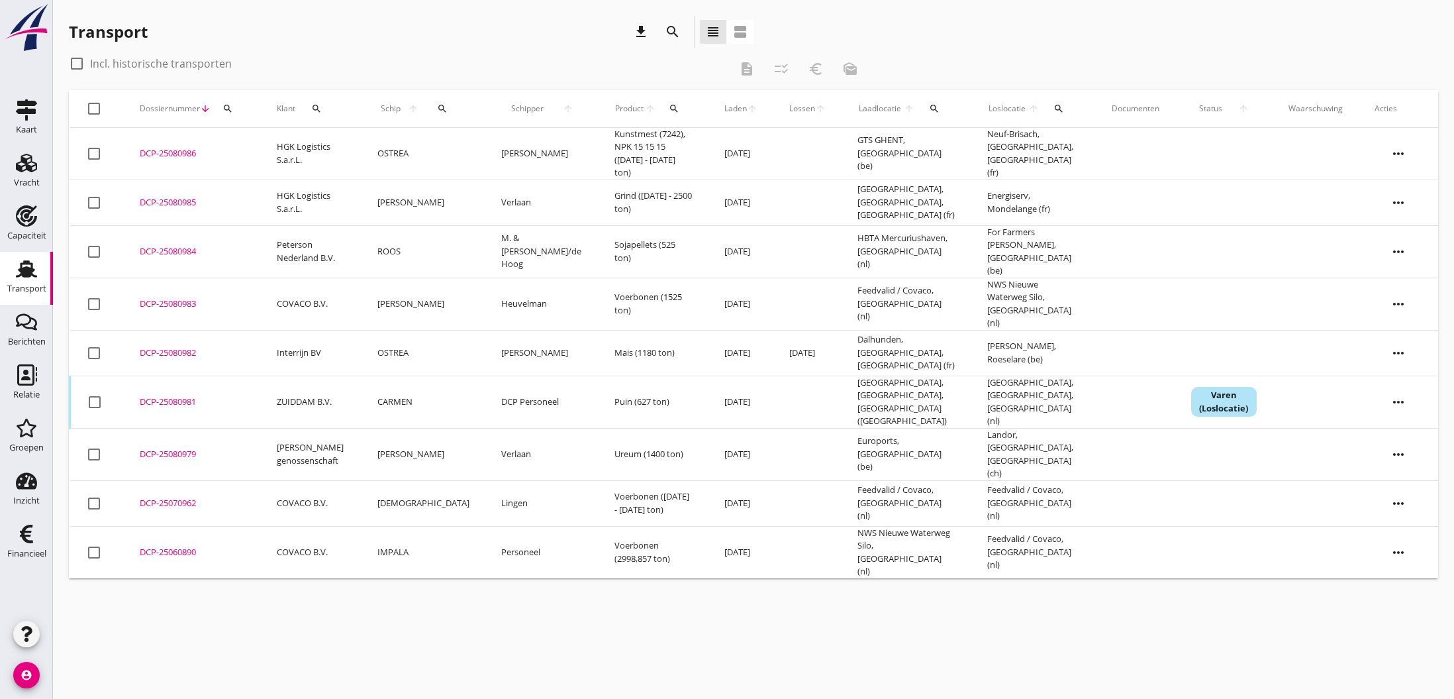
click at [158, 149] on div "DCP-25080986" at bounding box center [192, 153] width 105 height 13
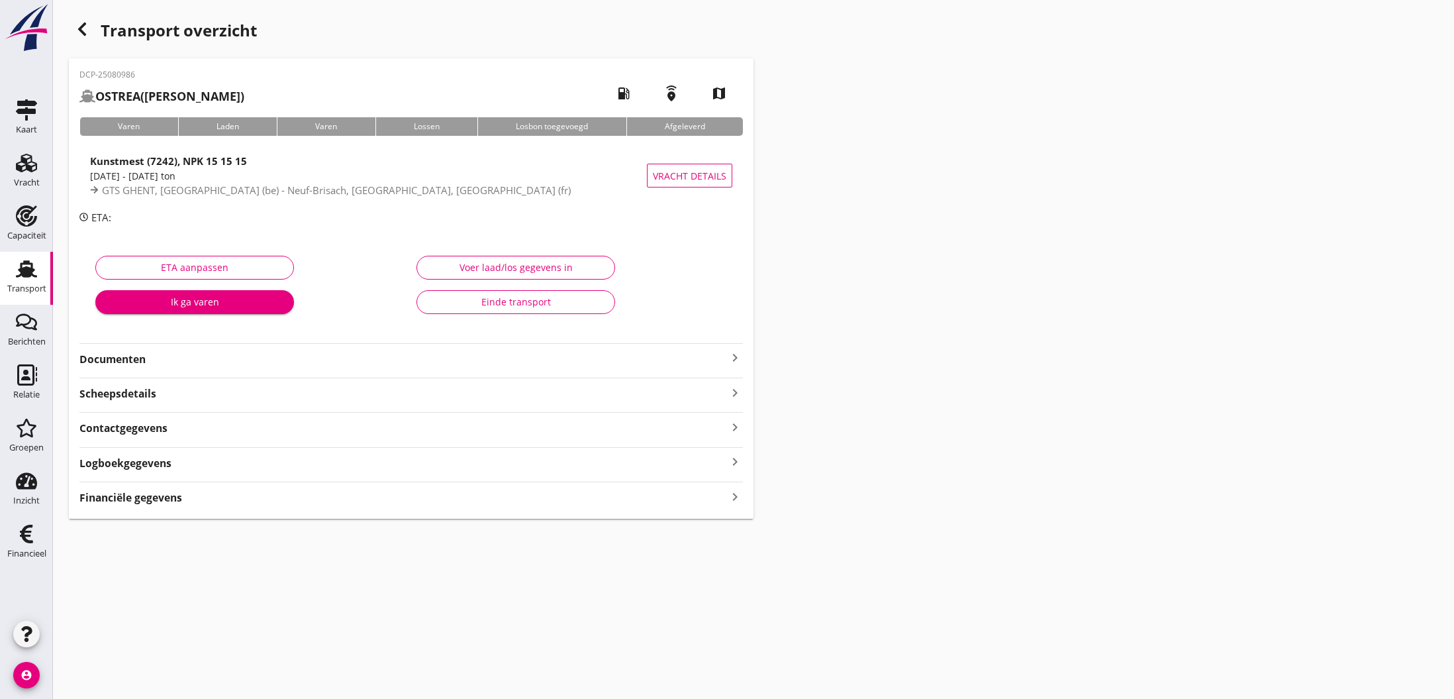
click at [733, 358] on icon "keyboard_arrow_right" at bounding box center [735, 358] width 16 height 16
click at [401, 397] on div "Voeg bestand toe" at bounding box center [412, 395] width 70 height 13
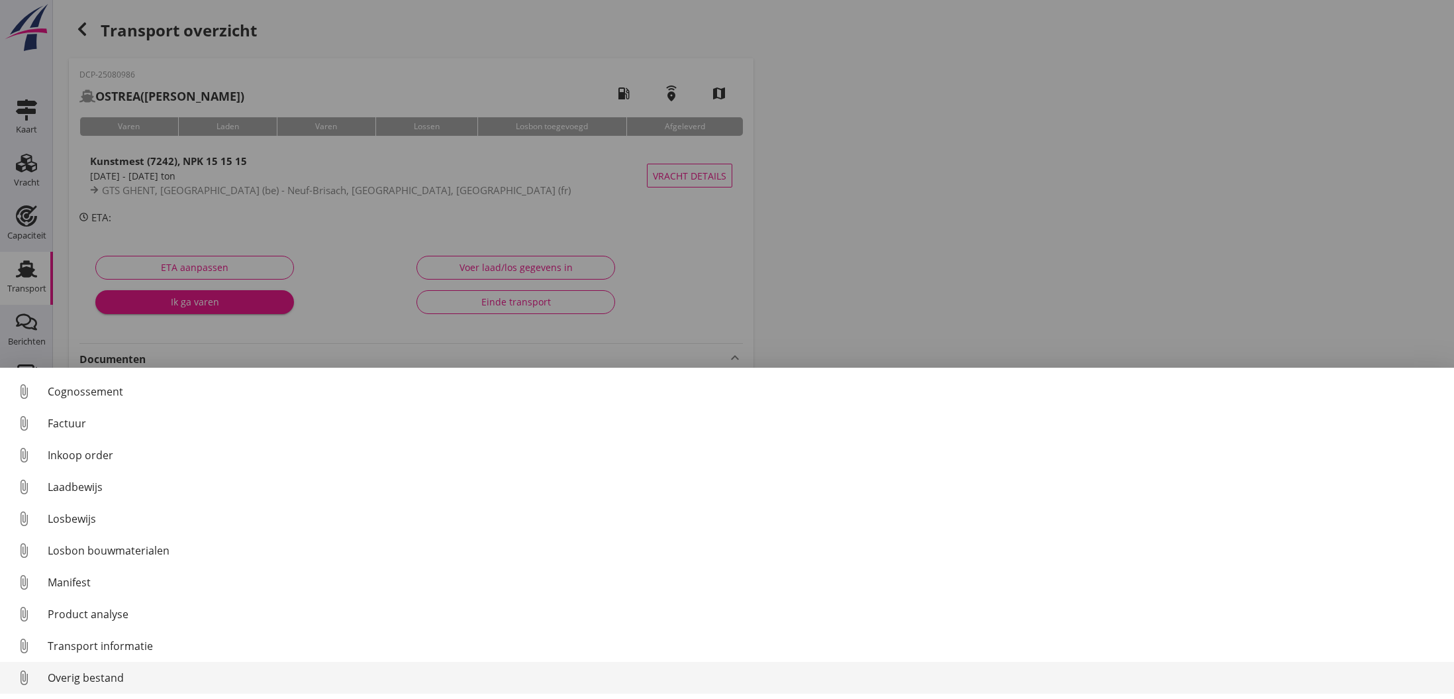
scroll to position [61, 0]
click at [83, 673] on div "Overig bestand" at bounding box center [746, 678] width 1396 height 16
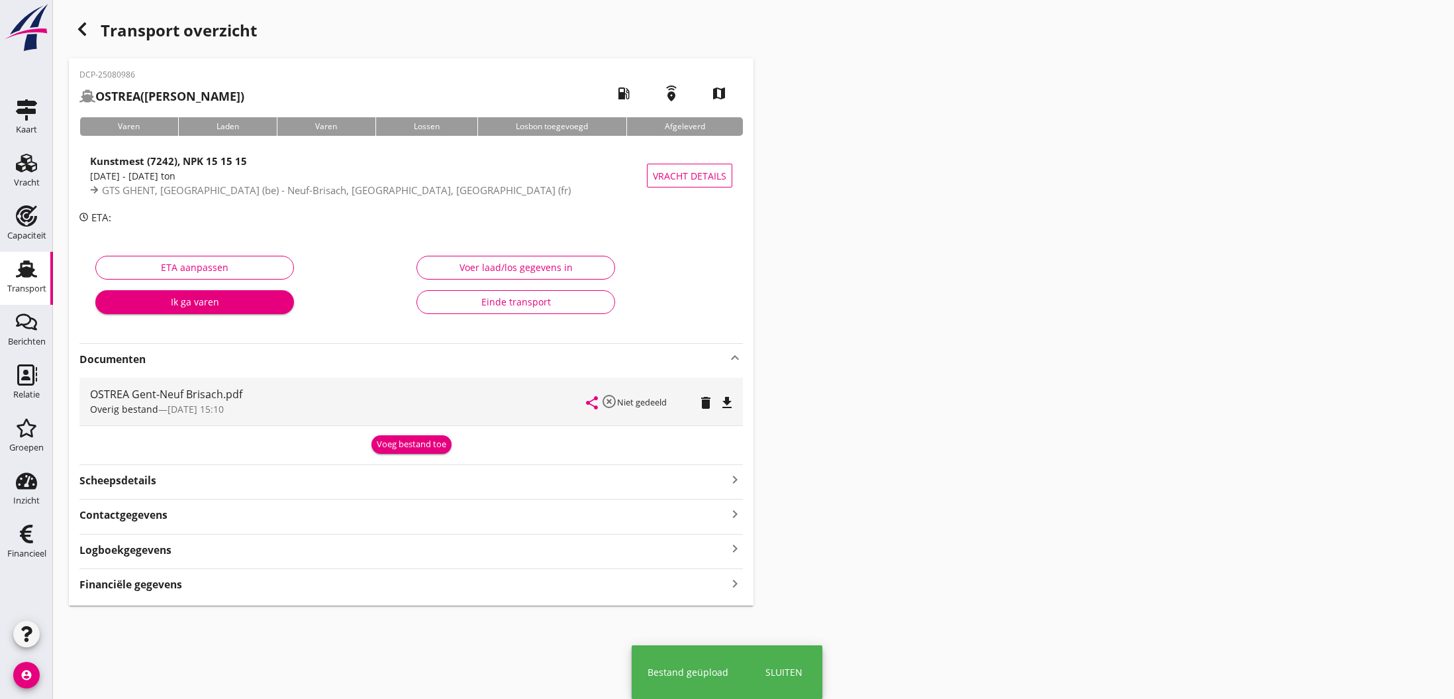
click at [417, 446] on div "Voeg bestand toe" at bounding box center [412, 444] width 70 height 13
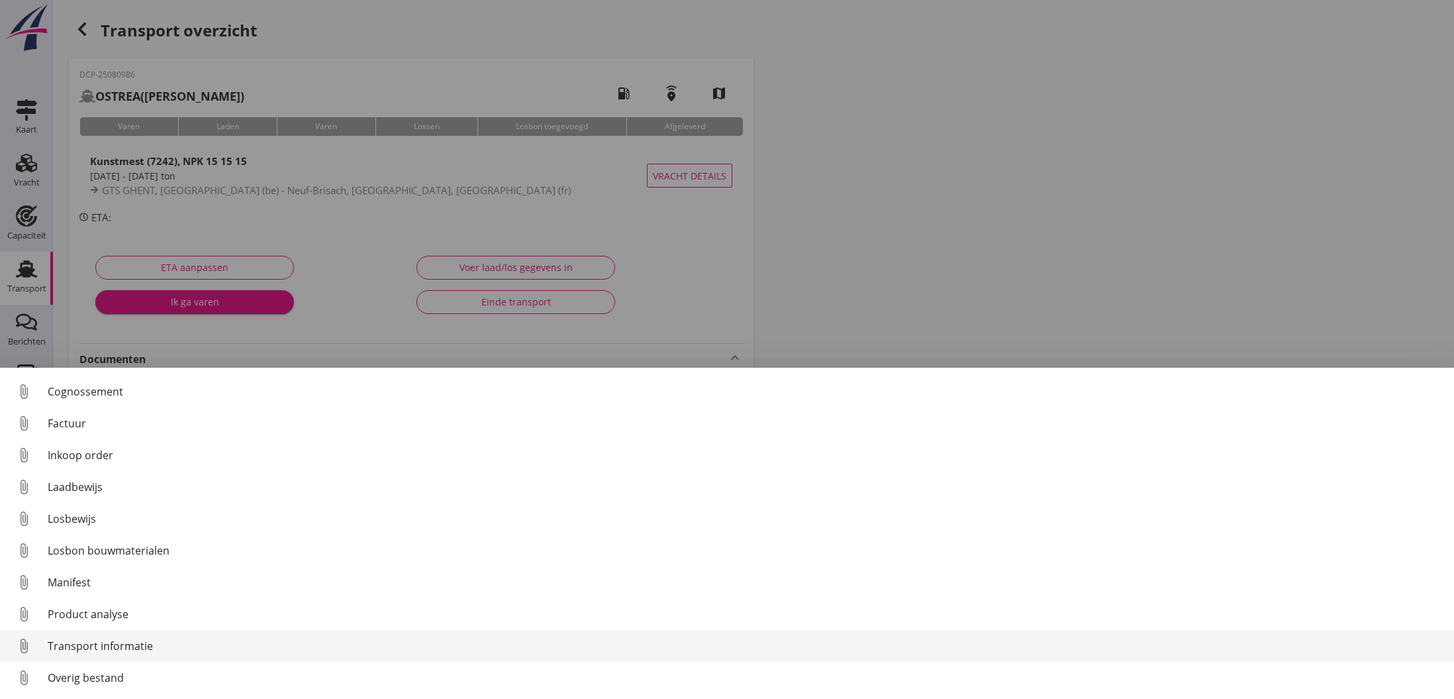
click at [111, 644] on div "Transport informatie" at bounding box center [746, 646] width 1396 height 16
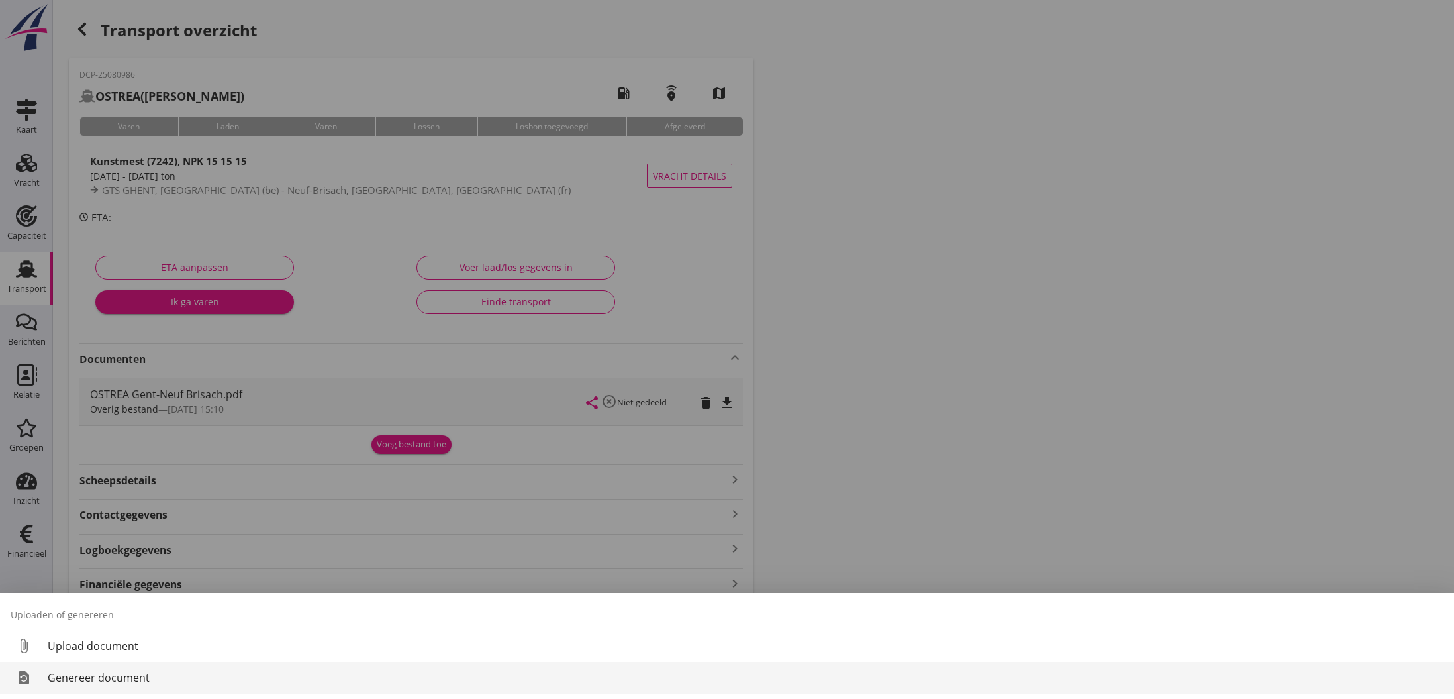
click at [111, 675] on div "Genereer document" at bounding box center [746, 678] width 1396 height 16
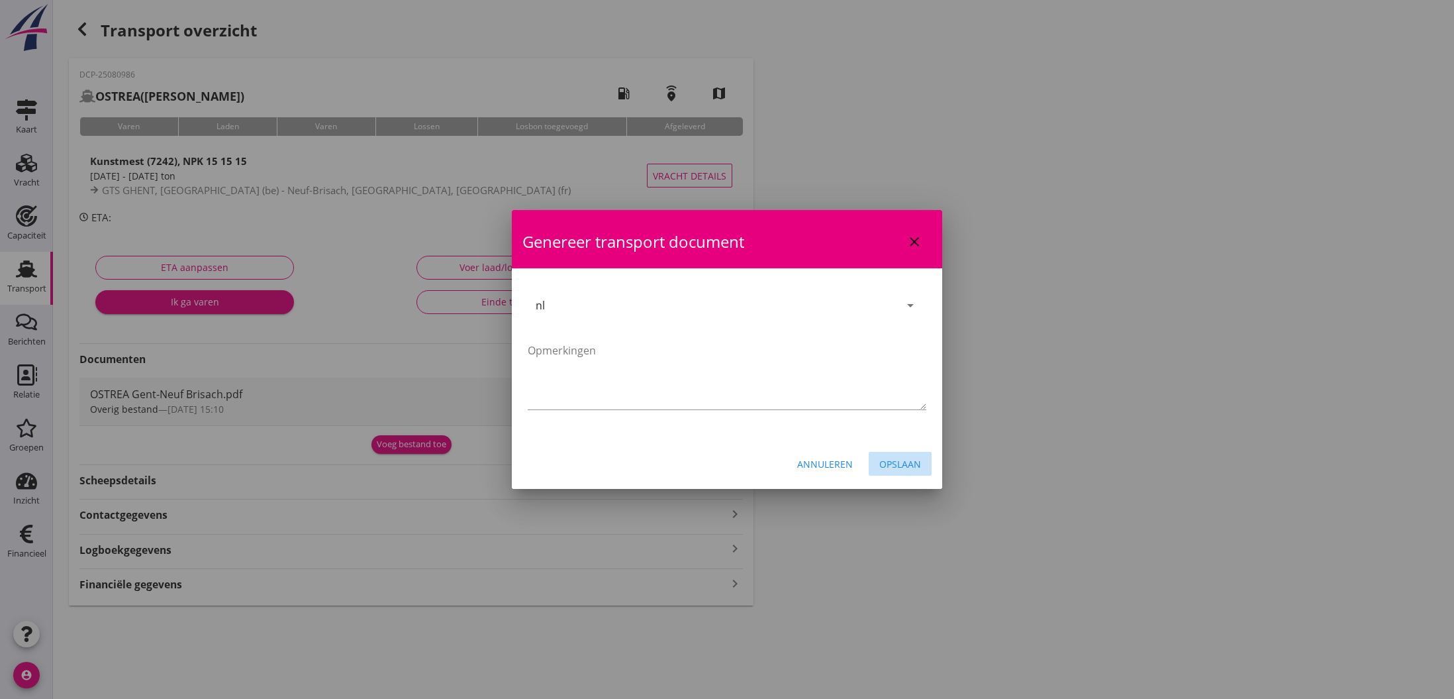
click at [901, 464] on div "Opslaan" at bounding box center [901, 464] width 42 height 14
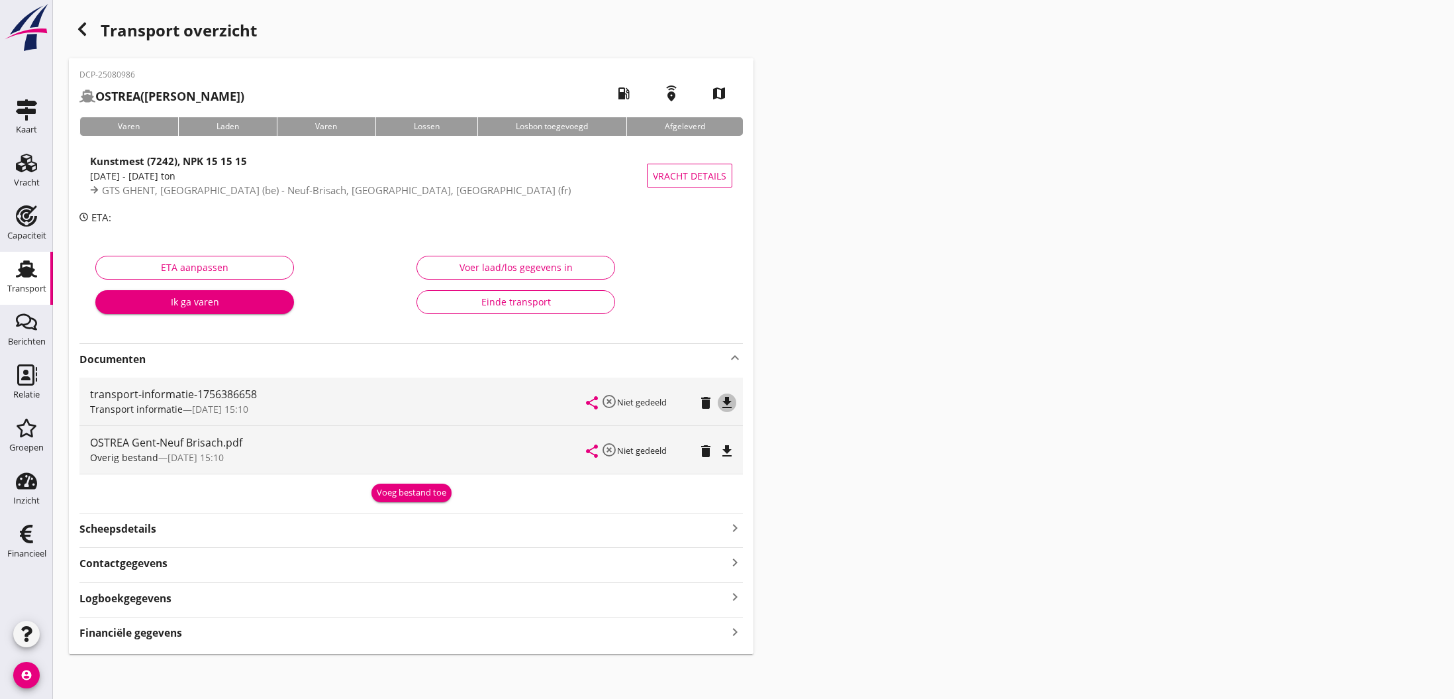
click at [725, 400] on icon "file_download" at bounding box center [727, 403] width 16 height 16
click at [729, 401] on icon "open_in_browser" at bounding box center [727, 403] width 16 height 16
click at [23, 167] on use at bounding box center [26, 163] width 21 height 19
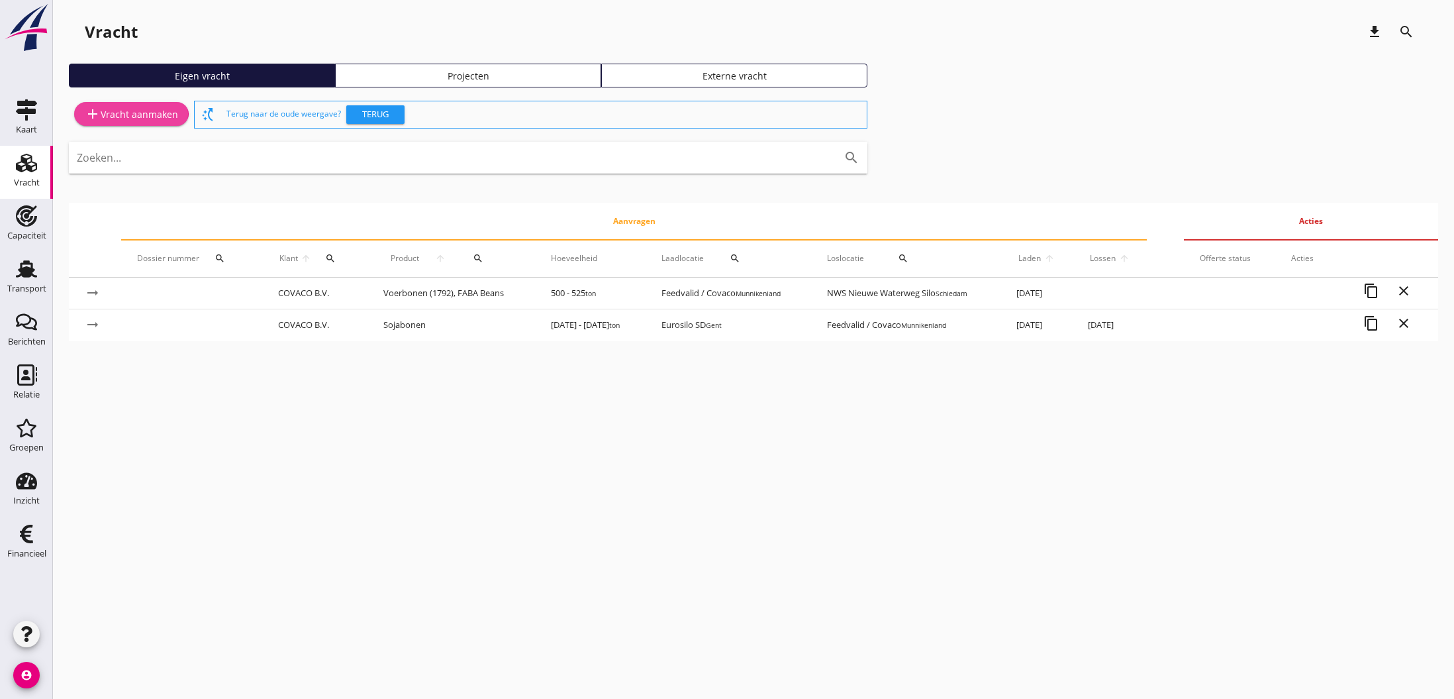
click at [142, 117] on div "add Vracht aanmaken" at bounding box center [131, 114] width 93 height 16
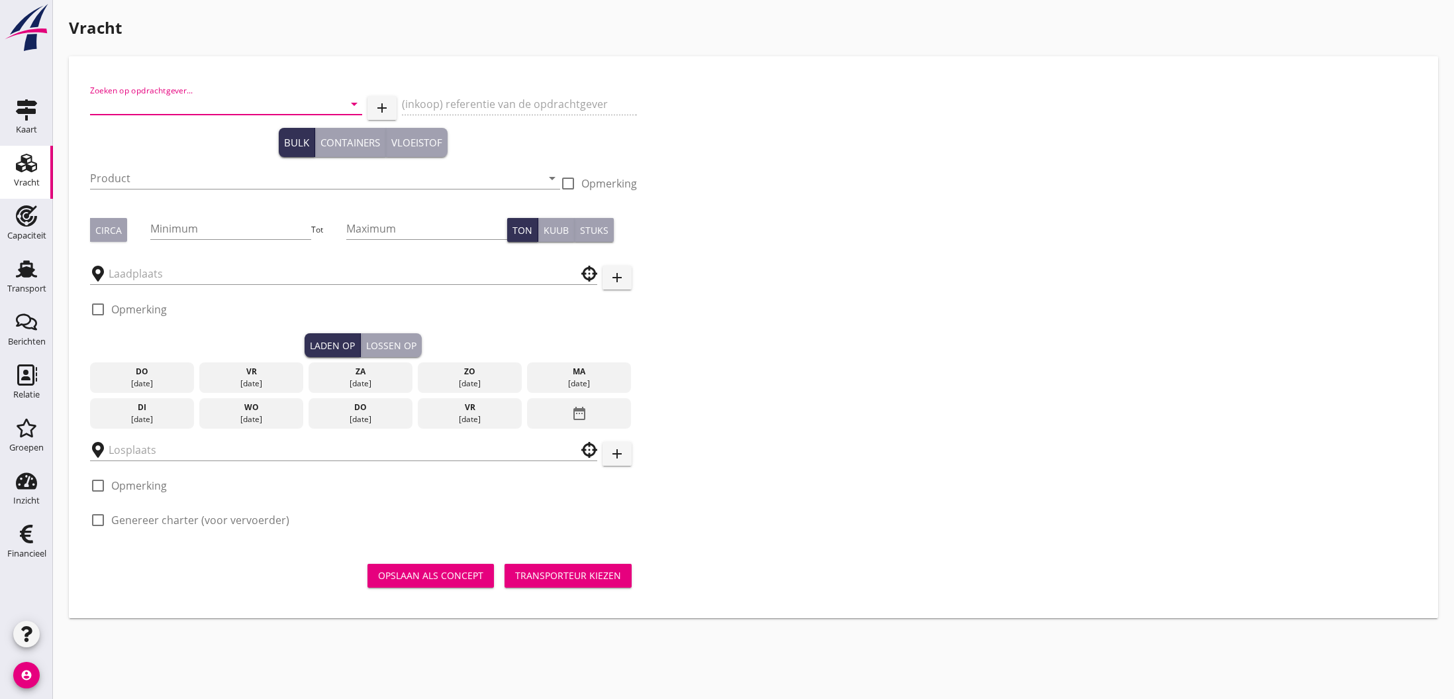
click at [236, 100] on input "Zoeken op opdrachtgever..." at bounding box center [207, 103] width 235 height 21
click at [211, 133] on div "COVACO B.V." at bounding box center [227, 136] width 252 height 16
type input "COVACO B.V."
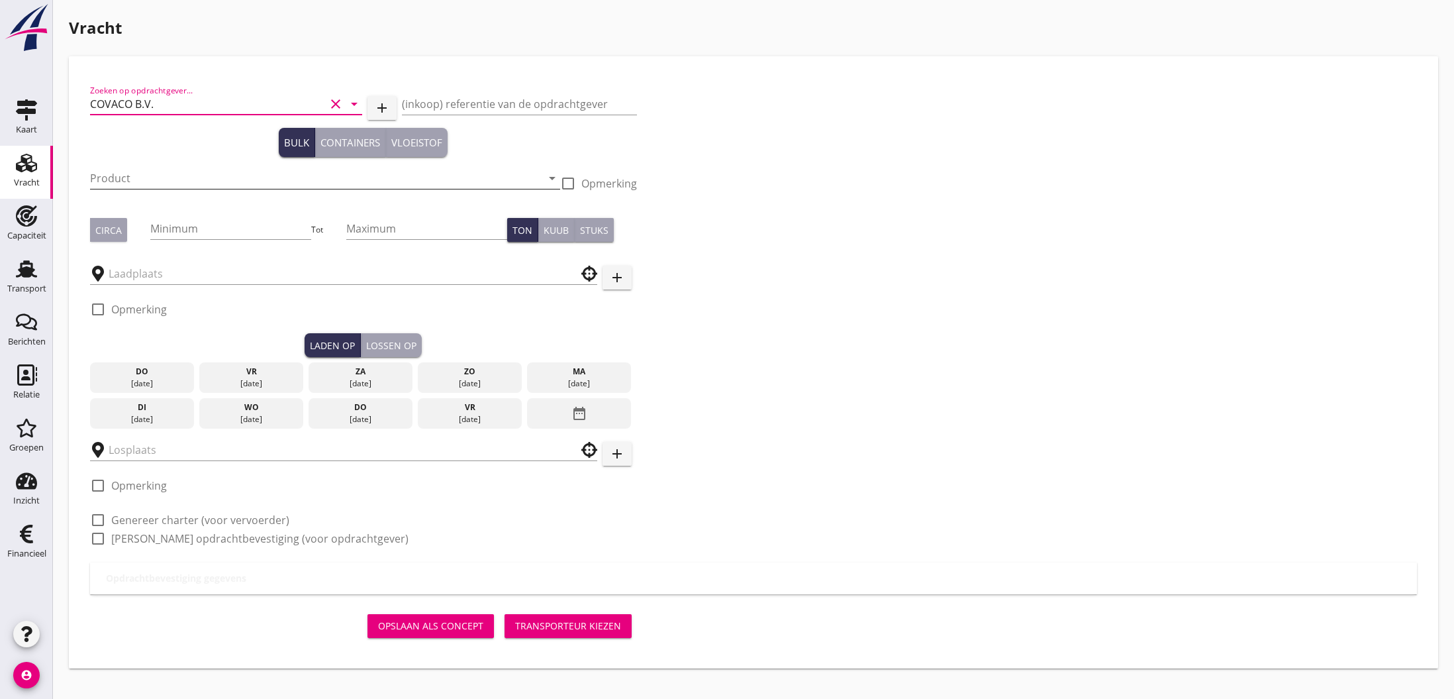
click at [209, 181] on input "Product" at bounding box center [316, 178] width 452 height 21
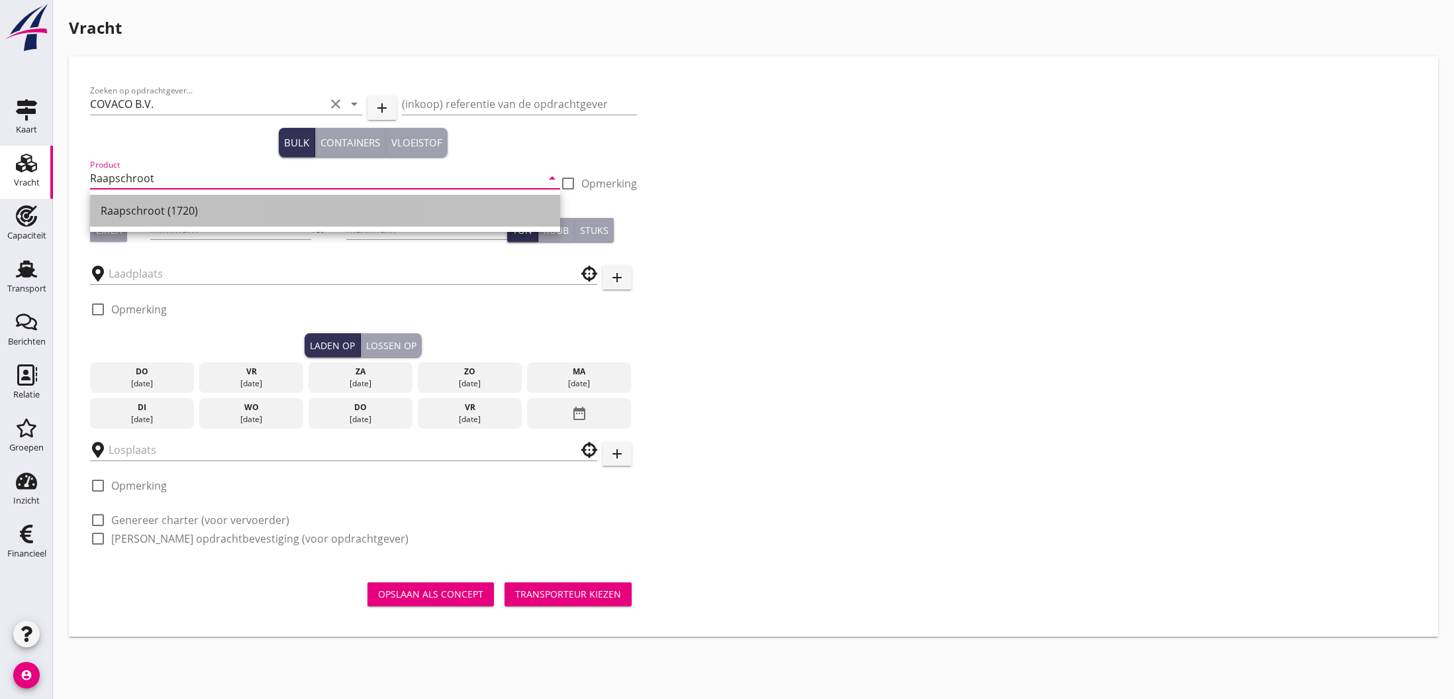
click at [208, 205] on div "Raapschroot (1720)" at bounding box center [325, 211] width 449 height 16
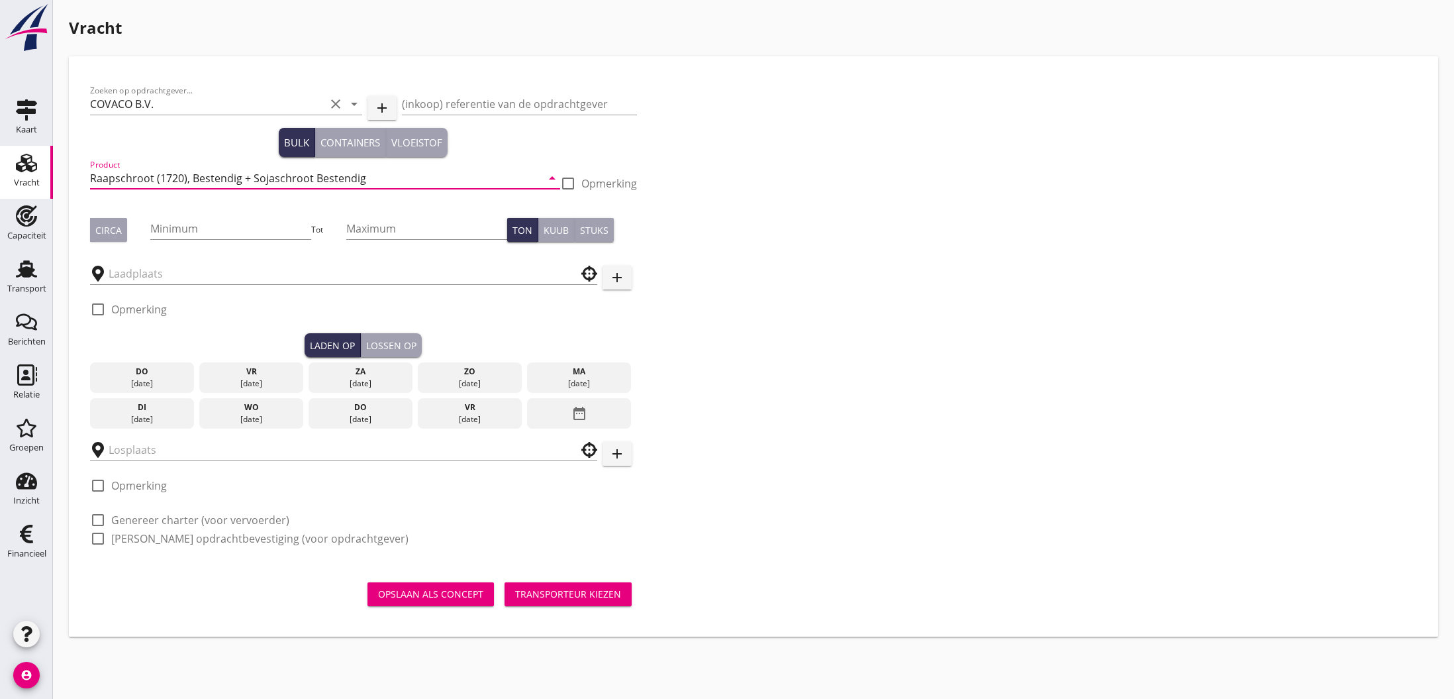
type input "Raapschroot (1720), Bestendig + Sojaschroot Bestendig"
drag, startPoint x: 117, startPoint y: 229, endPoint x: 157, endPoint y: 232, distance: 40.5
click at [117, 229] on div "Circa" at bounding box center [108, 230] width 26 height 14
click at [171, 231] on input "Minimum" at bounding box center [230, 228] width 161 height 21
type input "500"
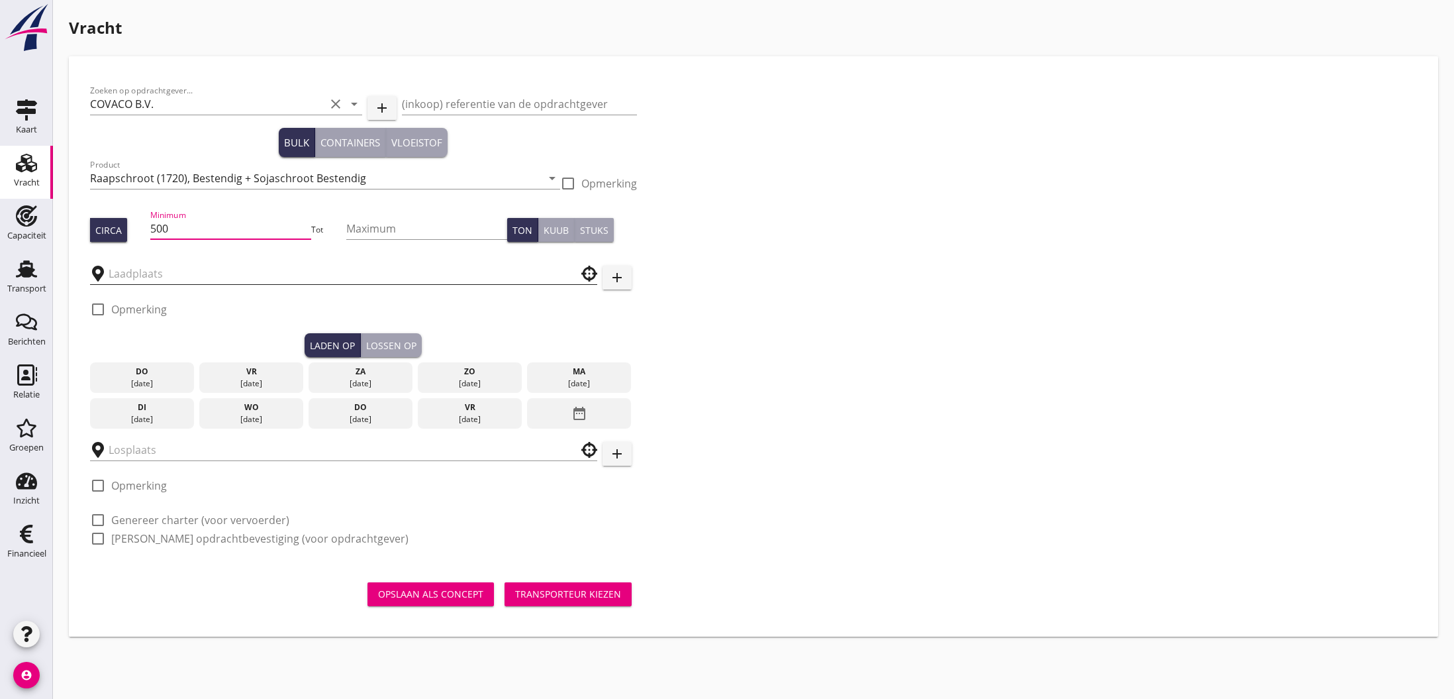
click at [289, 276] on input "text" at bounding box center [335, 273] width 452 height 21
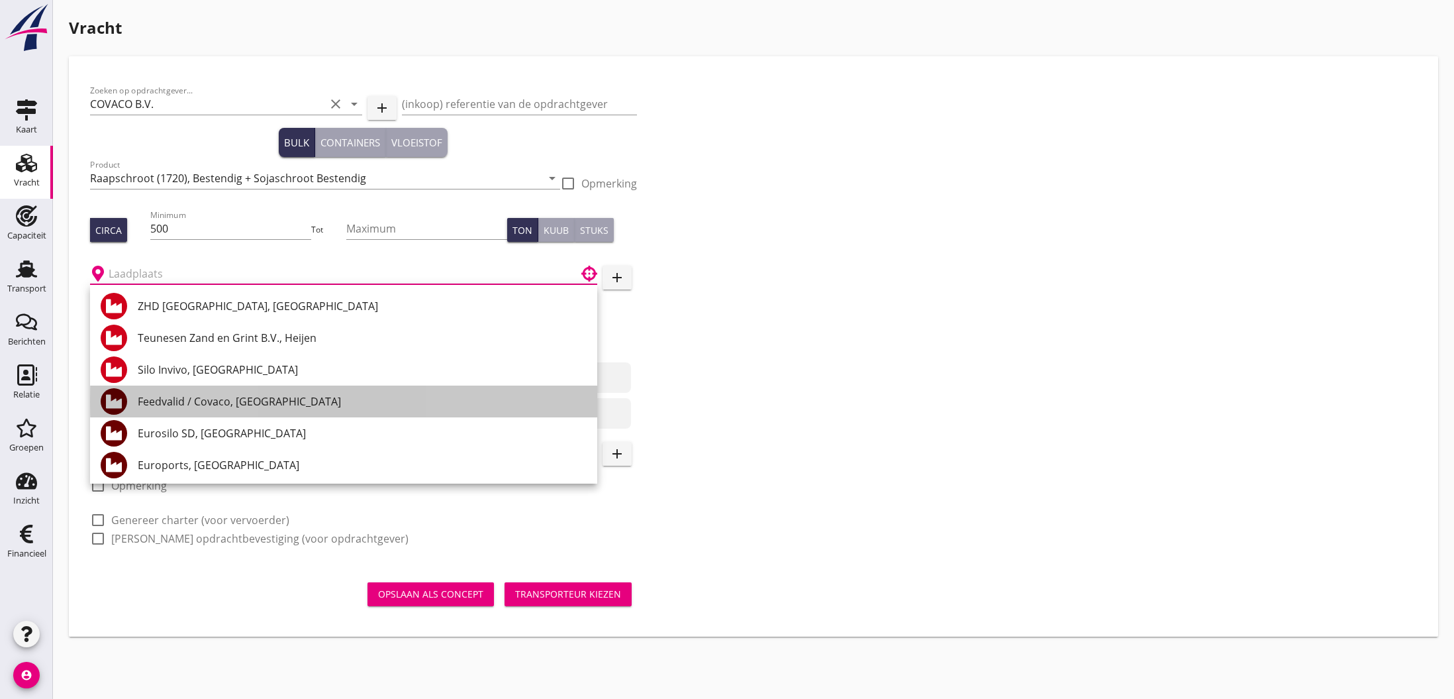
drag, startPoint x: 213, startPoint y: 395, endPoint x: 198, endPoint y: 414, distance: 24.0
click at [213, 395] on div "Feedvalid / Covaco, [GEOGRAPHIC_DATA]" at bounding box center [362, 401] width 449 height 16
type input "Feedvalid / Covaco, [GEOGRAPHIC_DATA]"
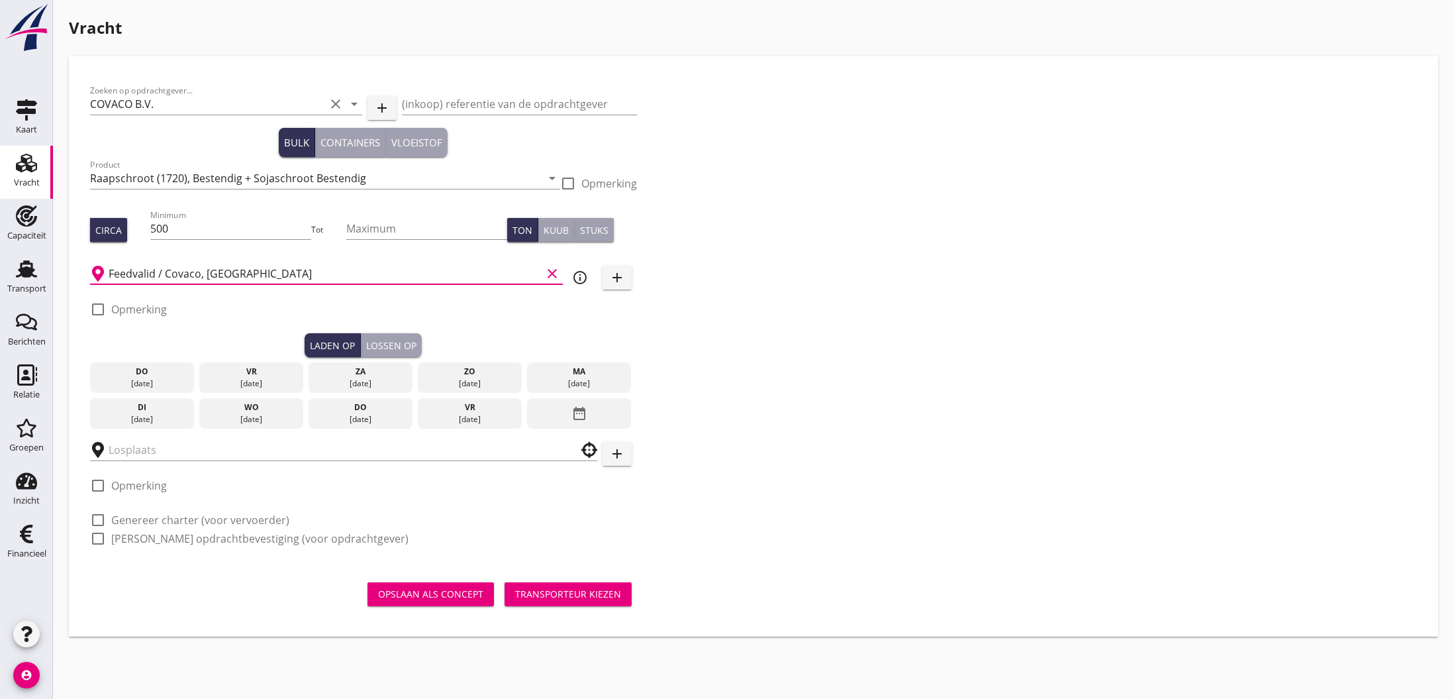
click at [162, 310] on label "Opmerking" at bounding box center [139, 309] width 56 height 13
checkbox input "true"
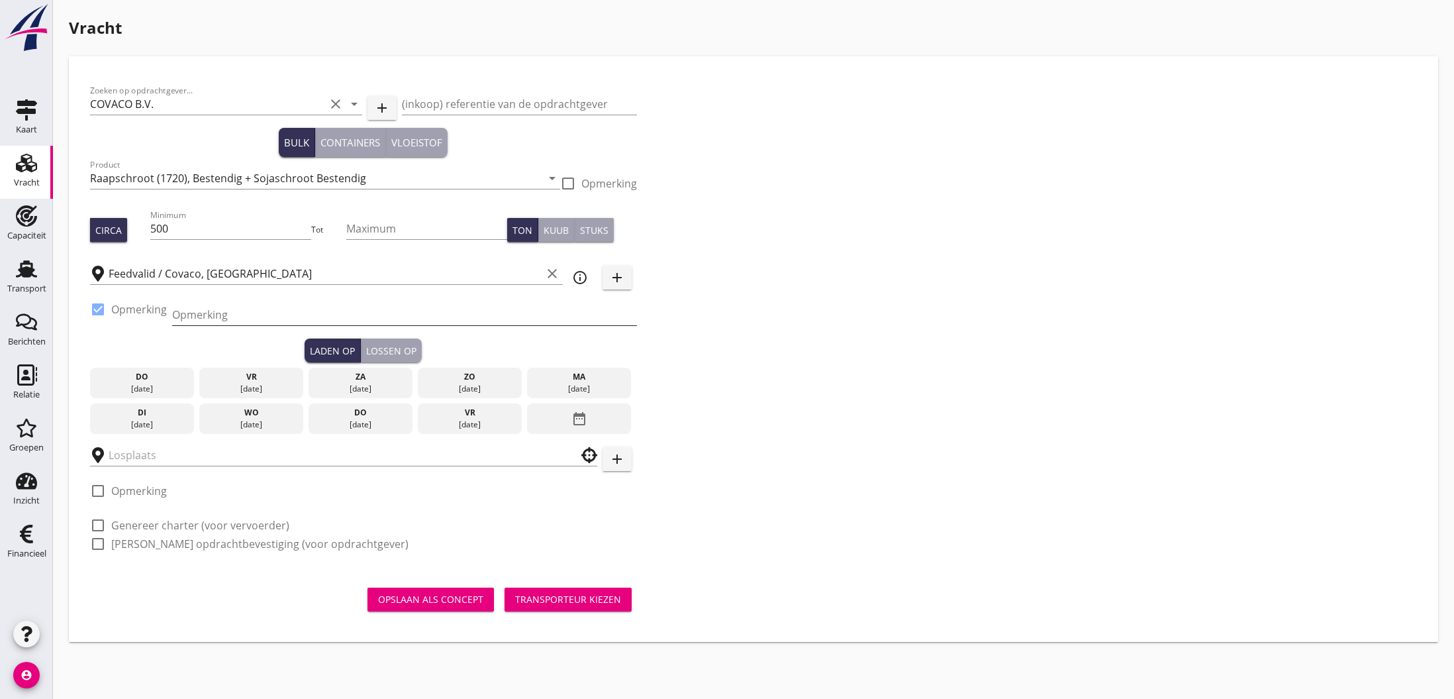
click at [207, 315] on input "Opmerking" at bounding box center [404, 314] width 465 height 21
type input "2x 250 ton sep. ruimen"
click at [573, 417] on icon "date_range" at bounding box center [580, 419] width 16 height 24
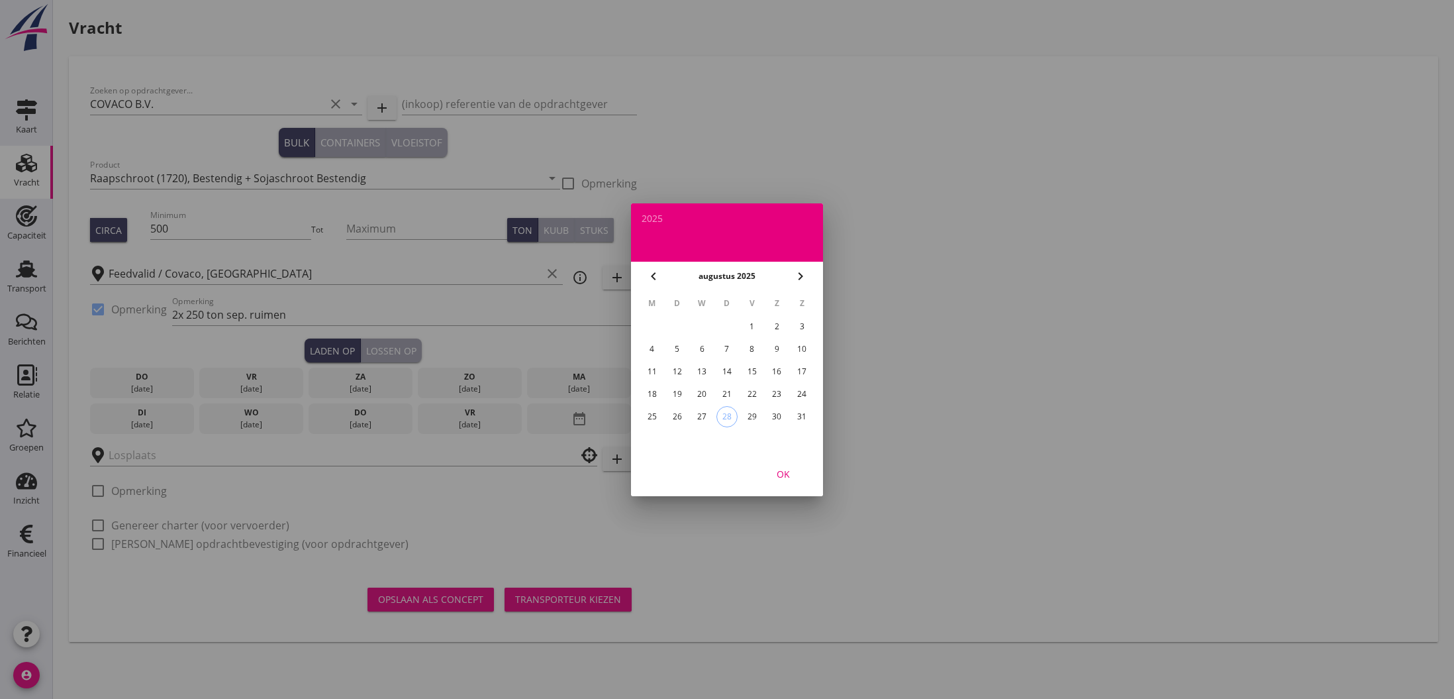
click at [800, 274] on icon "chevron_right" at bounding box center [801, 276] width 16 height 16
click at [728, 348] on div "11" at bounding box center [727, 348] width 21 height 21
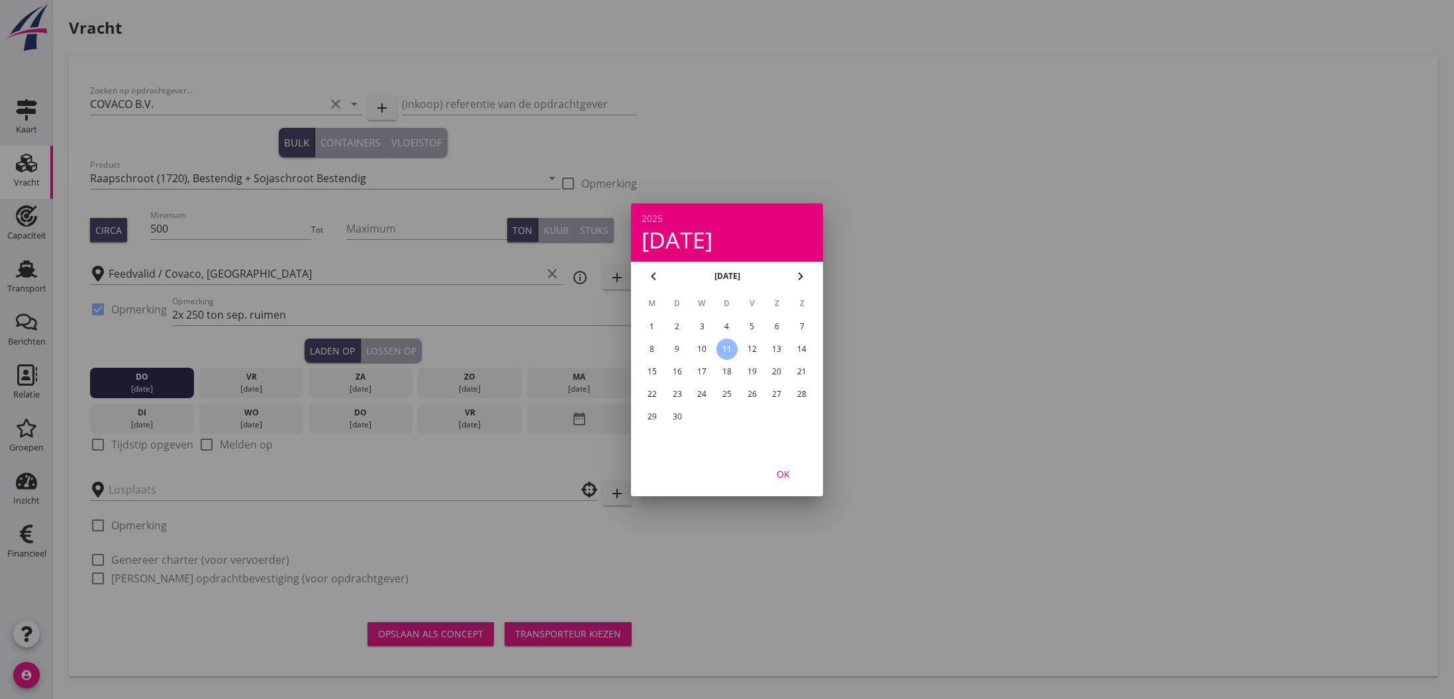
click at [119, 493] on div at bounding box center [727, 349] width 1454 height 699
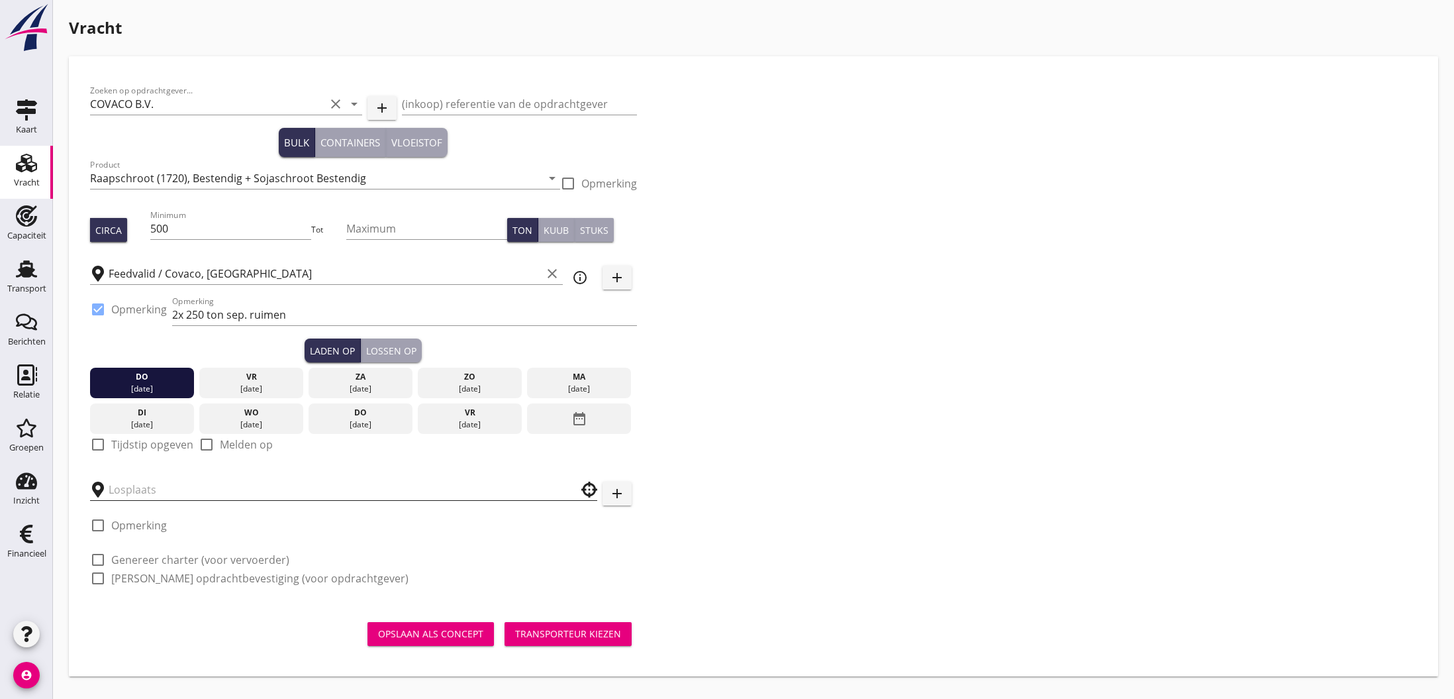
click at [119, 492] on input "text" at bounding box center [335, 489] width 452 height 21
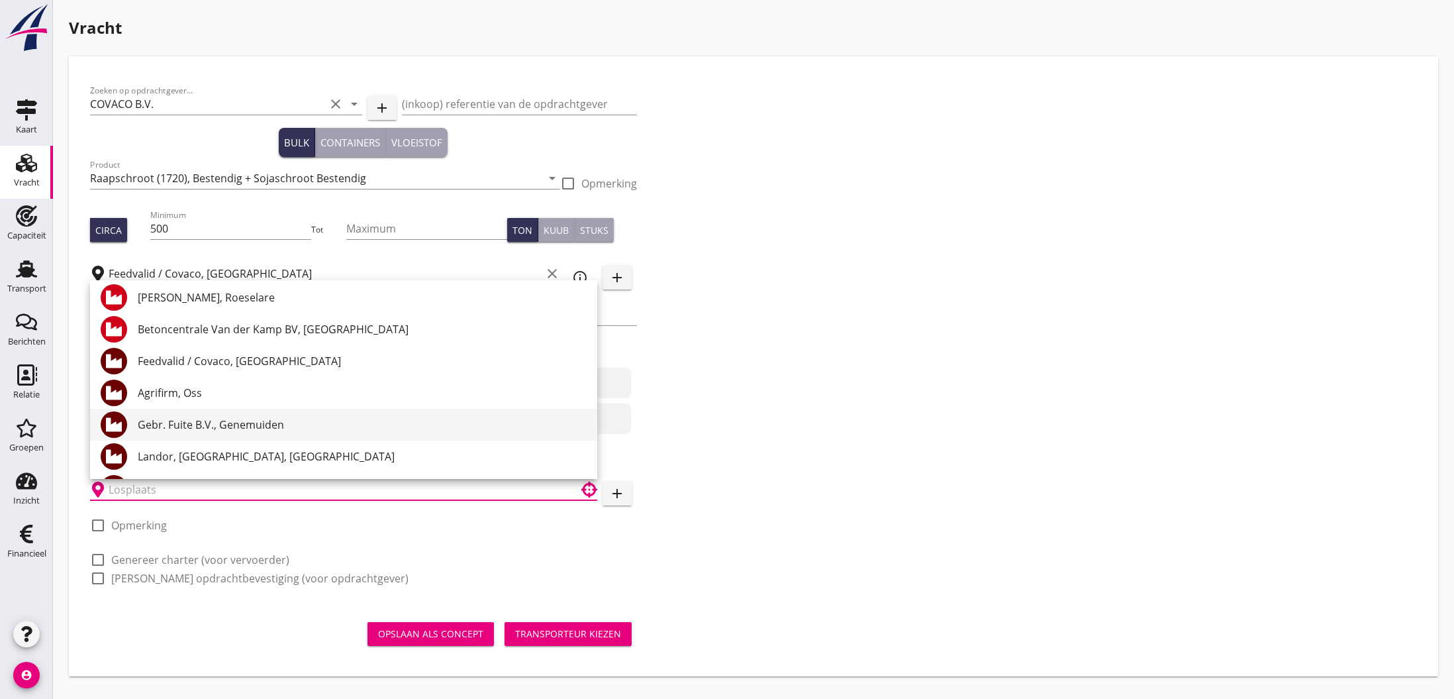
scroll to position [37, 0]
click at [187, 424] on div "Gebr. Fuite B.V., Genemuiden" at bounding box center [362, 423] width 449 height 16
type input "Gebr. Fuite B.V., Genemuiden"
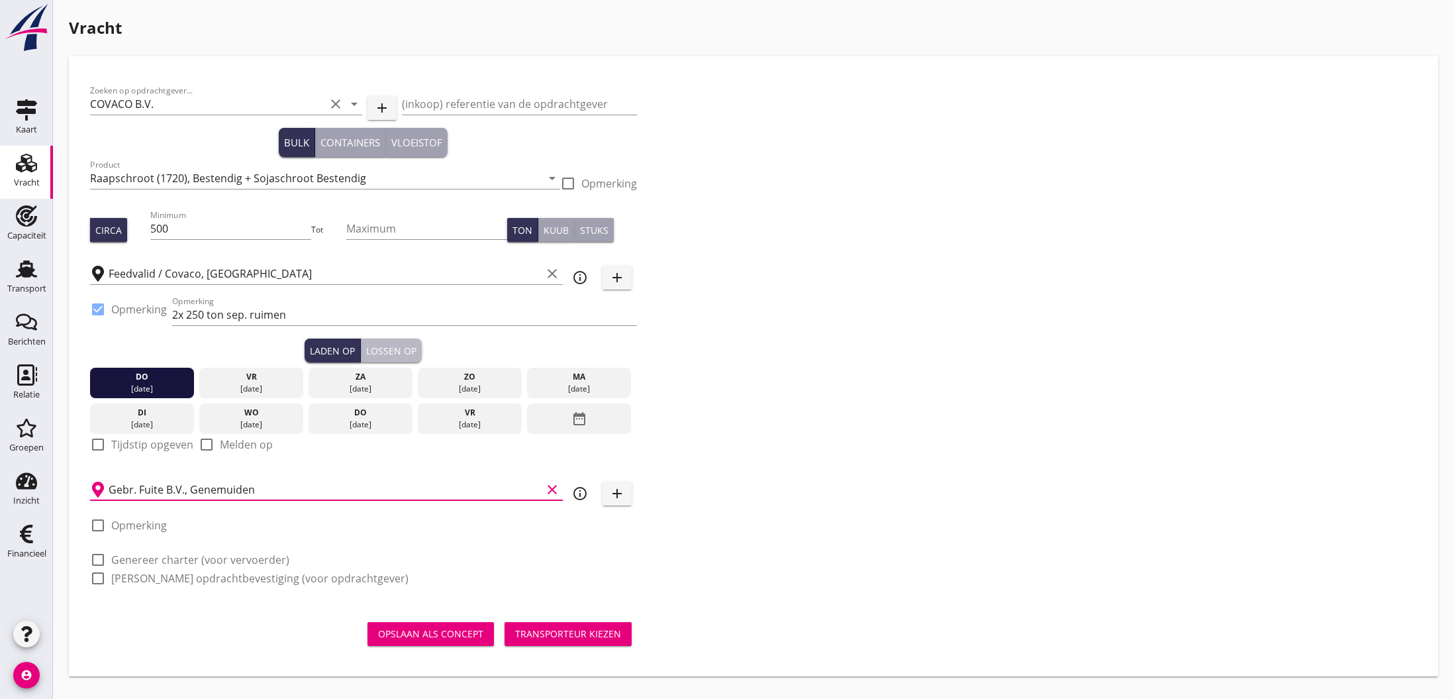
click at [405, 350] on div "Lossen op" at bounding box center [391, 351] width 50 height 14
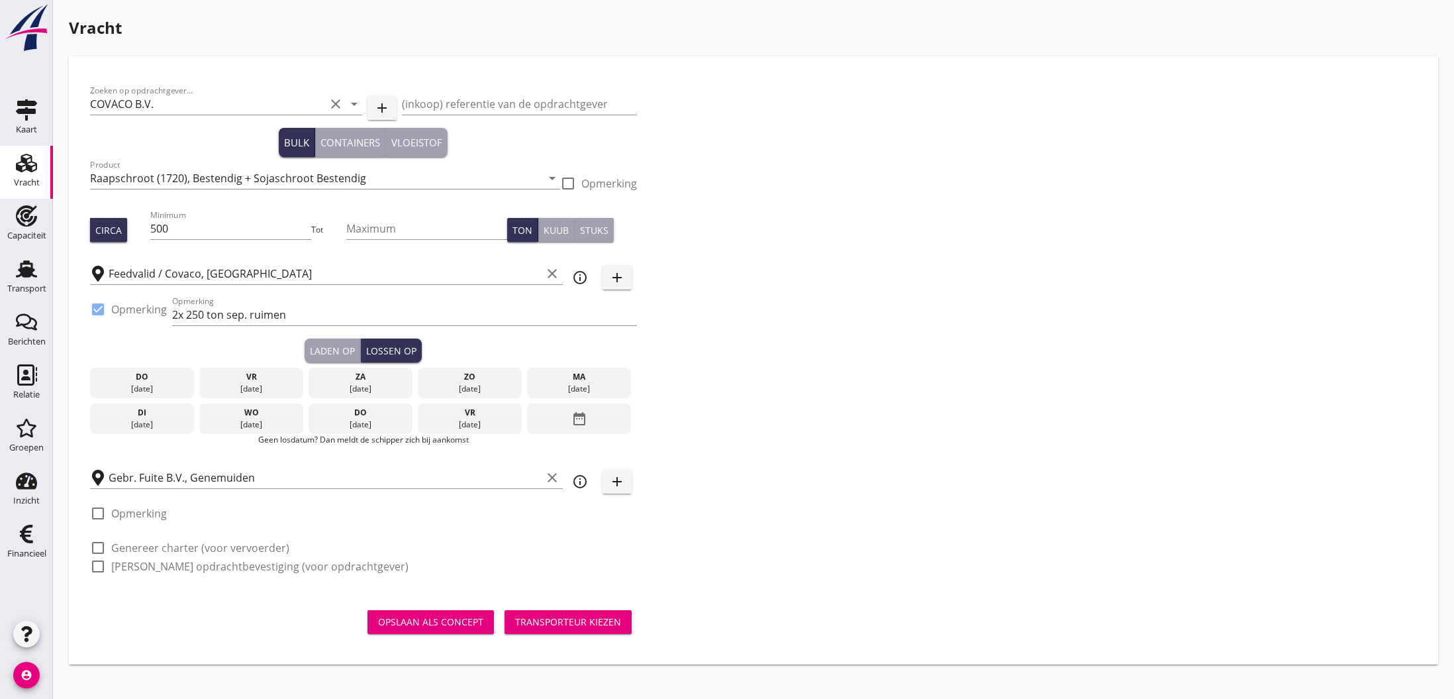
click at [567, 418] on div "date_range" at bounding box center [579, 418] width 104 height 30
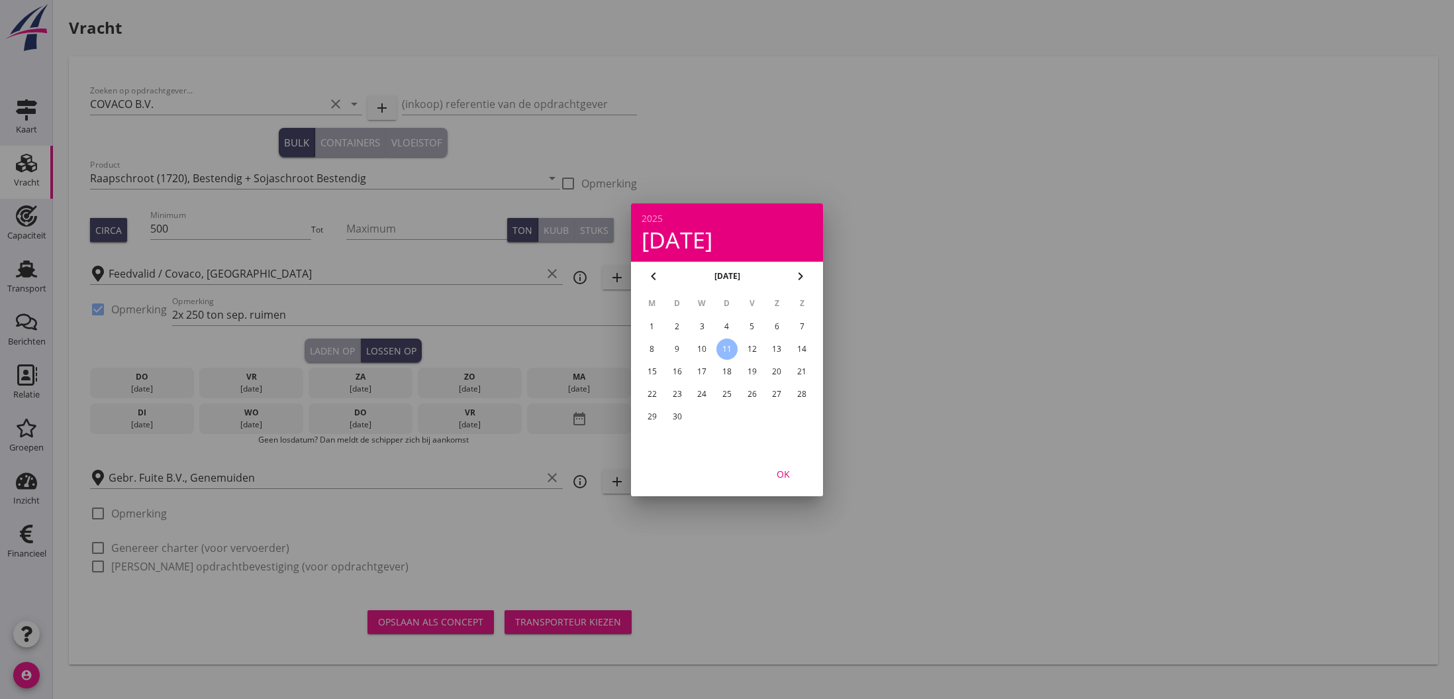
click at [654, 374] on div "15" at bounding box center [652, 371] width 21 height 21
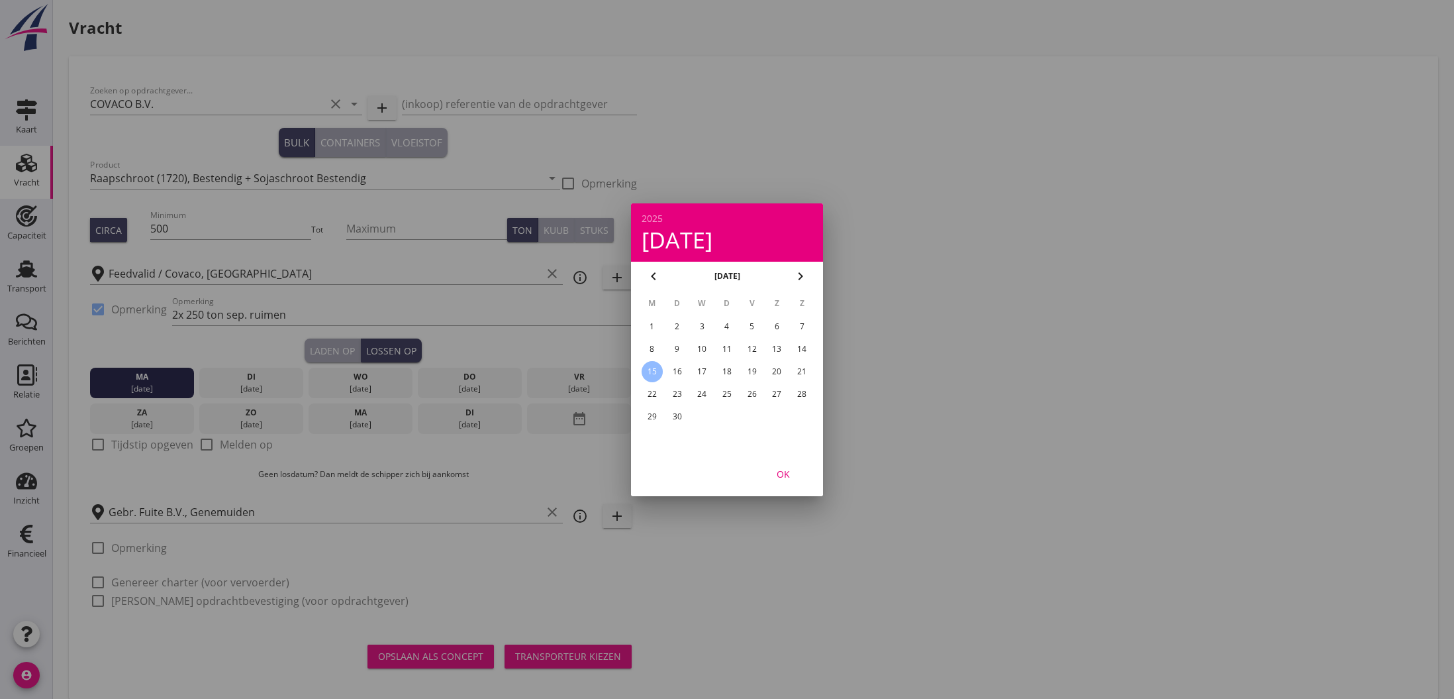
click at [95, 444] on div at bounding box center [727, 349] width 1454 height 699
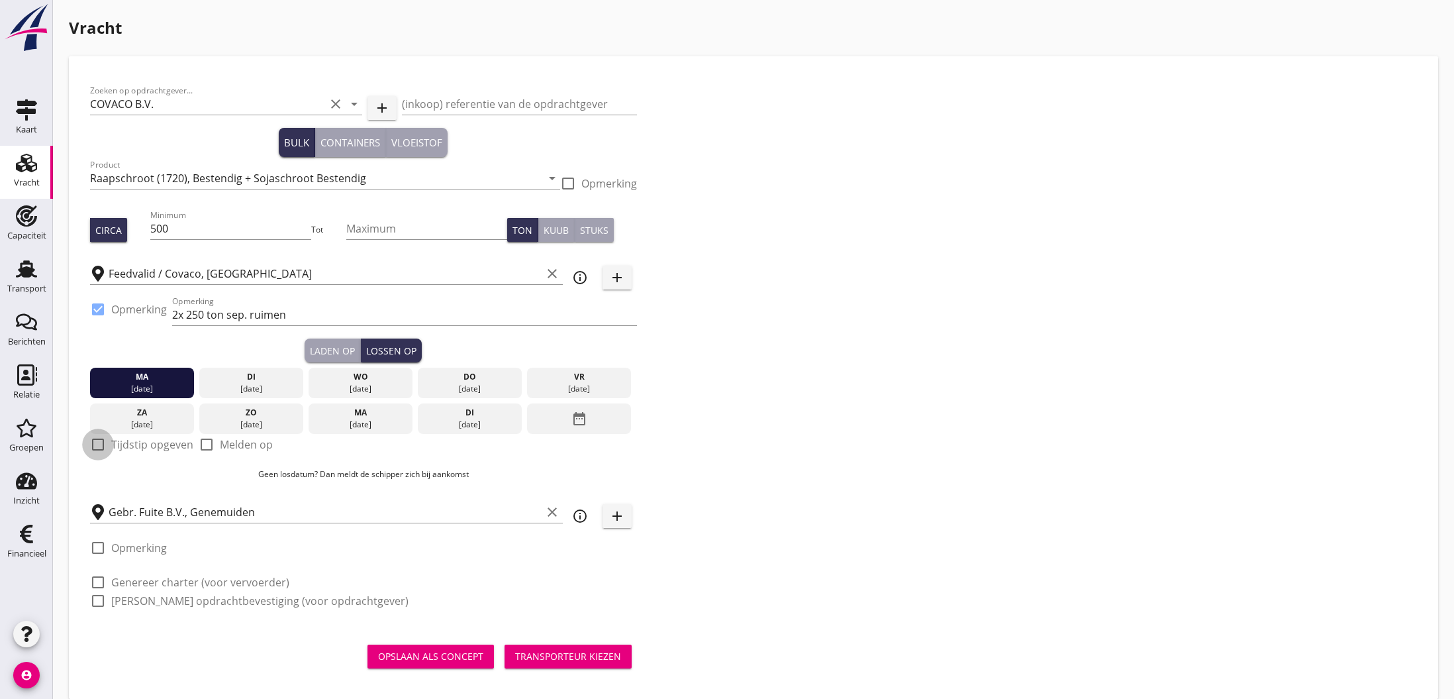
click at [96, 443] on div at bounding box center [98, 444] width 23 height 23
checkbox input "true"
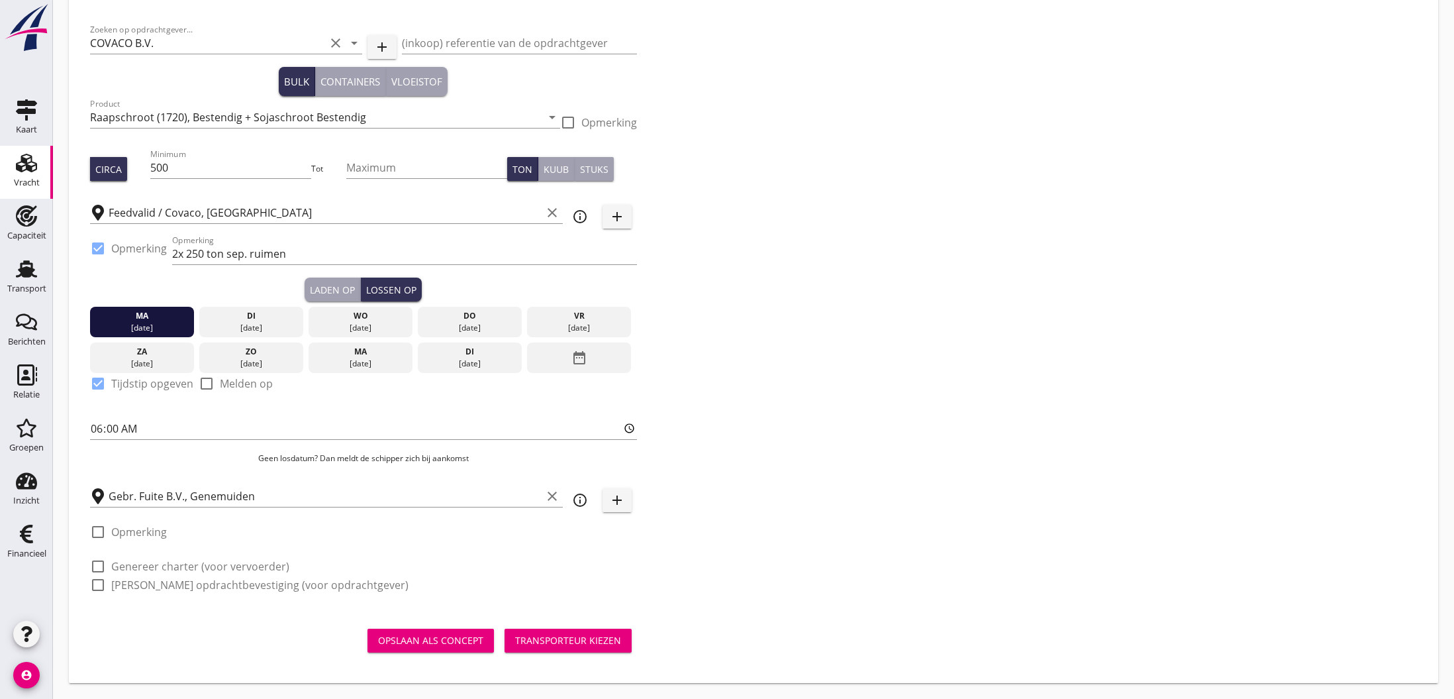
scroll to position [61, 0]
click at [432, 642] on div "Opslaan als concept" at bounding box center [430, 640] width 105 height 14
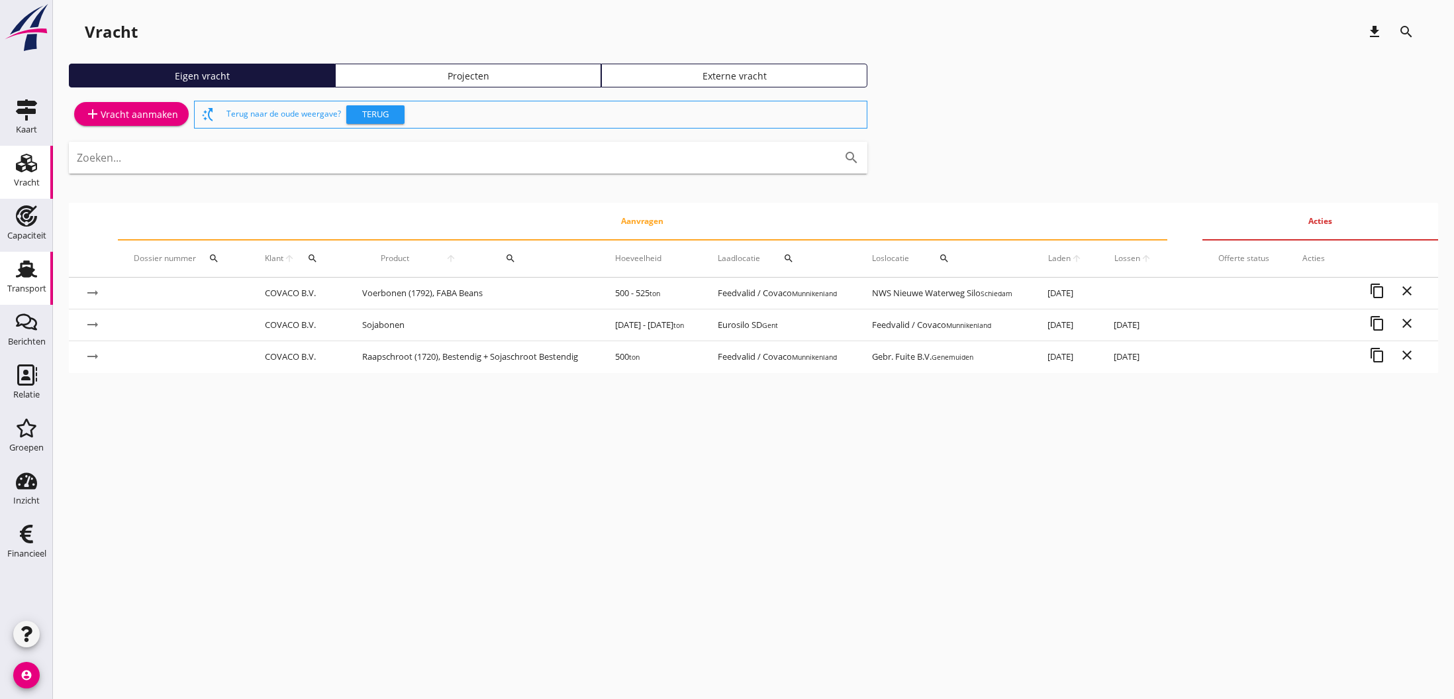
click at [26, 274] on use at bounding box center [26, 268] width 21 height 17
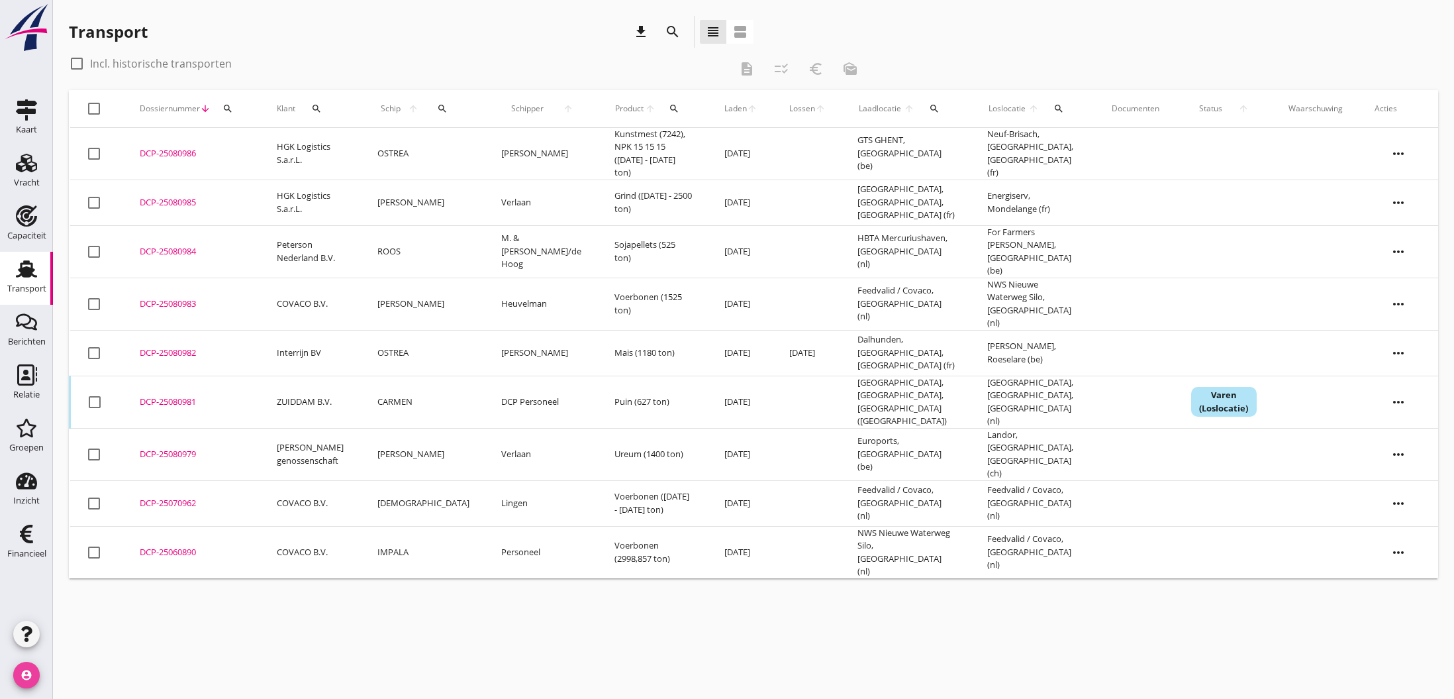
click at [35, 674] on icon "account_circle" at bounding box center [26, 675] width 26 height 26
click at [76, 674] on div "Uitloggen" at bounding box center [100, 670] width 56 height 16
